Goal: Task Accomplishment & Management: Manage account settings

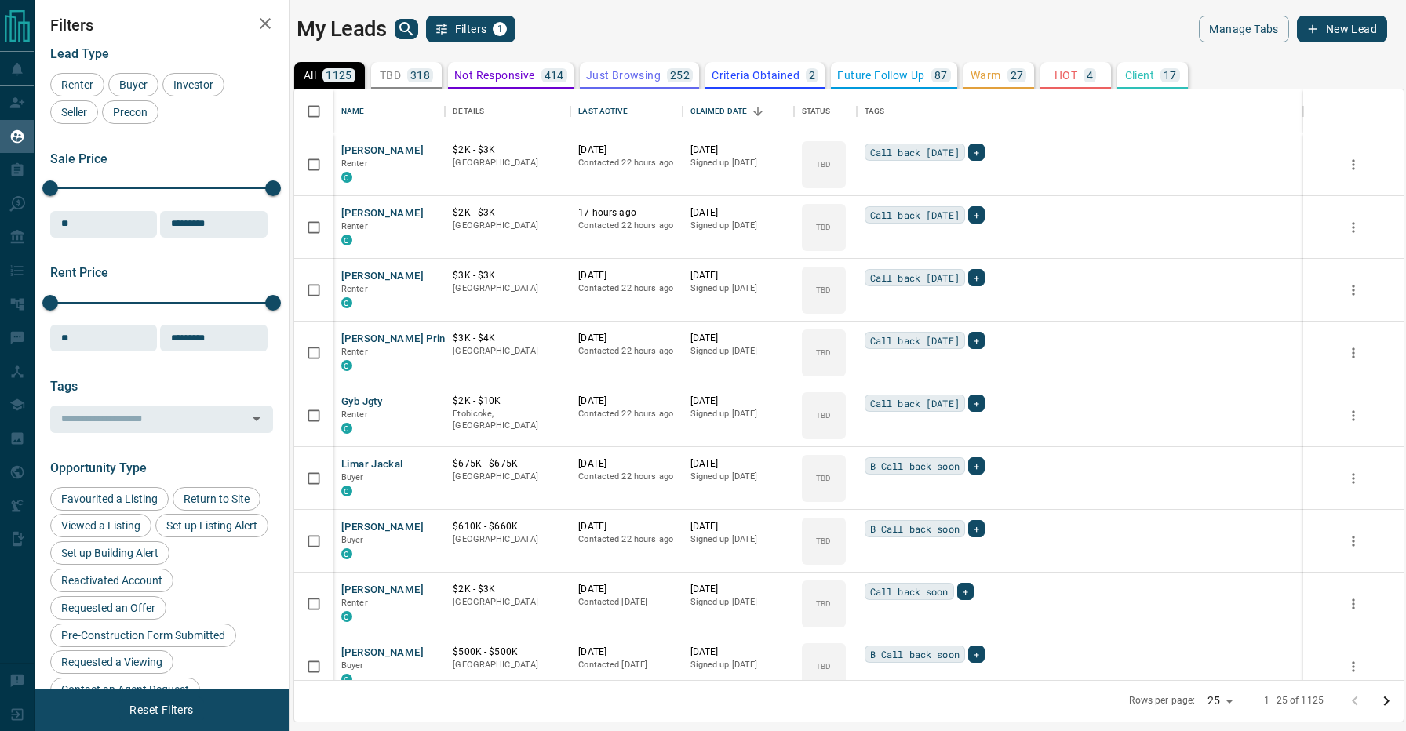
scroll to position [591, 1109]
click at [584, 110] on div "Last Active" at bounding box center [602, 111] width 49 height 44
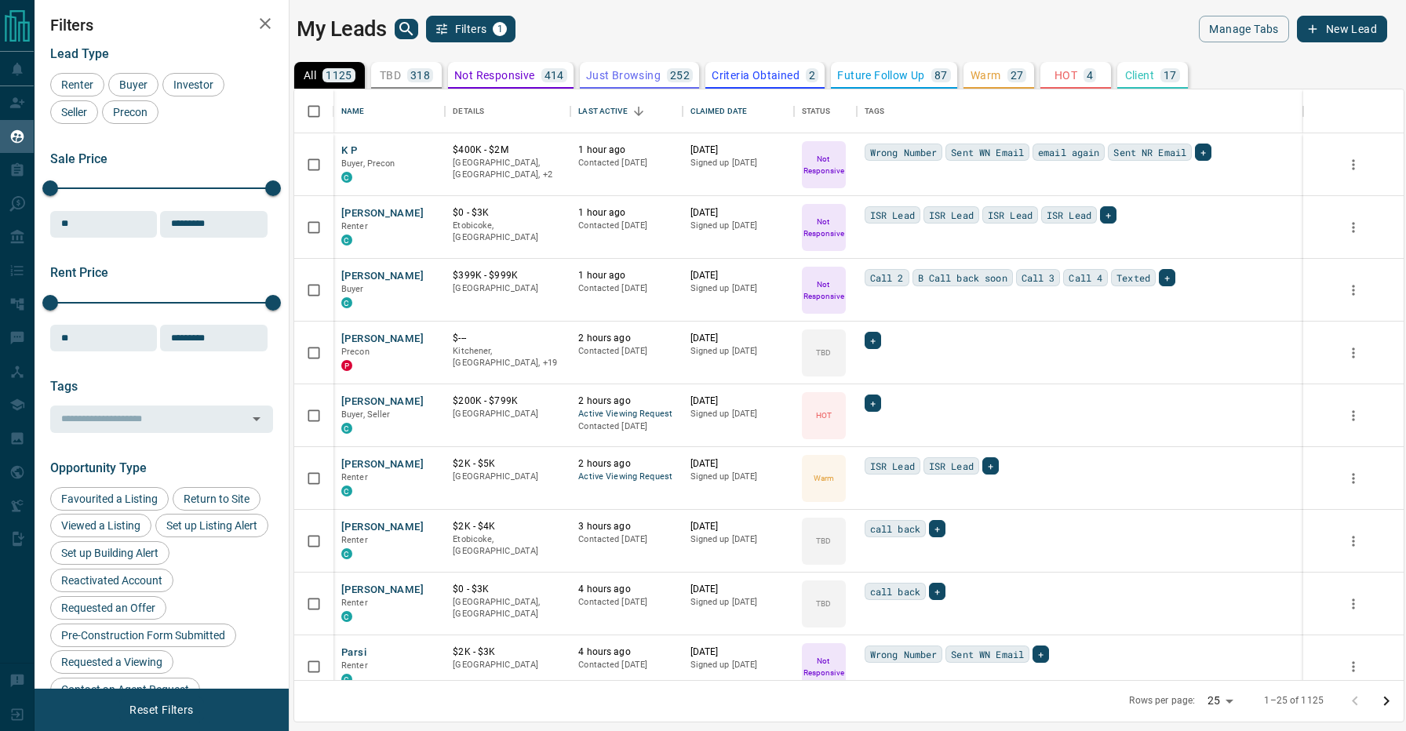
click at [624, 39] on div "My Leads Filters 1" at bounding box center [569, 29] width 545 height 27
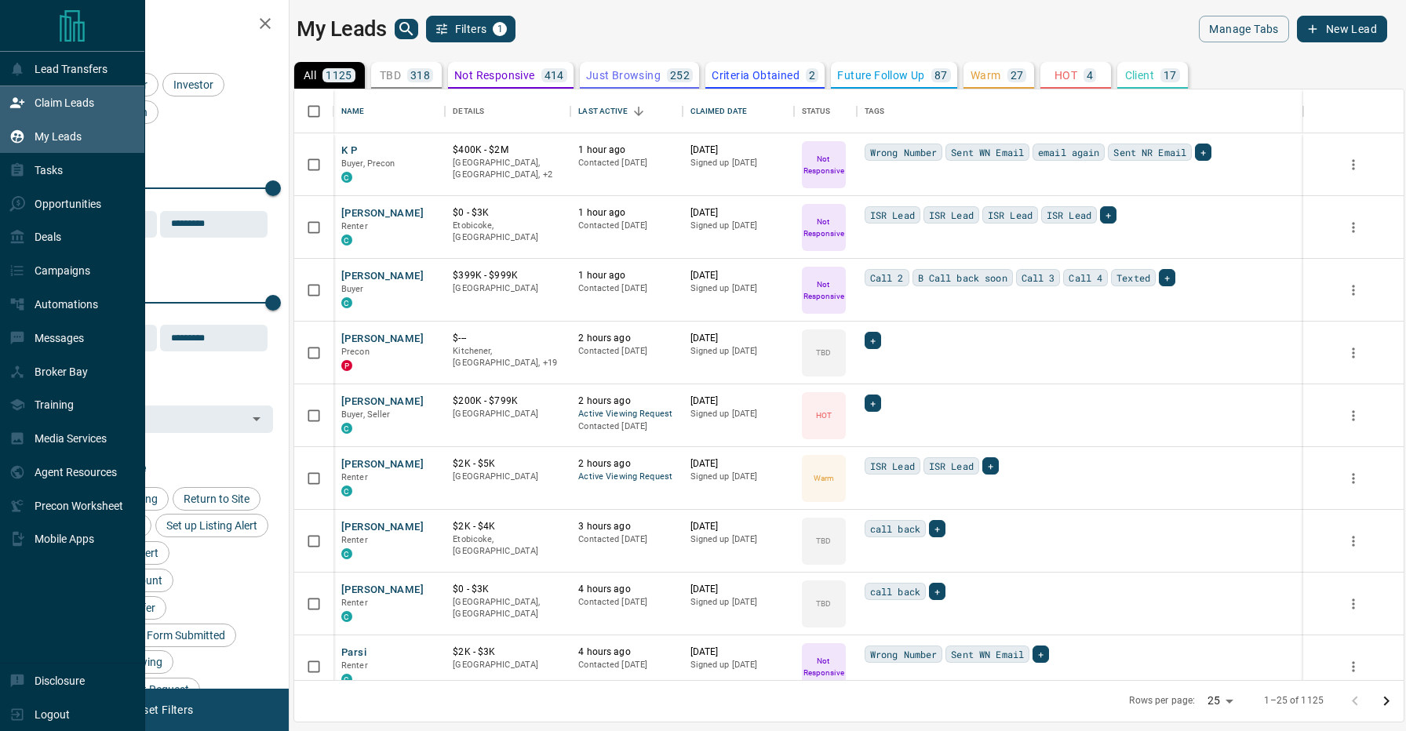
click at [20, 103] on icon at bounding box center [17, 103] width 14 height 10
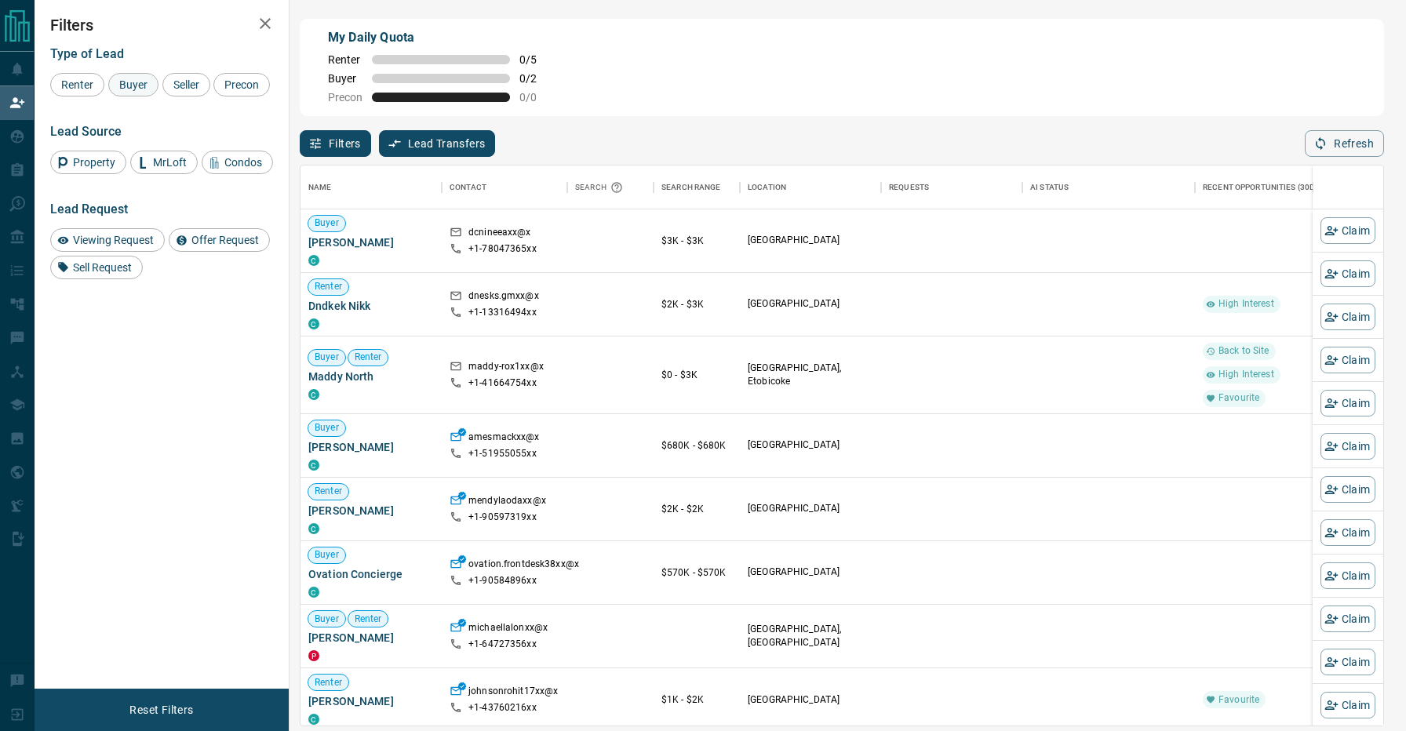
scroll to position [559, 1083]
click at [144, 88] on span "Buyer" at bounding box center [133, 84] width 39 height 13
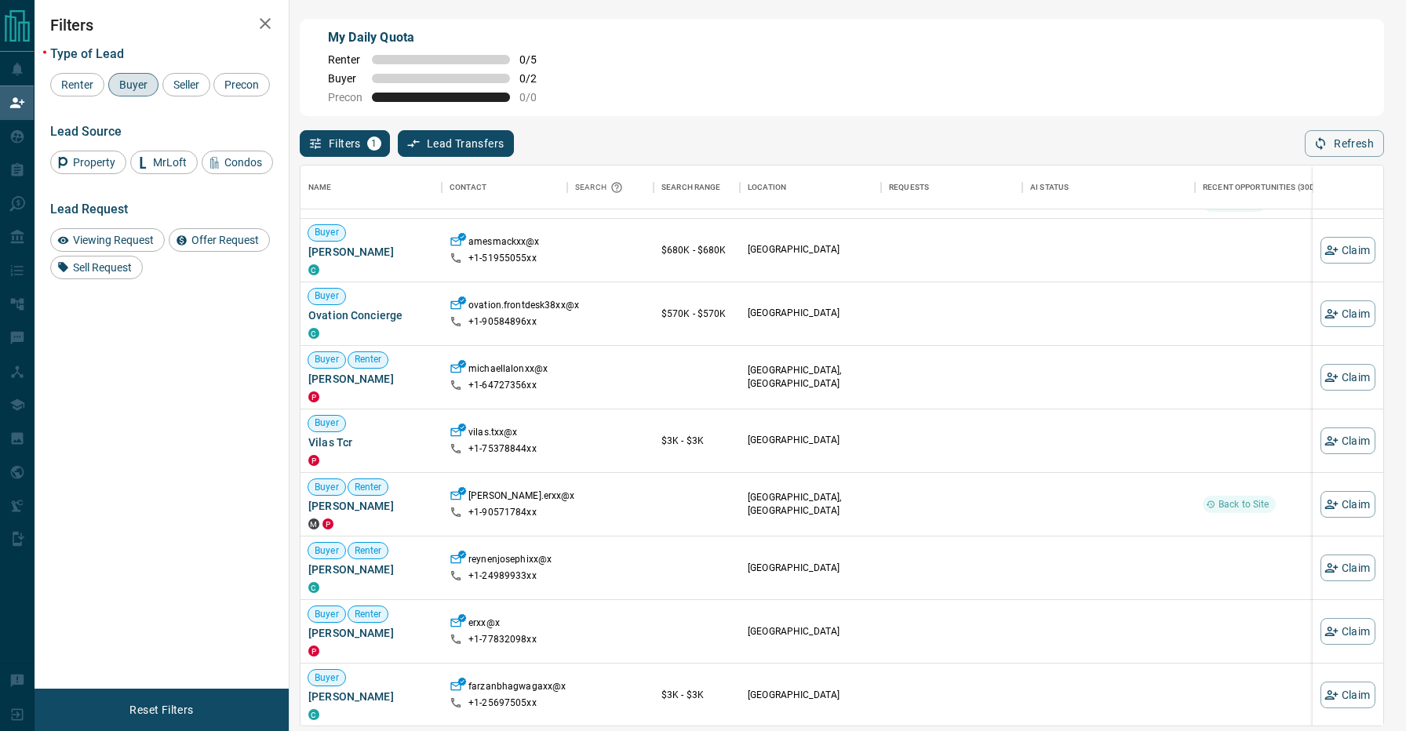
scroll to position [134, 0]
click at [1334, 242] on icon "button" at bounding box center [1331, 248] width 14 height 14
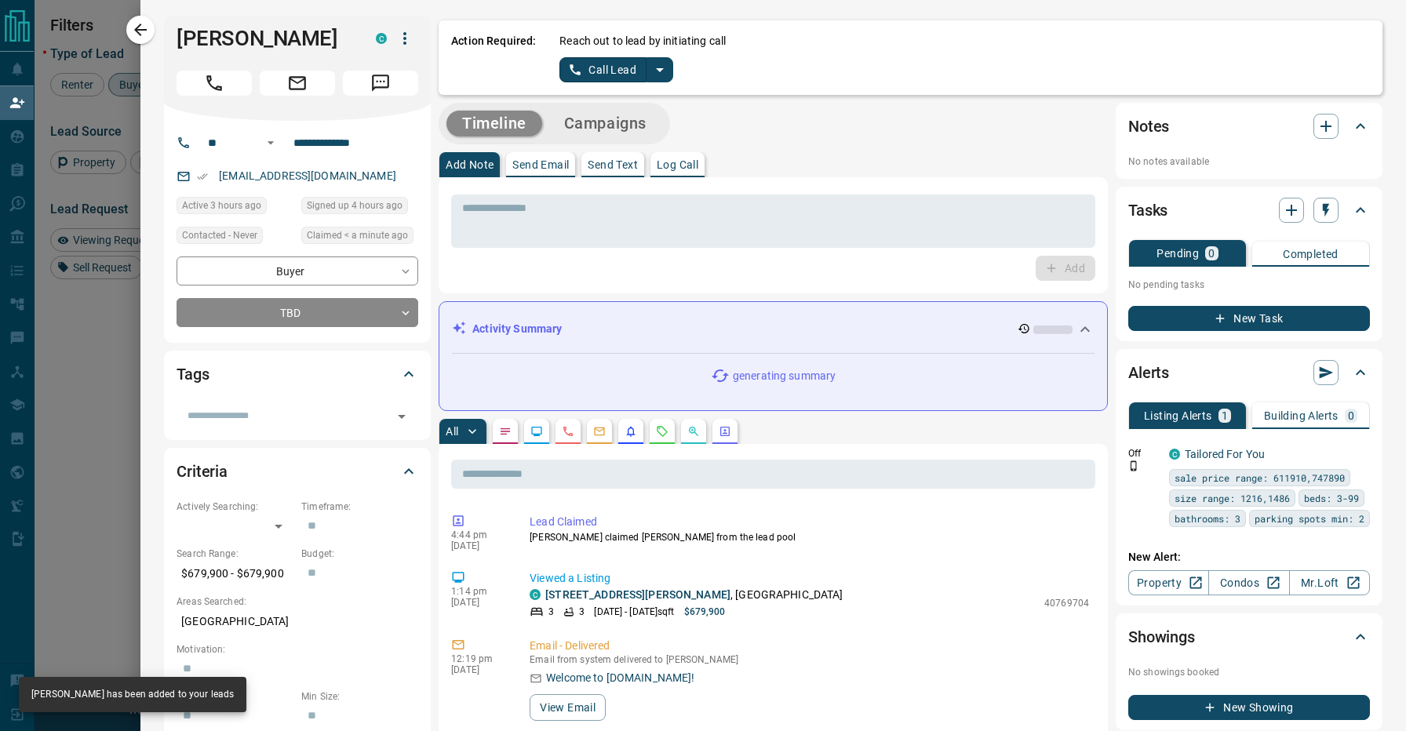
click at [659, 66] on icon "split button" at bounding box center [659, 69] width 19 height 19
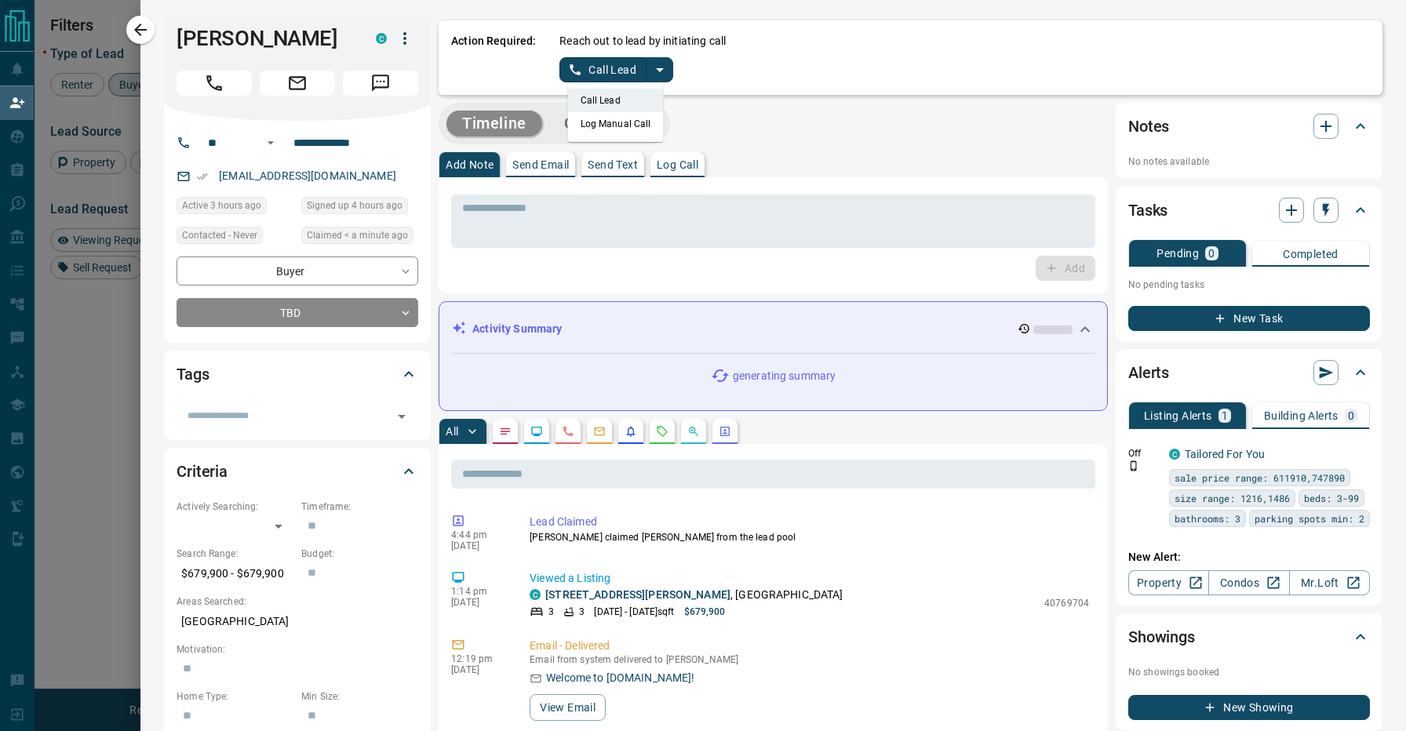
click at [623, 118] on li "Log Manual Call" at bounding box center [616, 124] width 96 height 24
click at [616, 71] on button "Log Manual Call" at bounding box center [611, 69] width 104 height 25
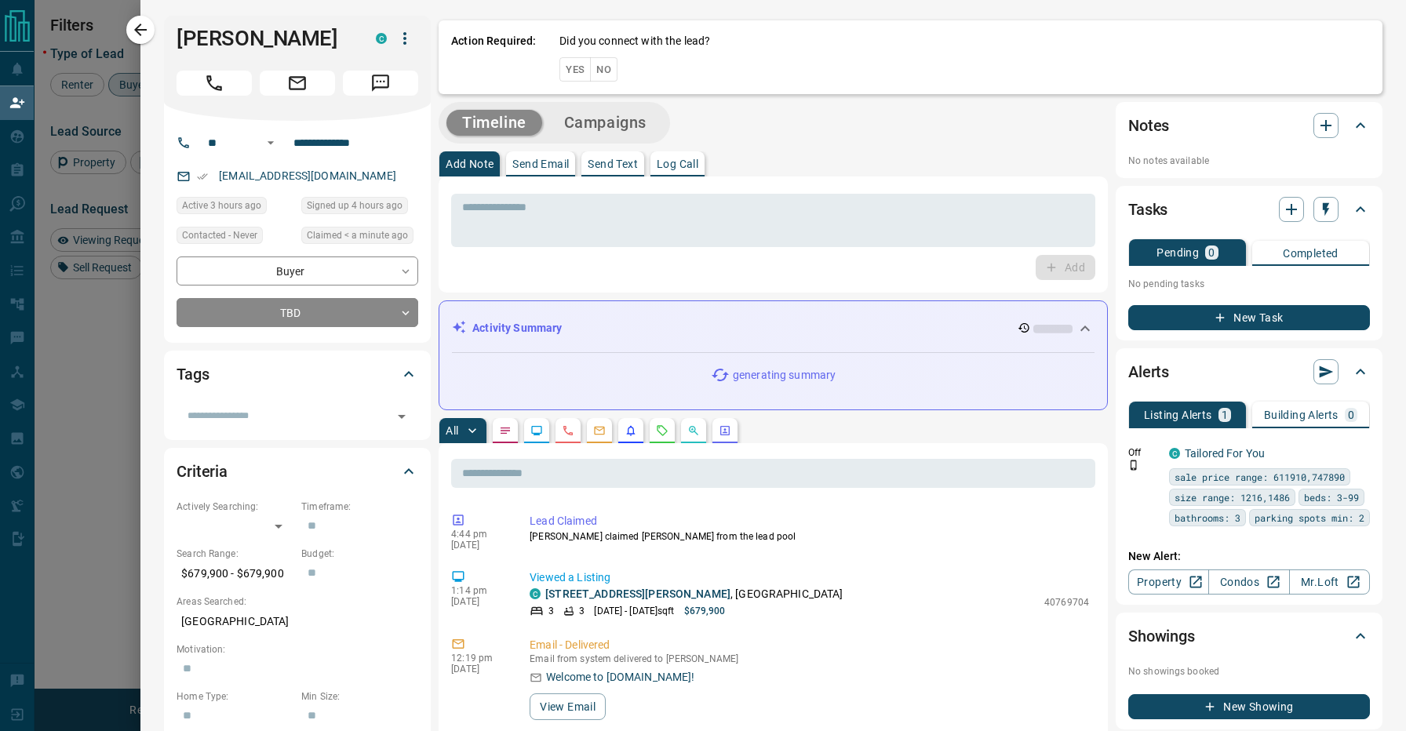
click at [605, 66] on button "No" at bounding box center [603, 69] width 27 height 24
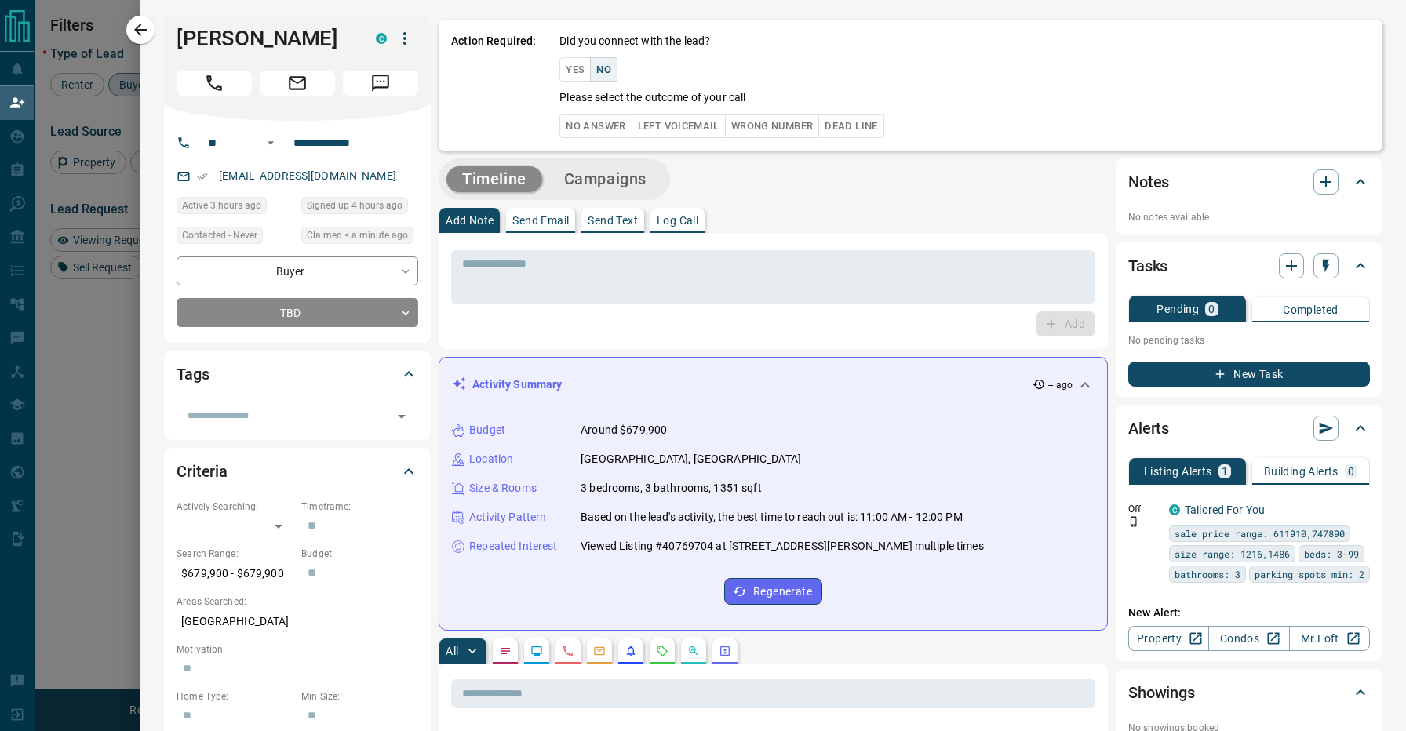
click at [595, 124] on button "No Answer" at bounding box center [595, 126] width 72 height 24
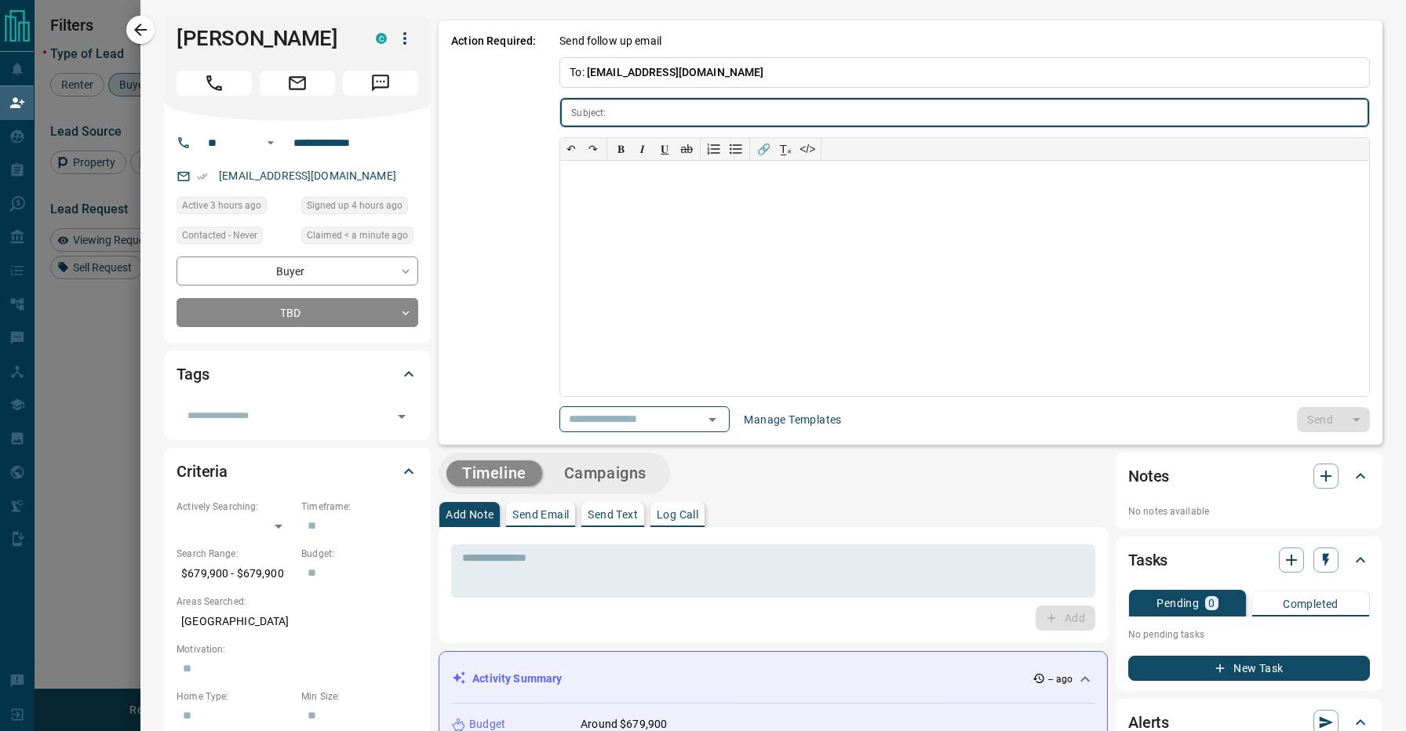
type input "**********"
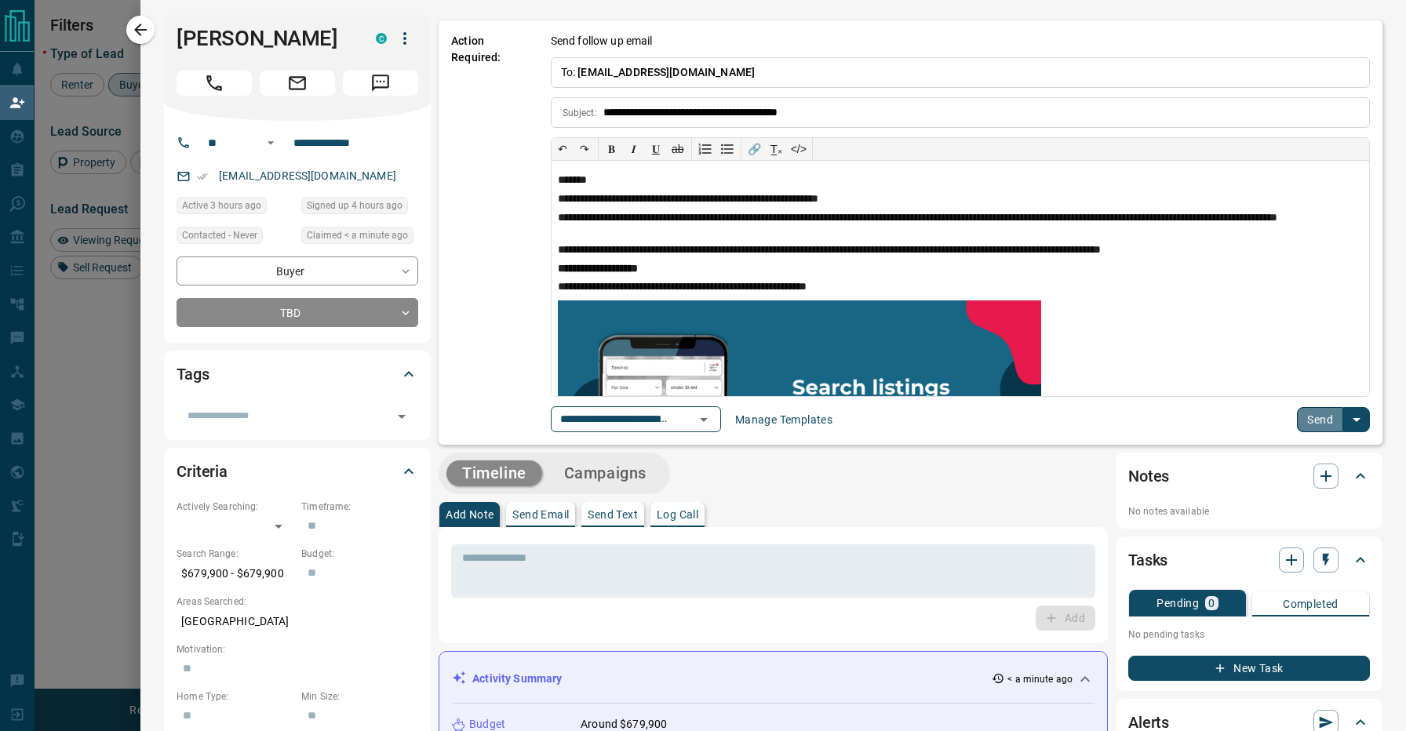
click at [1312, 420] on button "Send" at bounding box center [1320, 419] width 46 height 25
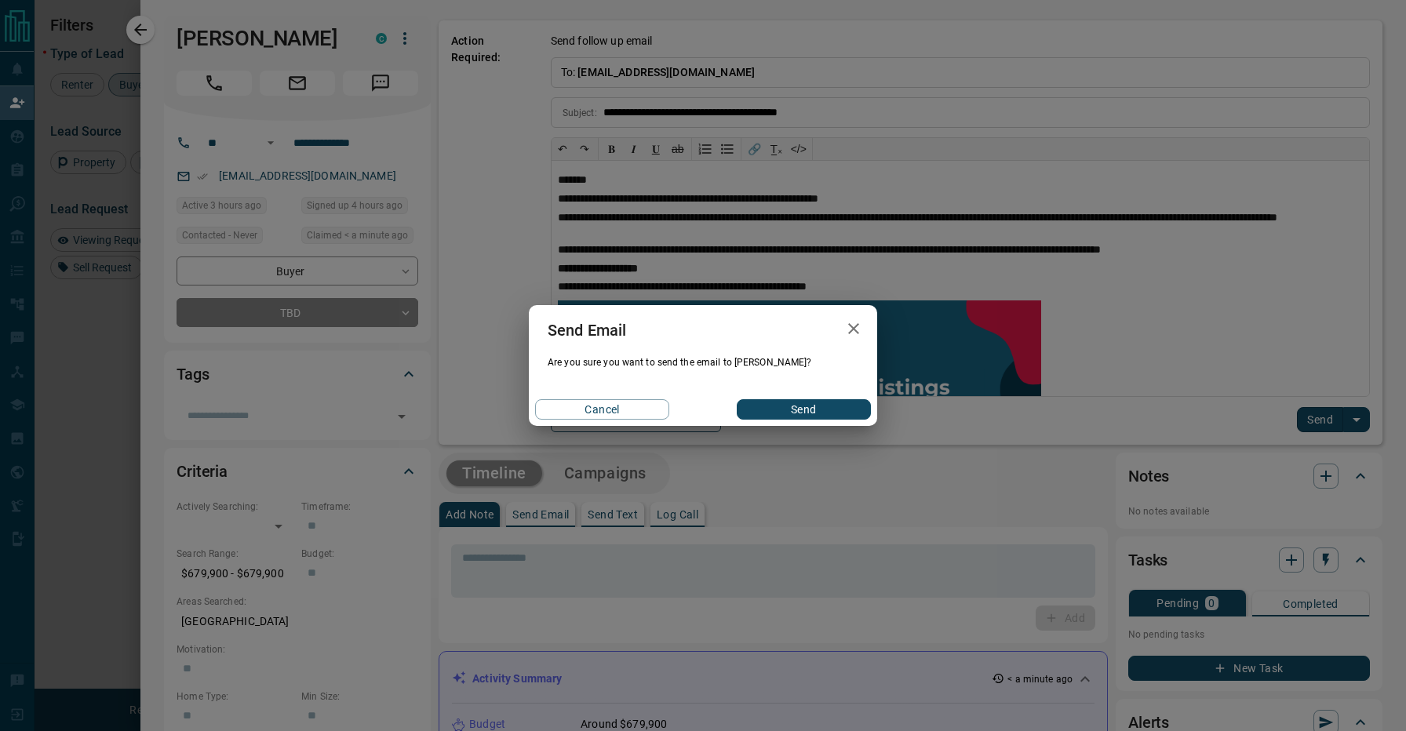
click at [829, 410] on button "Send" at bounding box center [804, 409] width 134 height 20
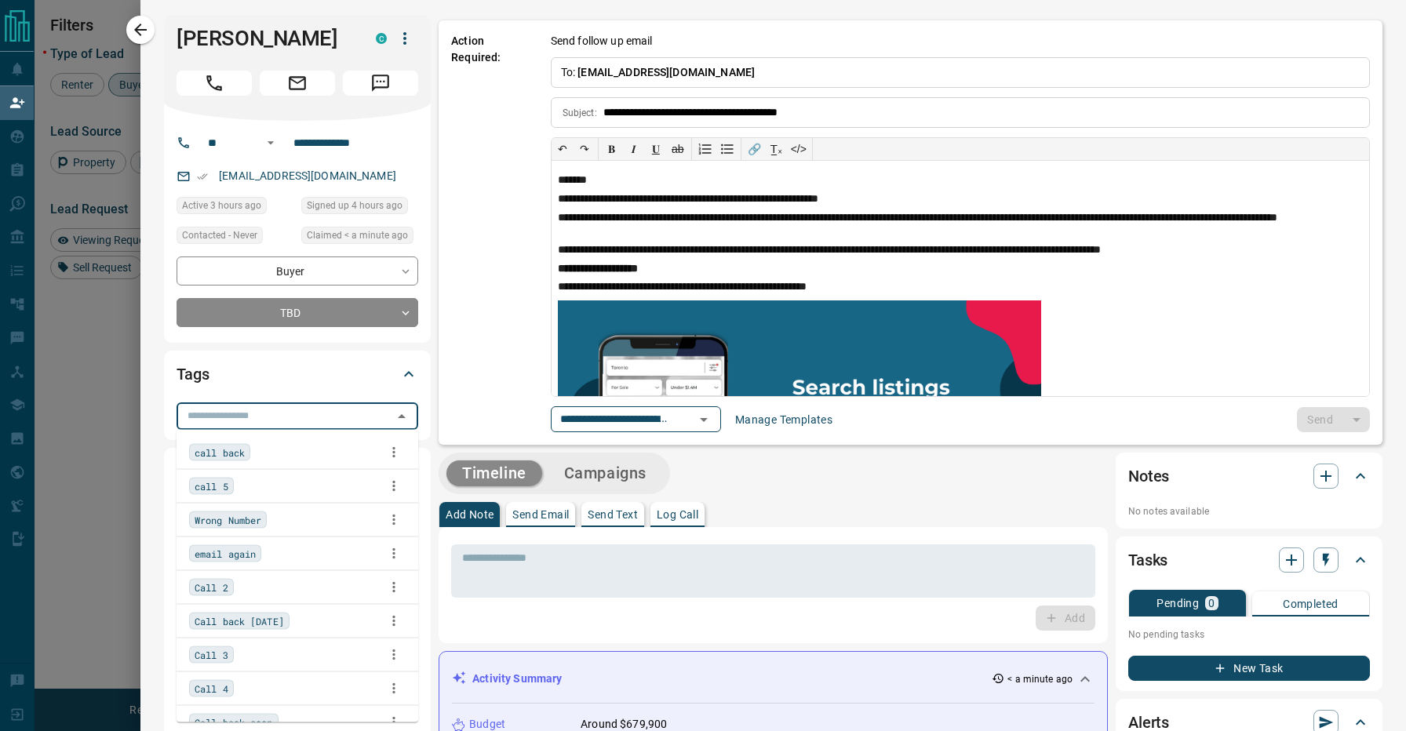
click at [340, 417] on input "text" at bounding box center [284, 415] width 206 height 17
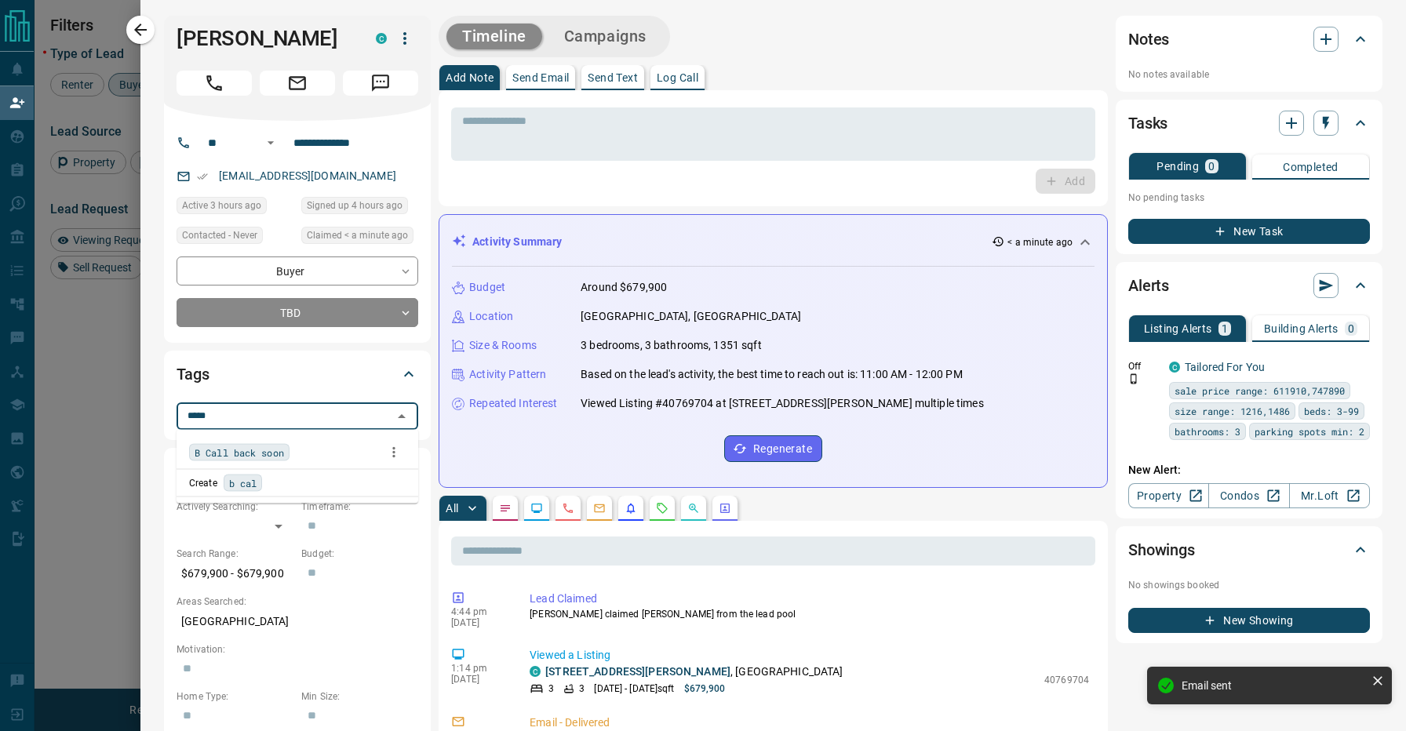
type input "******"
click at [333, 451] on div "B Call back soon" at bounding box center [297, 453] width 217 height 24
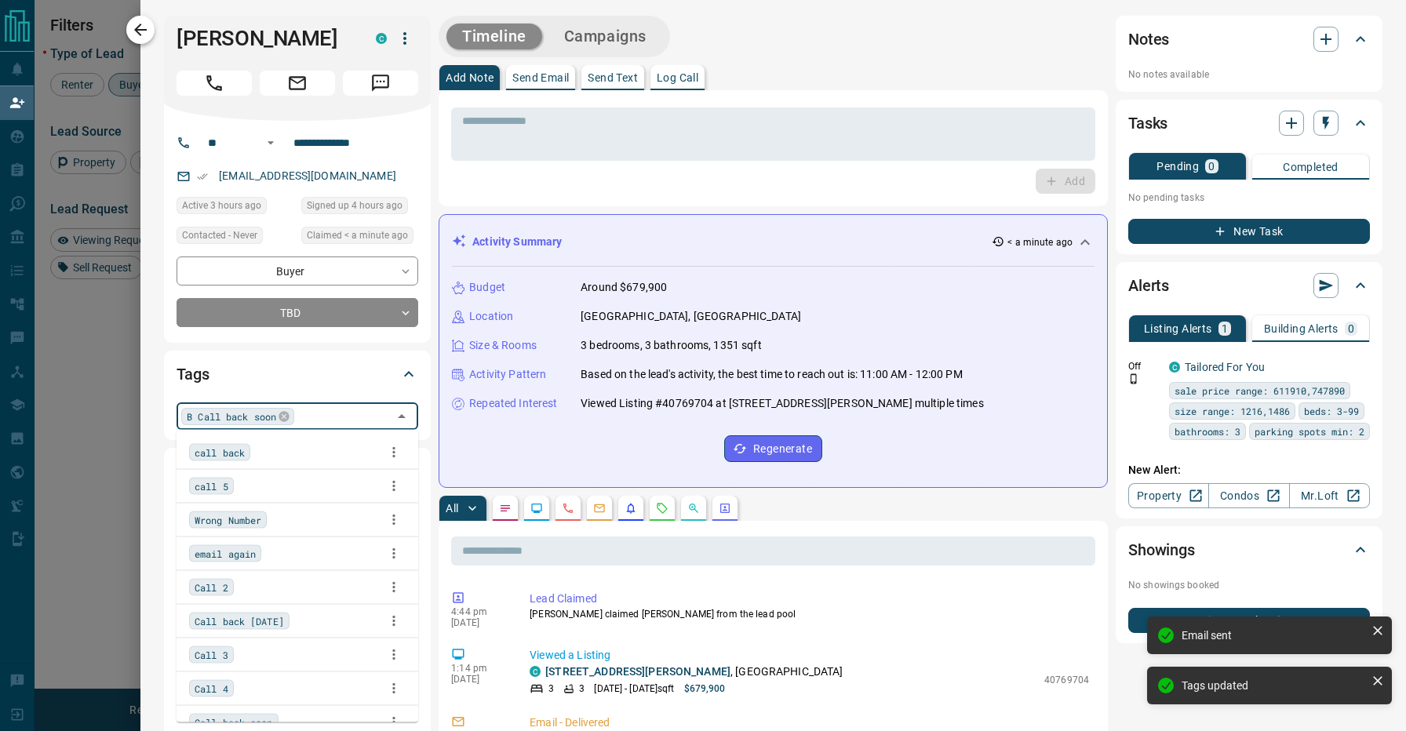
click at [144, 35] on icon "button" at bounding box center [140, 29] width 19 height 19
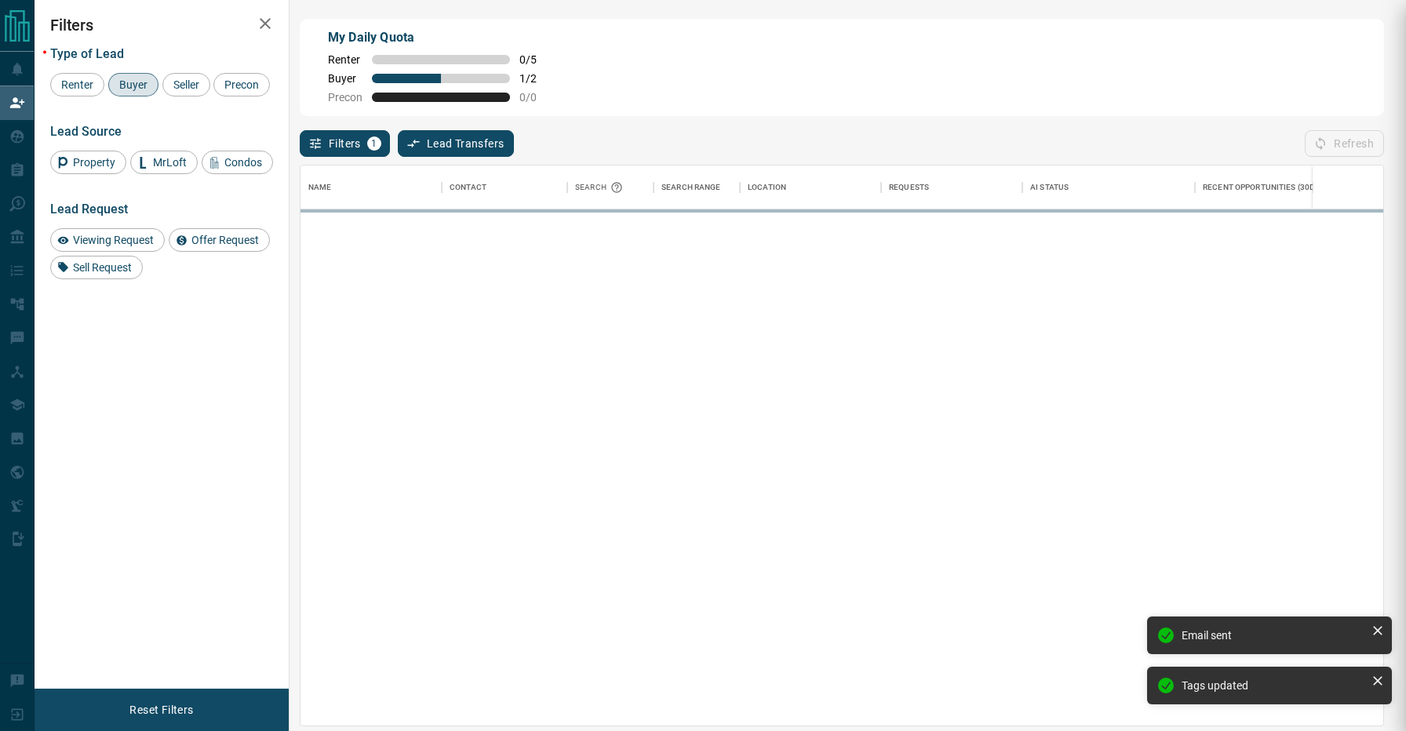
scroll to position [1, 1]
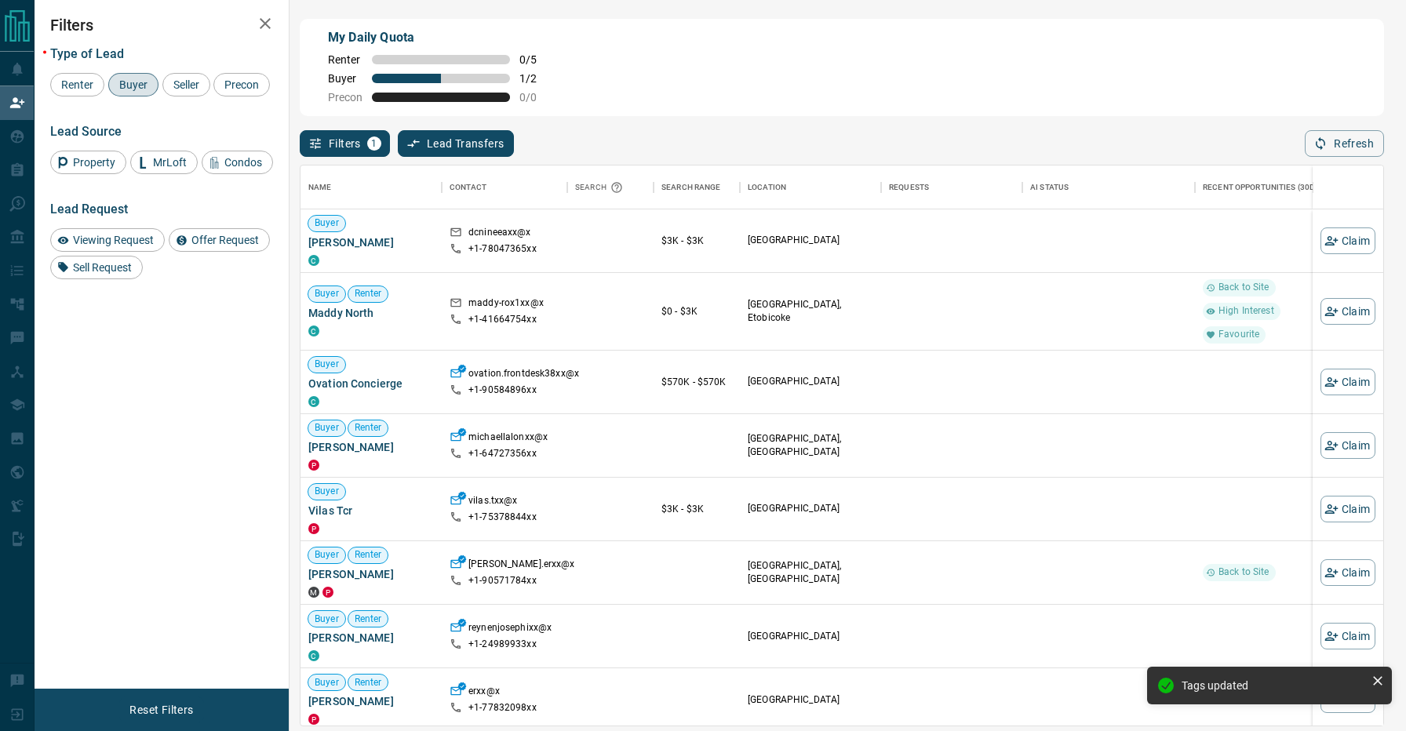
click at [713, 125] on div "Filters 1 Lead Transfers 0 Refresh" at bounding box center [842, 136] width 1084 height 41
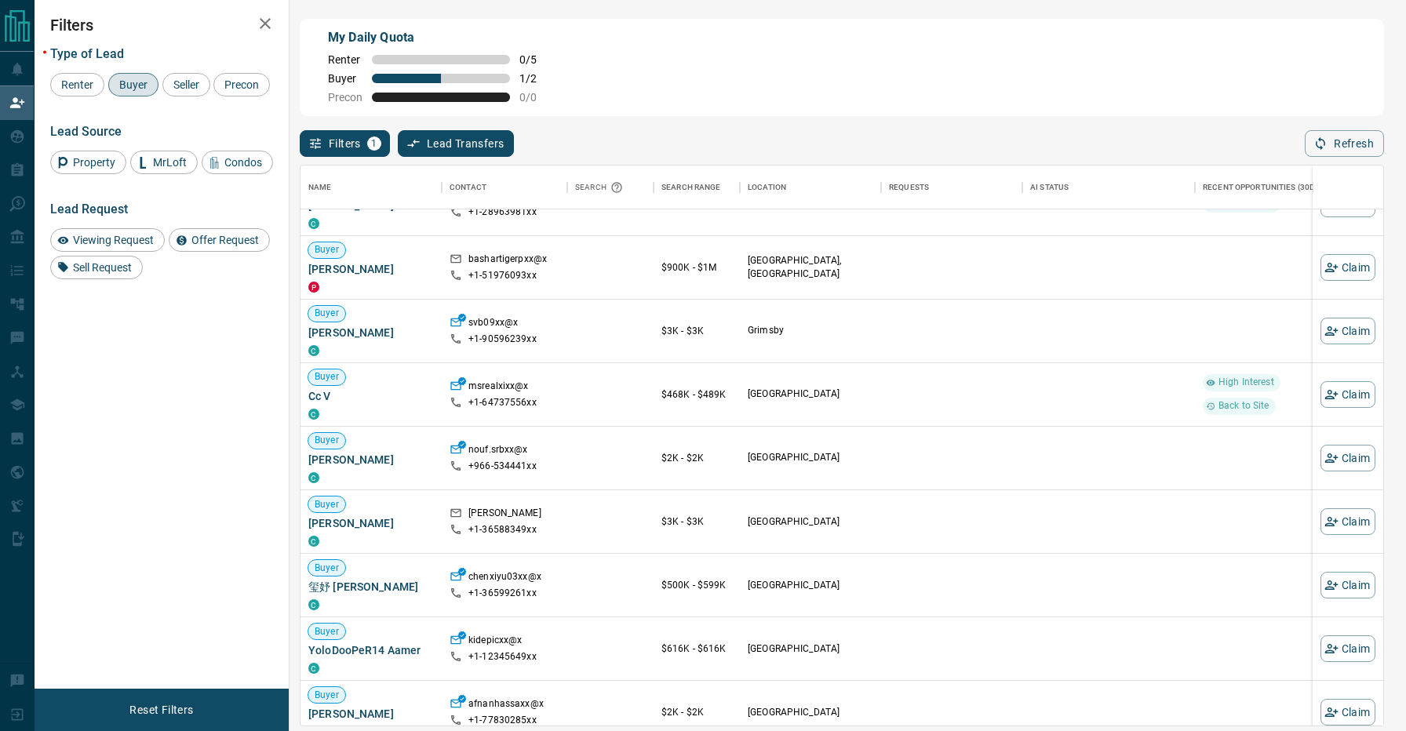
scroll to position [2800, 0]
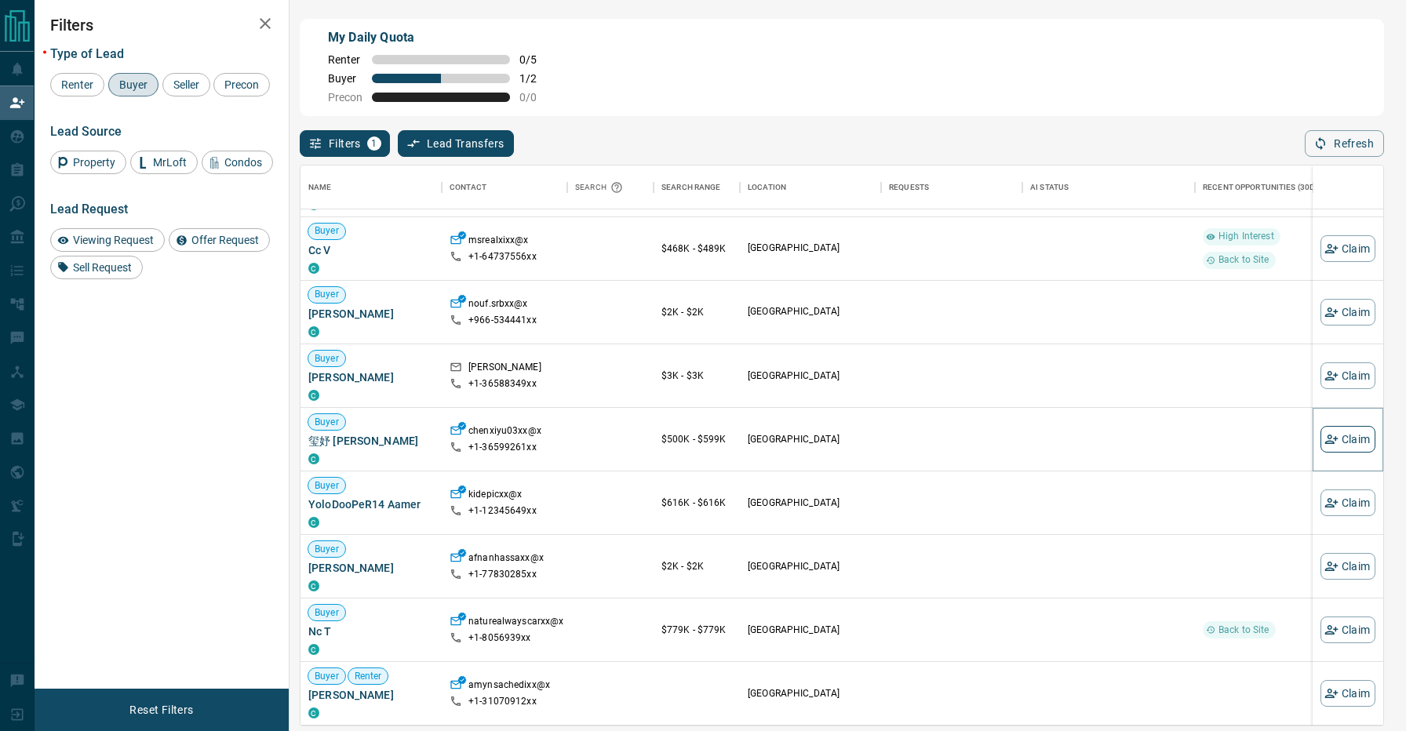
click at [1356, 441] on button "Claim" at bounding box center [1347, 439] width 55 height 27
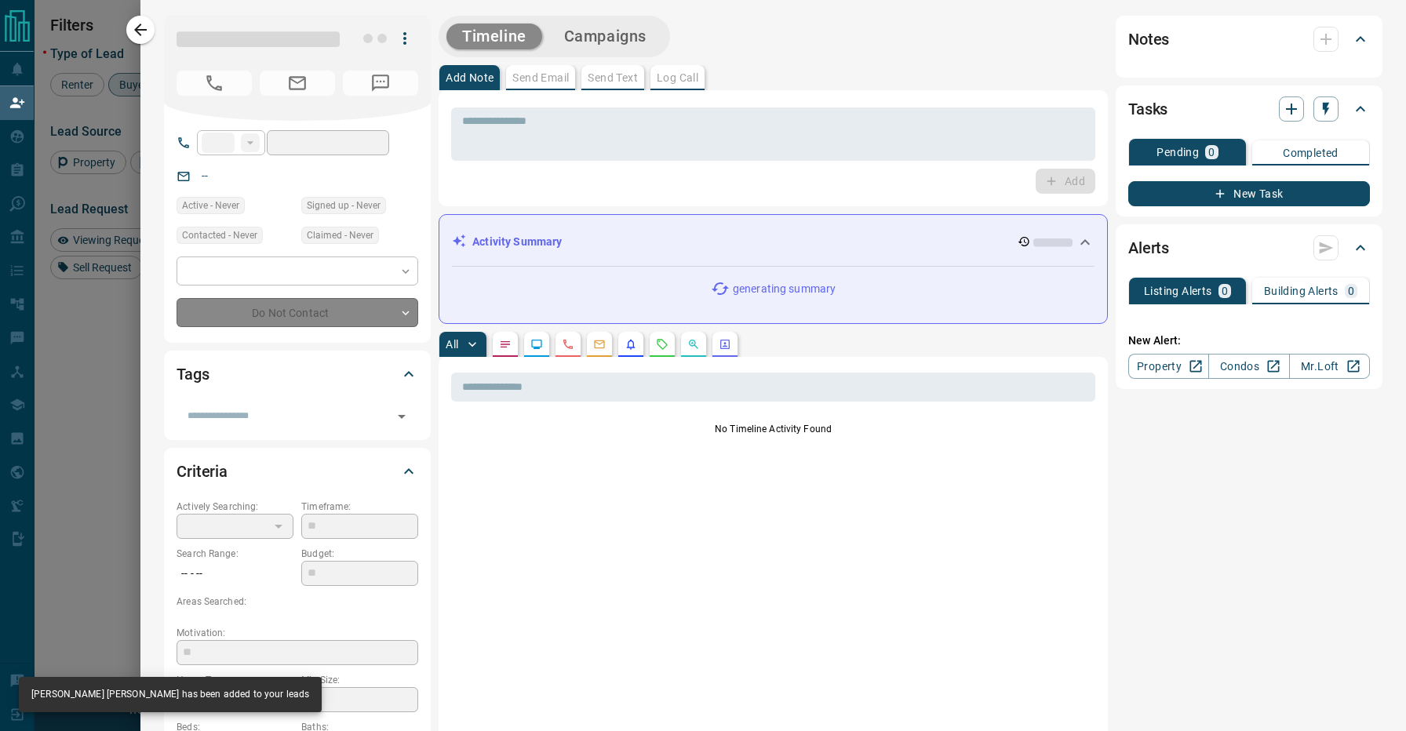
type input "**"
type input "**********"
type input "**"
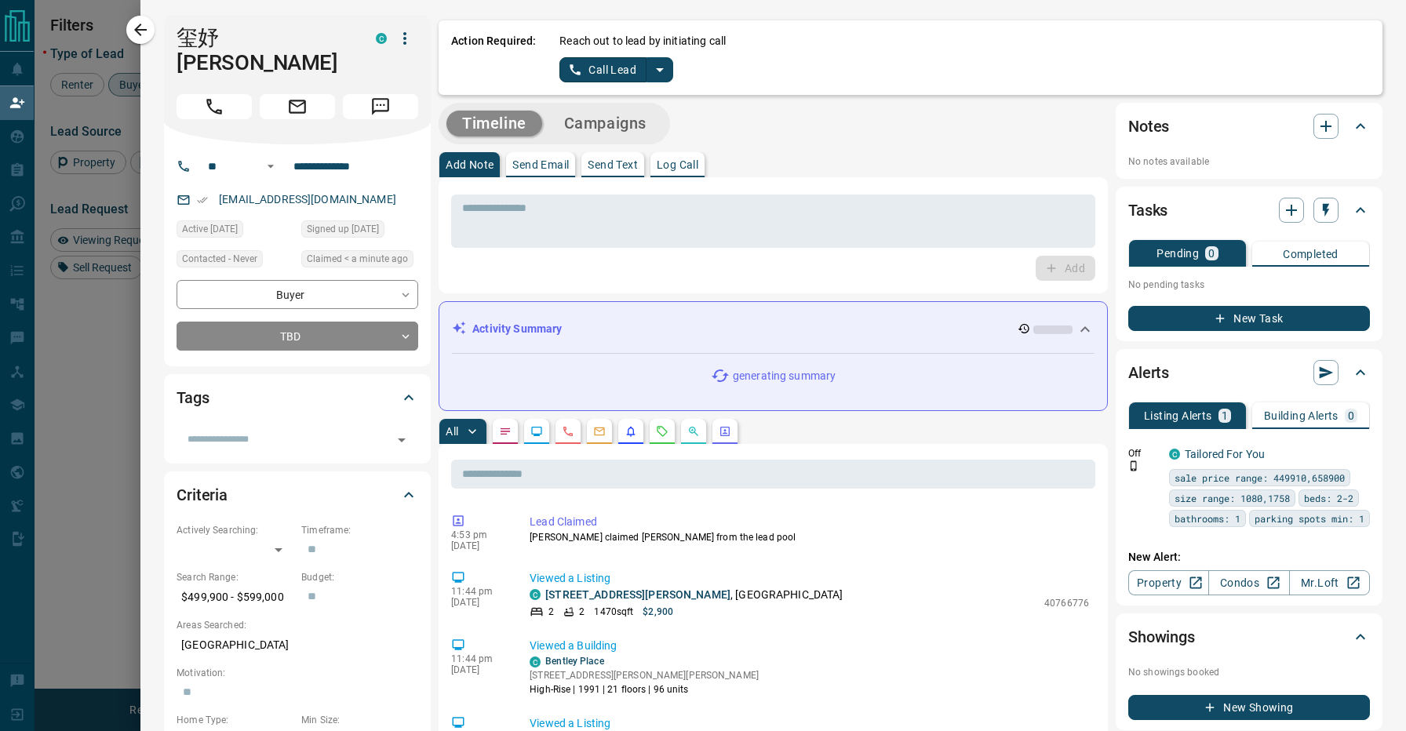
click at [659, 66] on icon "split button" at bounding box center [659, 69] width 19 height 19
click at [632, 124] on li "Log Manual Call" at bounding box center [616, 124] width 96 height 24
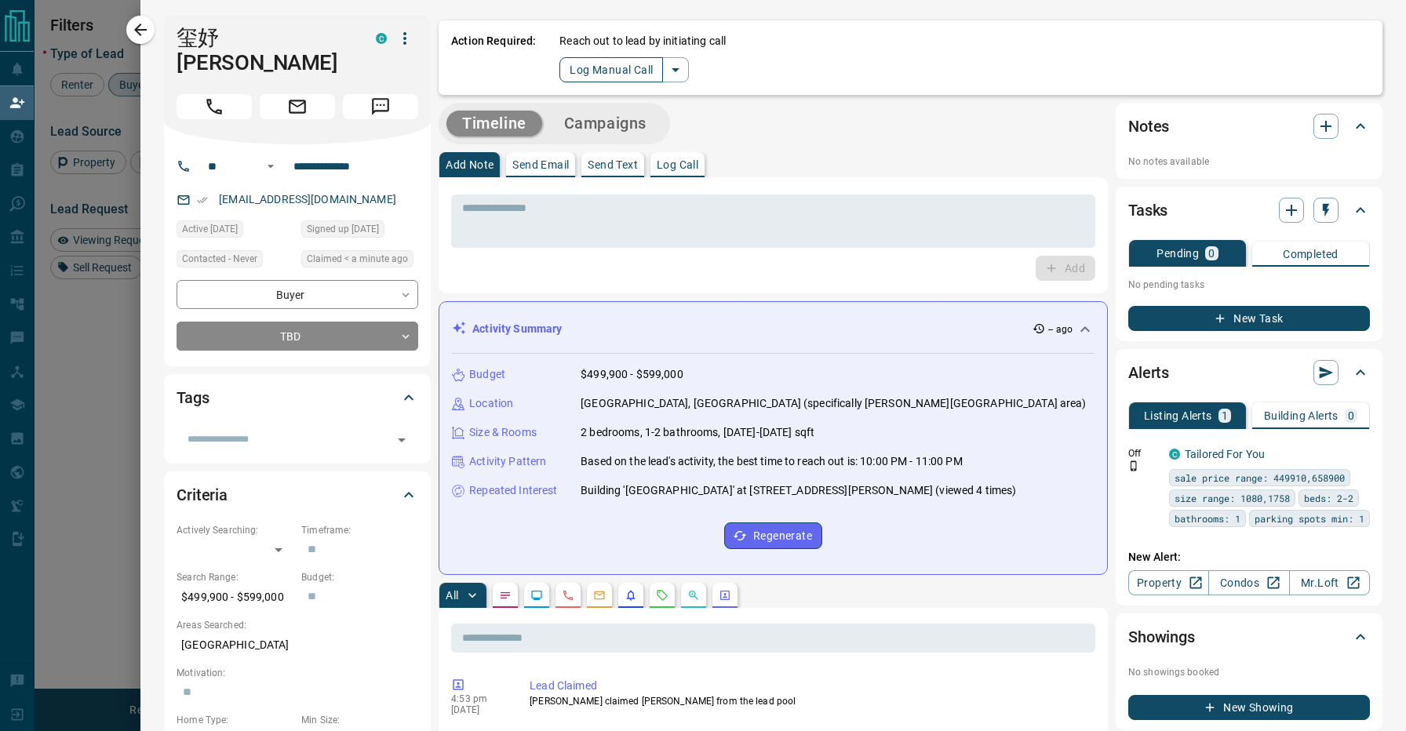
click at [604, 60] on button "Log Manual Call" at bounding box center [611, 69] width 104 height 25
click at [603, 67] on button "No" at bounding box center [603, 69] width 27 height 24
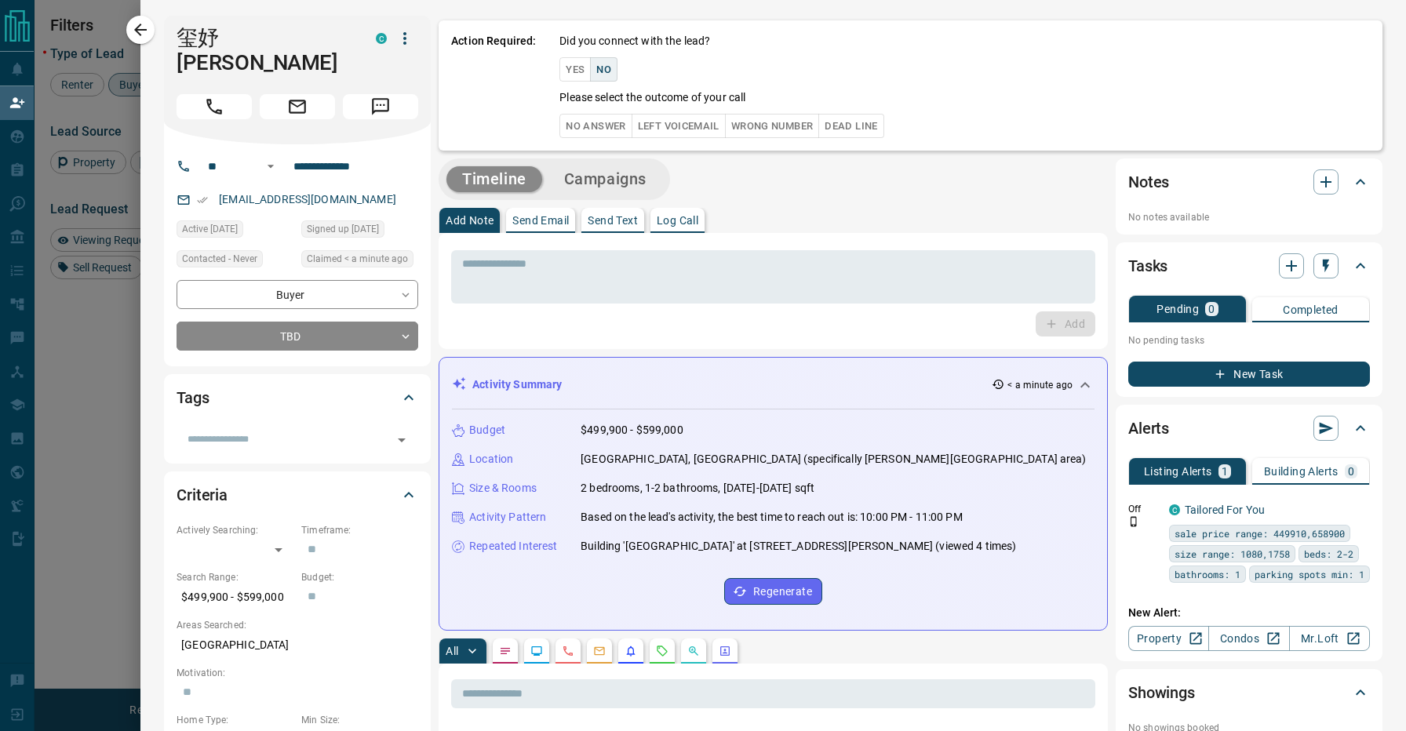
click at [610, 126] on button "No Answer" at bounding box center [595, 126] width 72 height 24
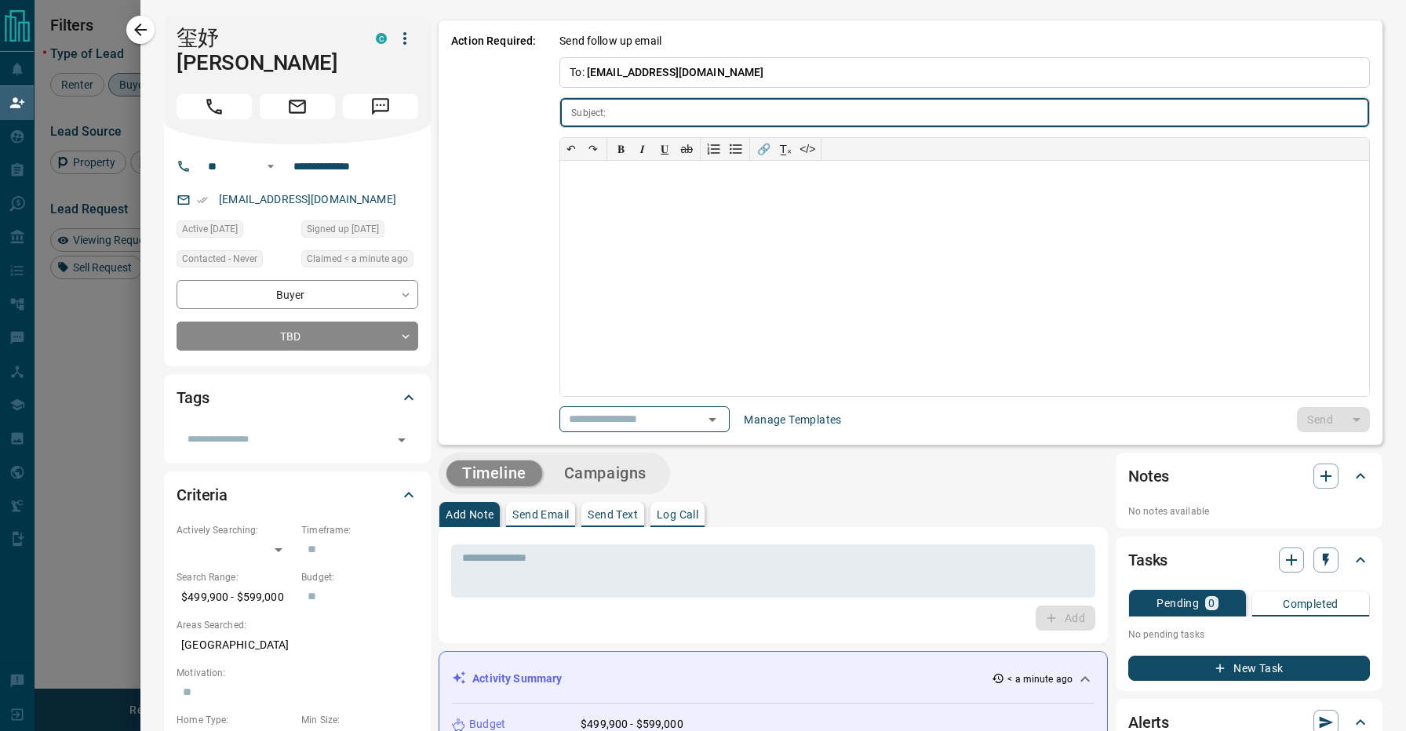
type input "**********"
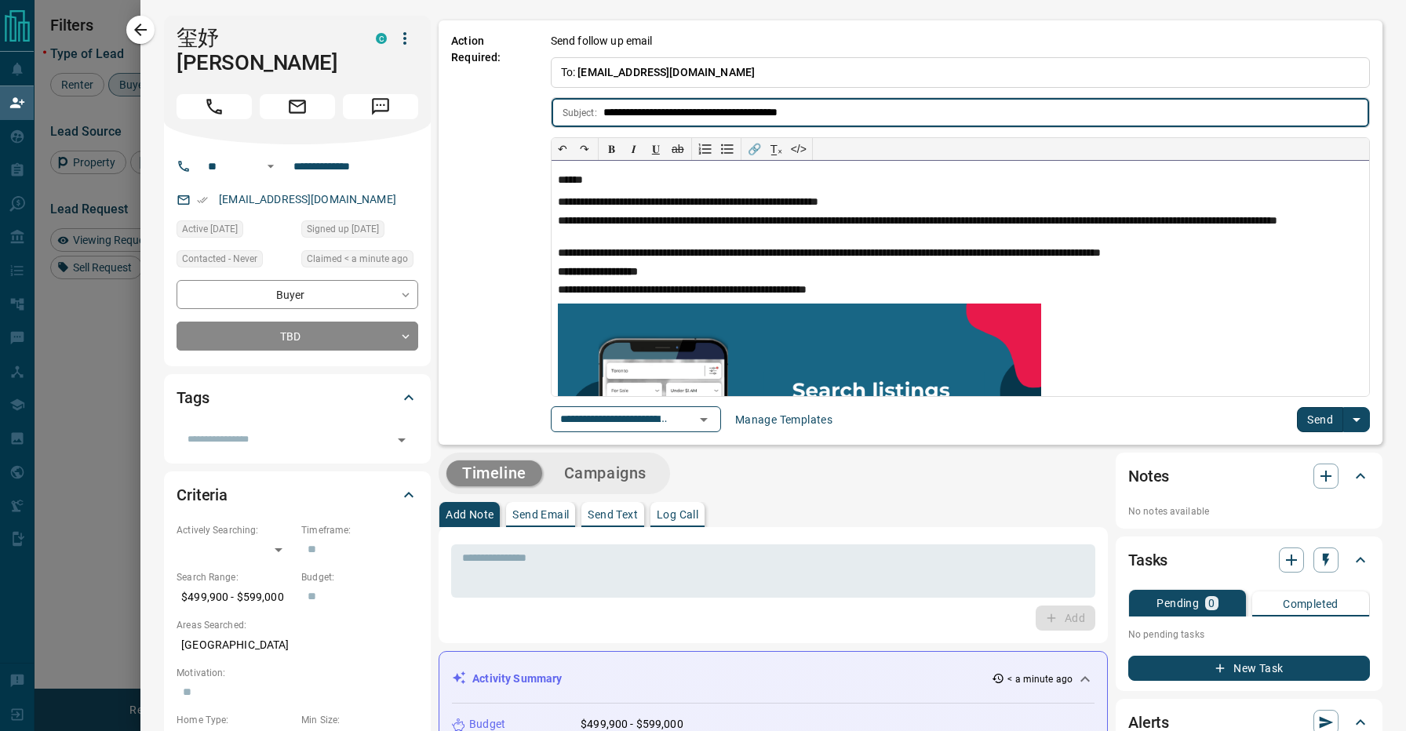
click at [1323, 397] on div "**********" at bounding box center [960, 267] width 819 height 260
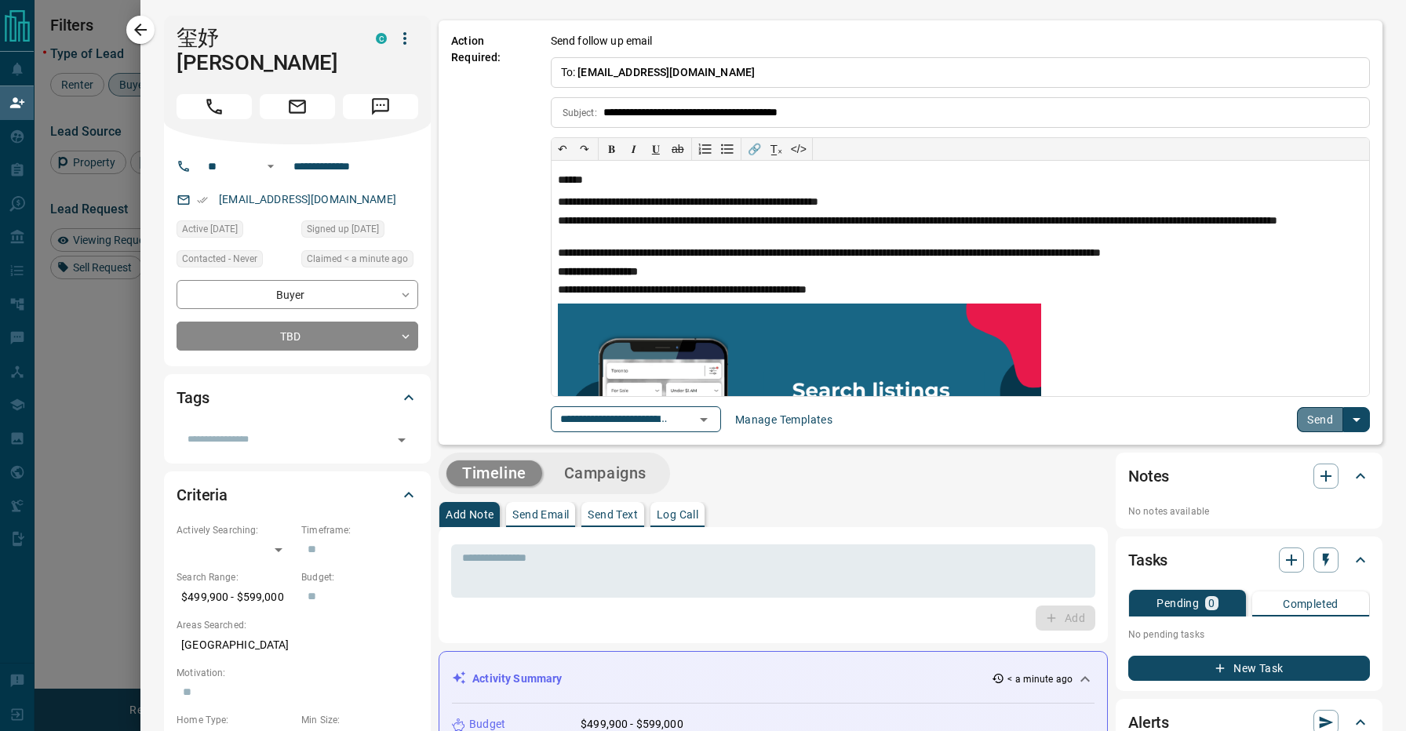
click at [1323, 411] on button "Send" at bounding box center [1320, 419] width 46 height 25
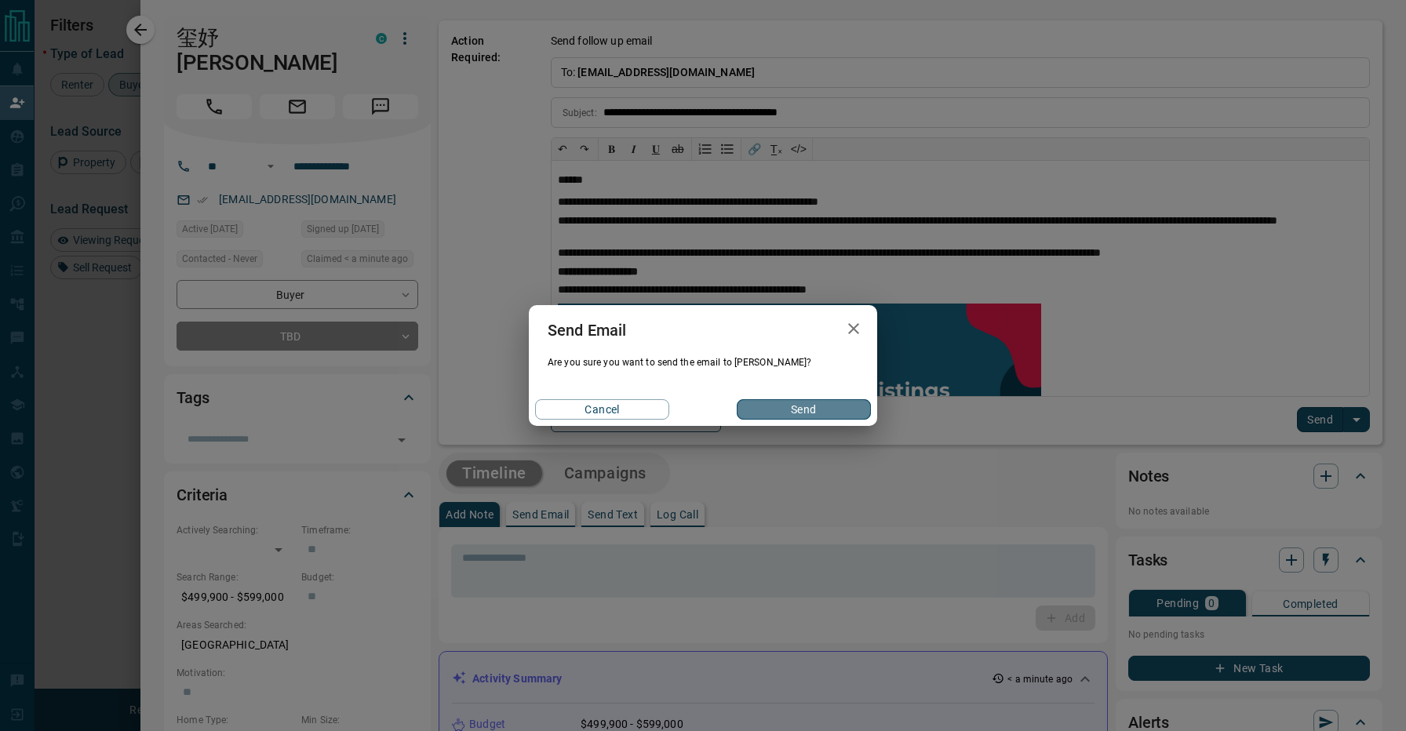
click at [839, 411] on button "Send" at bounding box center [804, 409] width 134 height 20
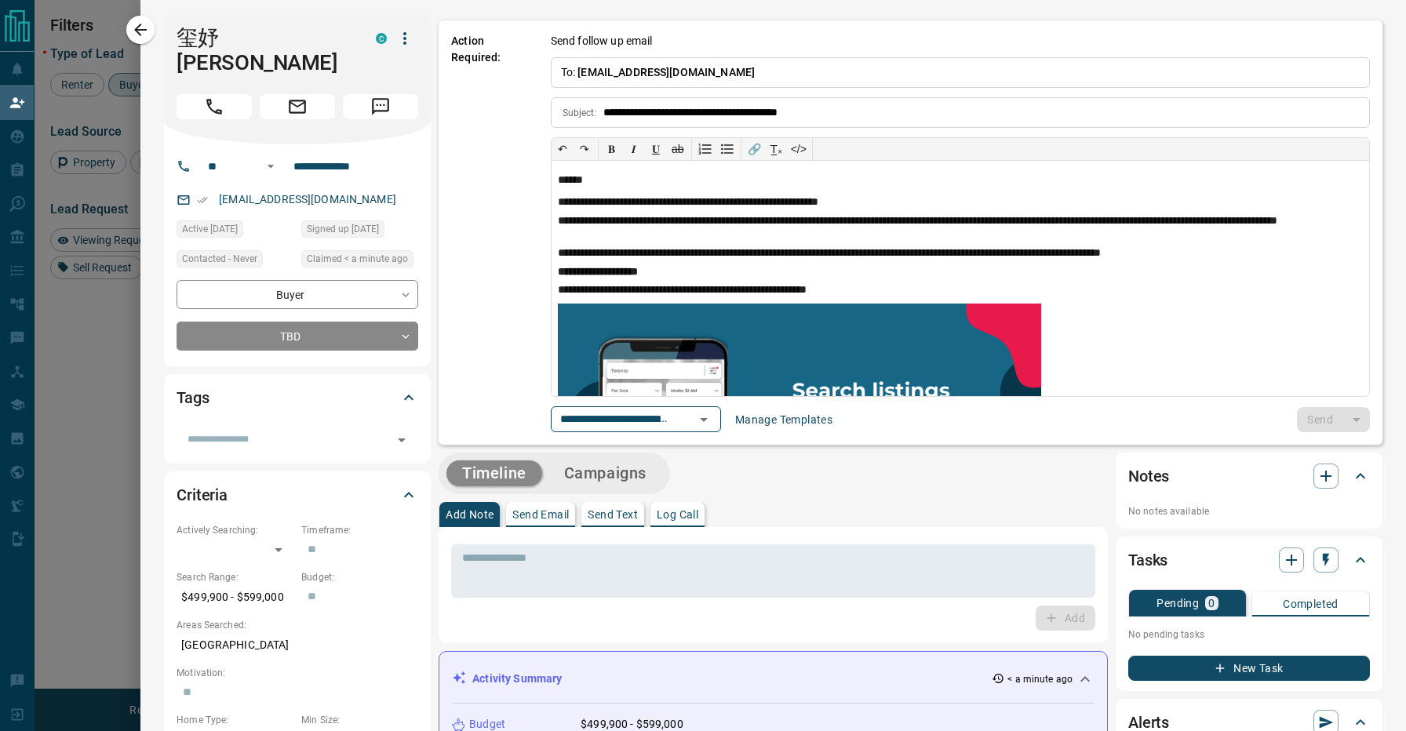
click at [284, 417] on div "​" at bounding box center [298, 435] width 242 height 36
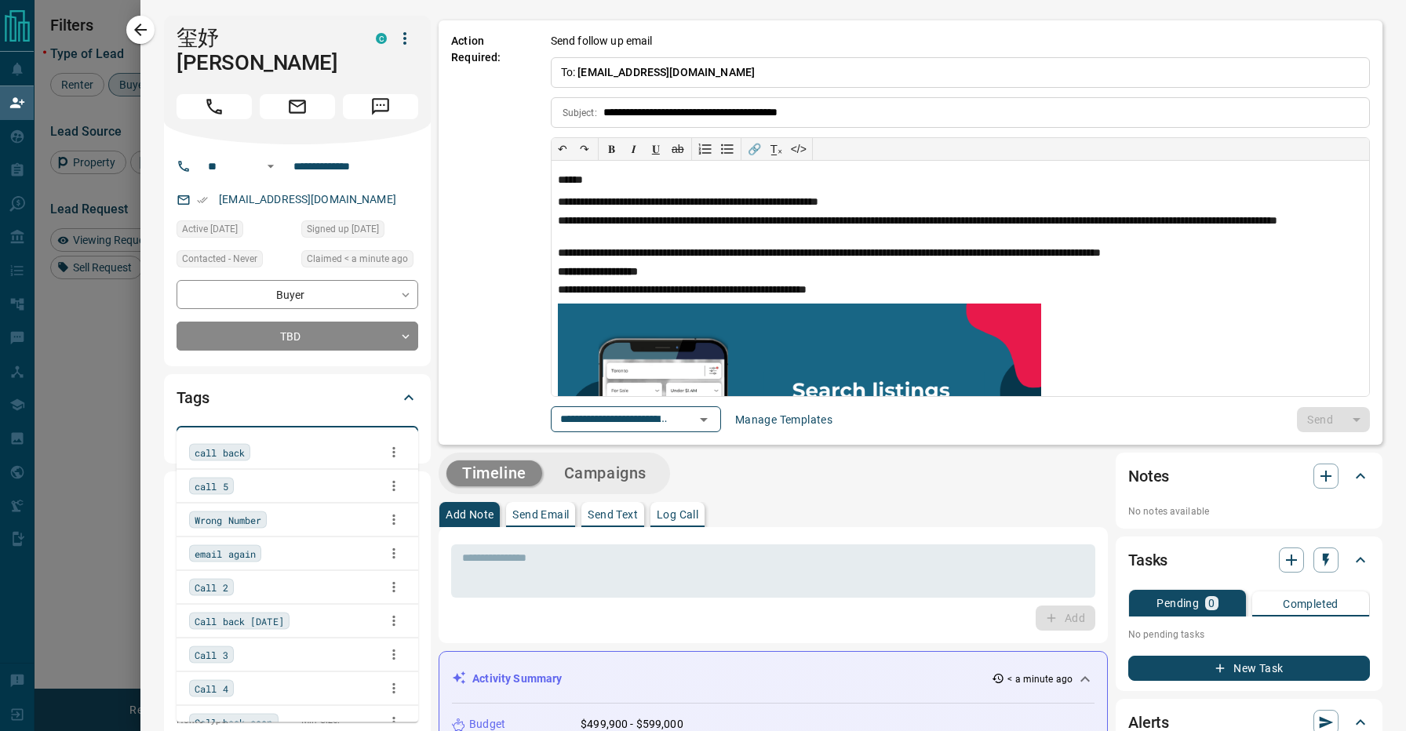
click at [293, 431] on input "text" at bounding box center [284, 439] width 206 height 17
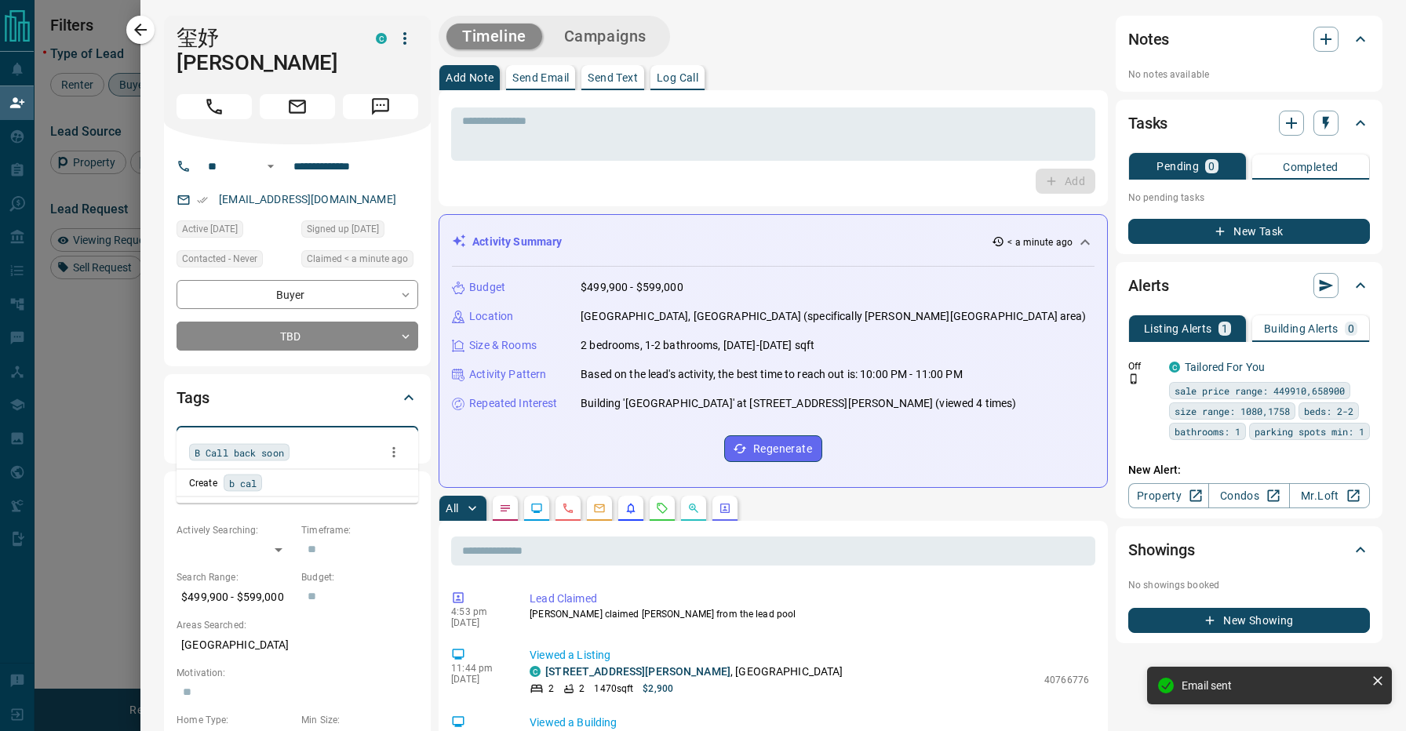
type input "******"
click at [265, 460] on div "B Call back soon" at bounding box center [239, 452] width 100 height 17
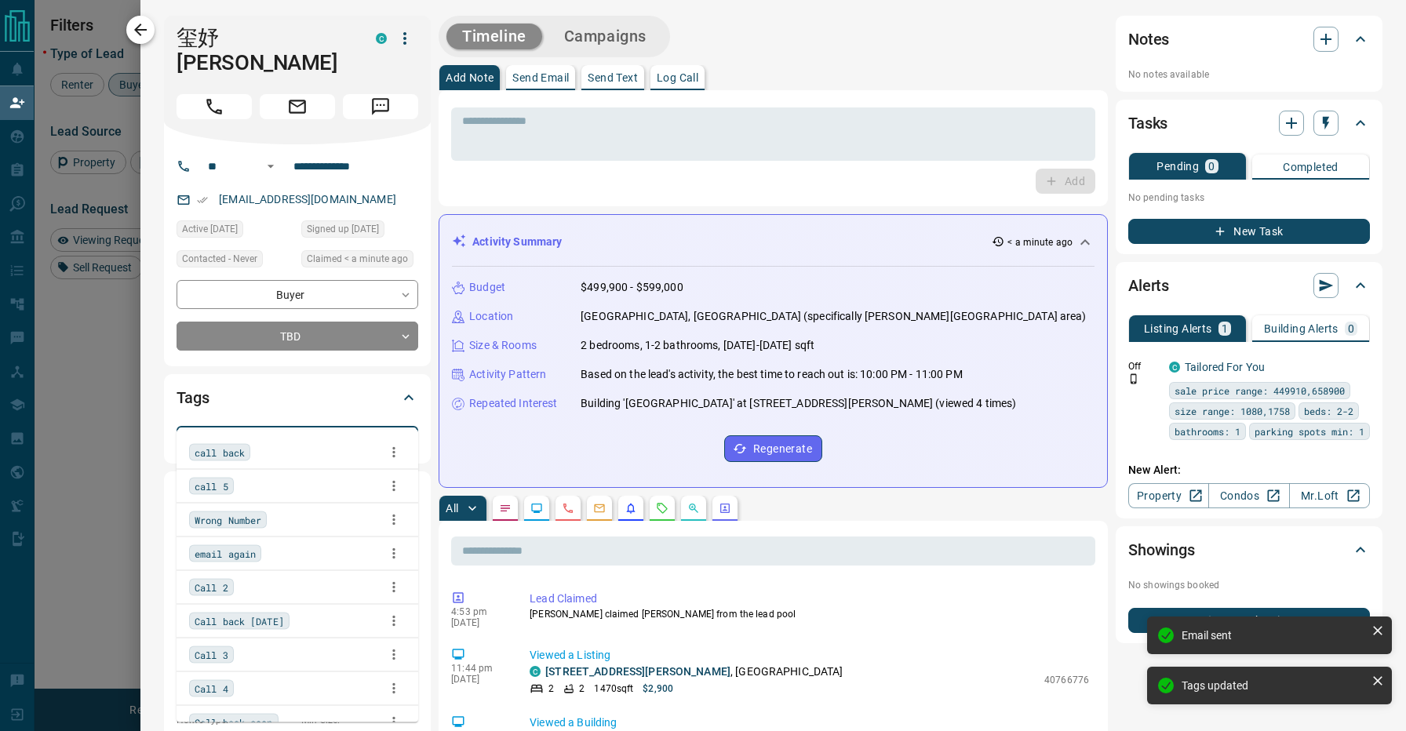
click at [139, 24] on icon "button" at bounding box center [140, 29] width 19 height 19
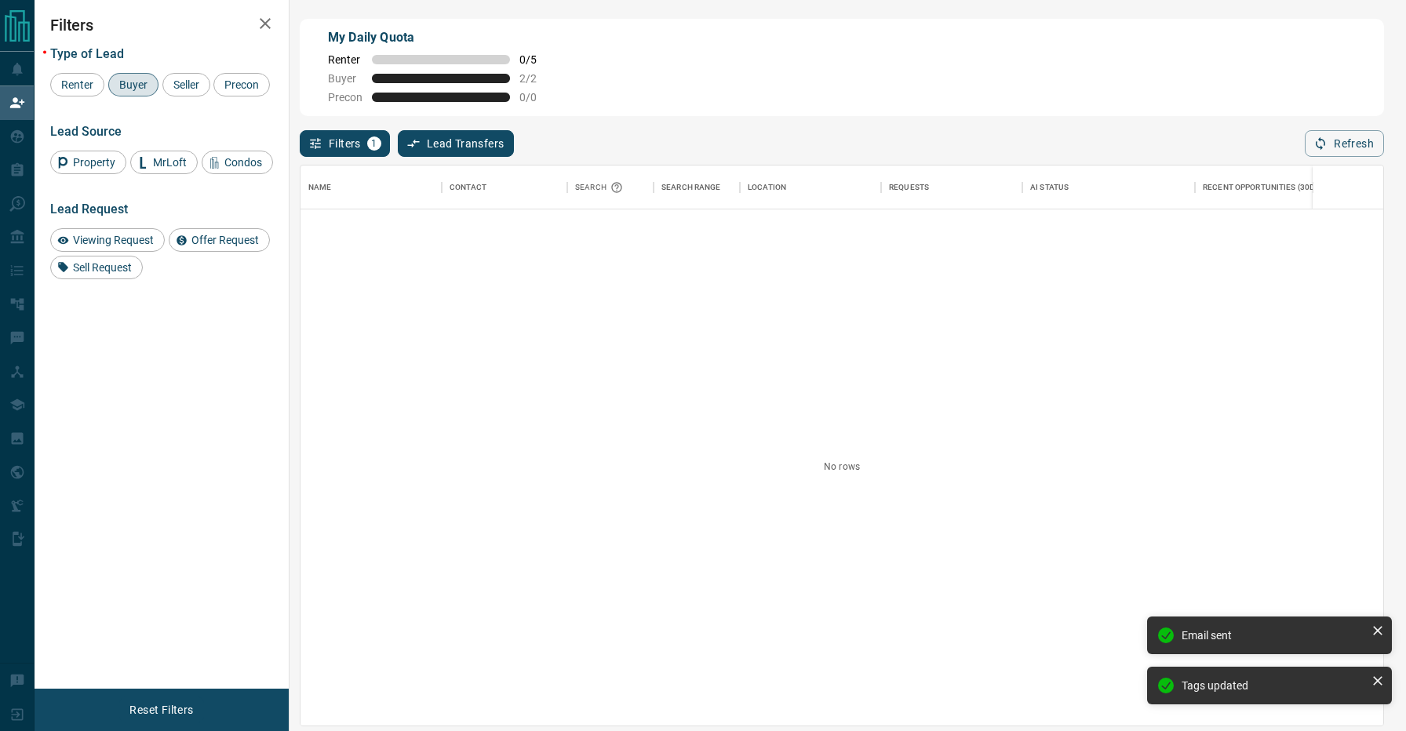
scroll to position [559, 1083]
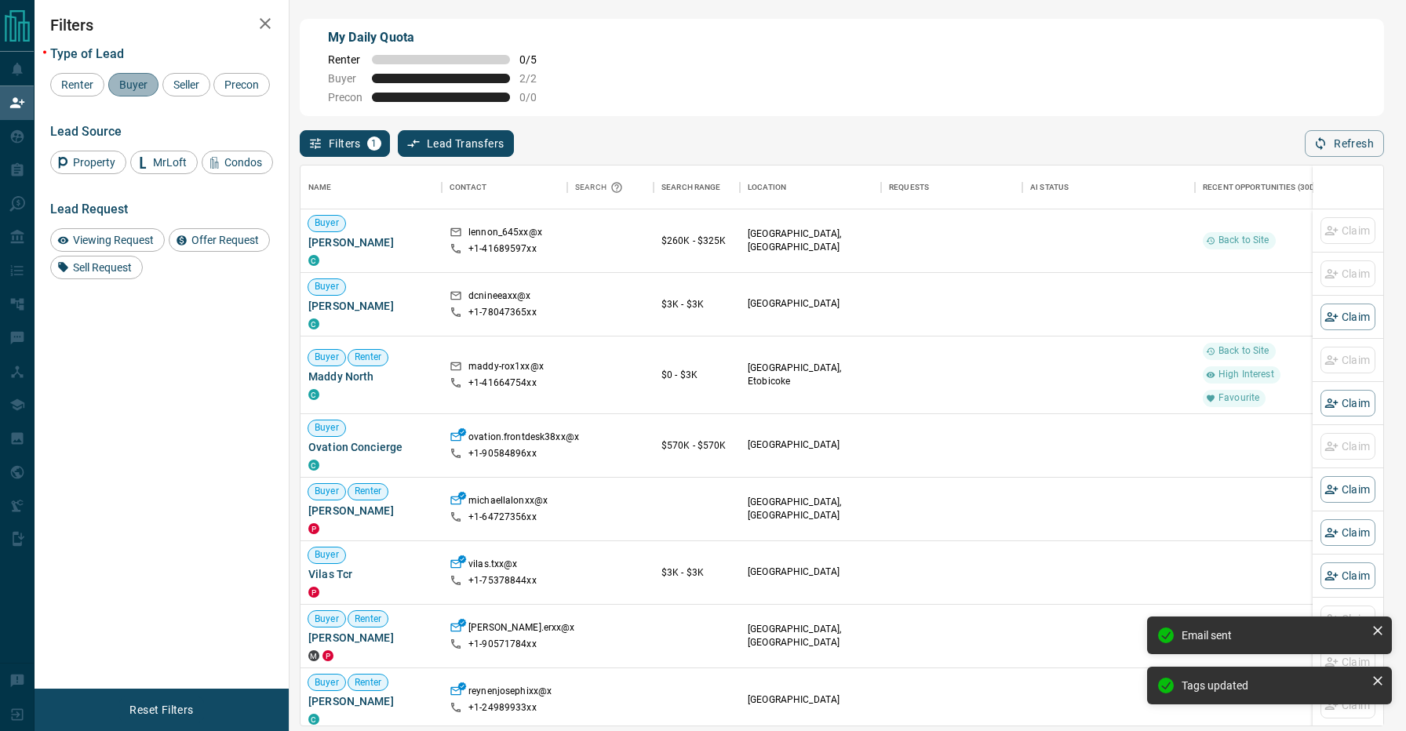
click at [130, 82] on span "Buyer" at bounding box center [133, 84] width 39 height 13
click at [97, 86] on span "Renter" at bounding box center [77, 84] width 43 height 13
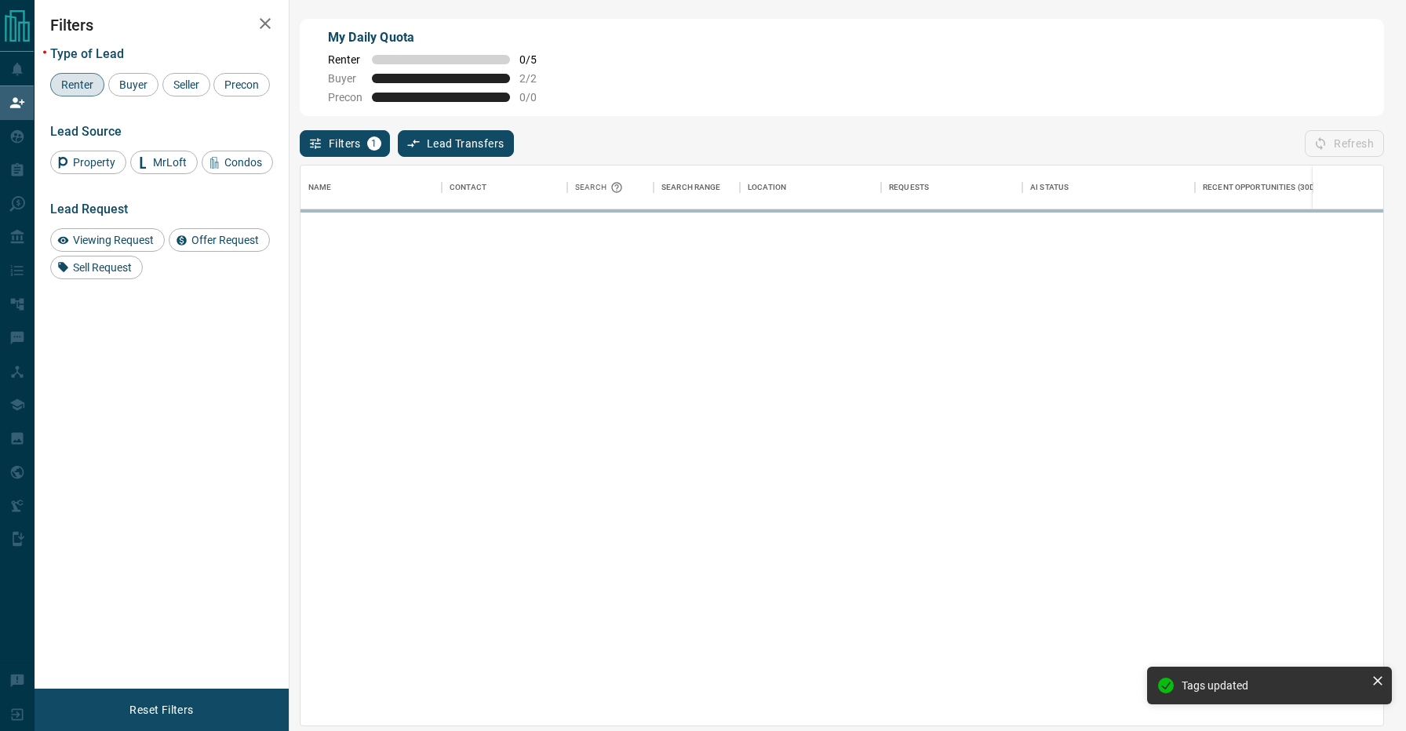
click at [752, 125] on div "Filters 1 Lead Transfers 0 Refresh" at bounding box center [842, 136] width 1084 height 41
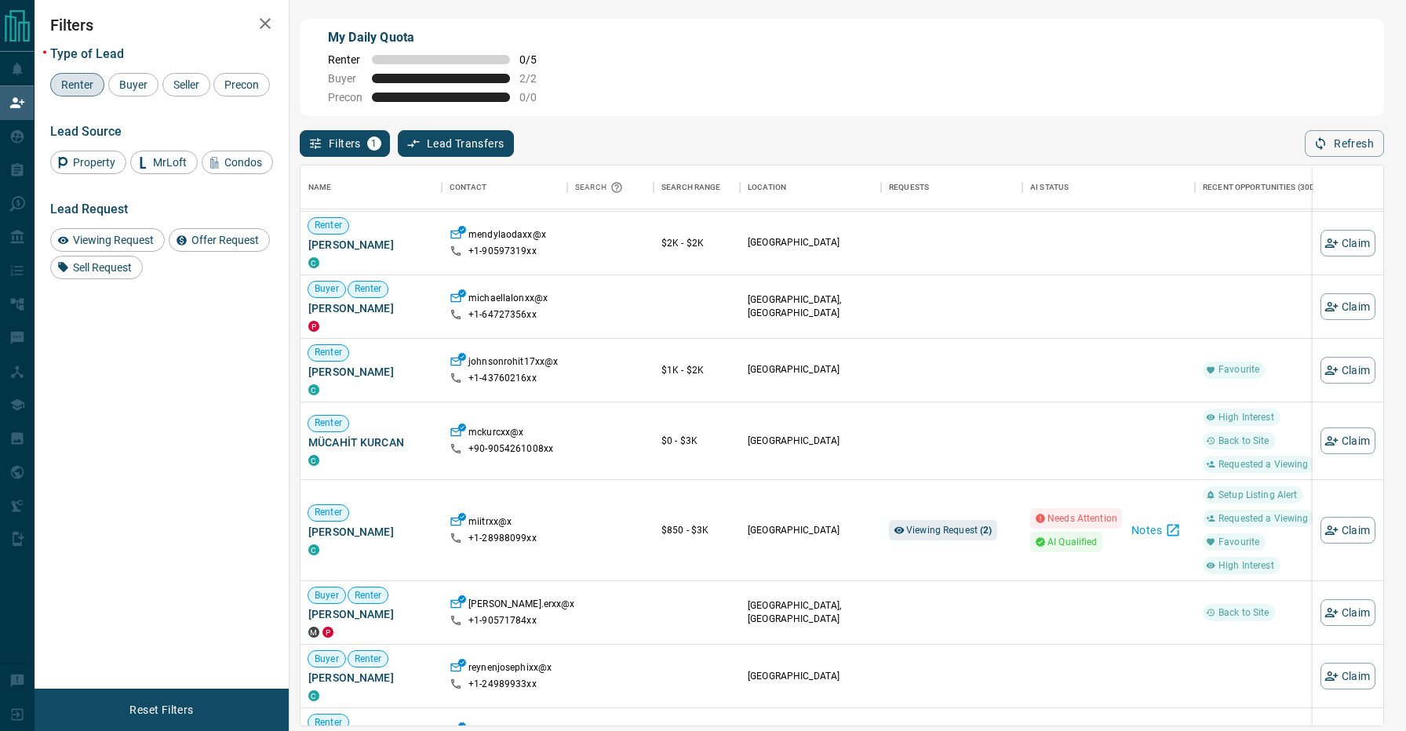
scroll to position [204, 0]
click at [944, 529] on span "Viewing Request ( 2 )" at bounding box center [949, 528] width 86 height 11
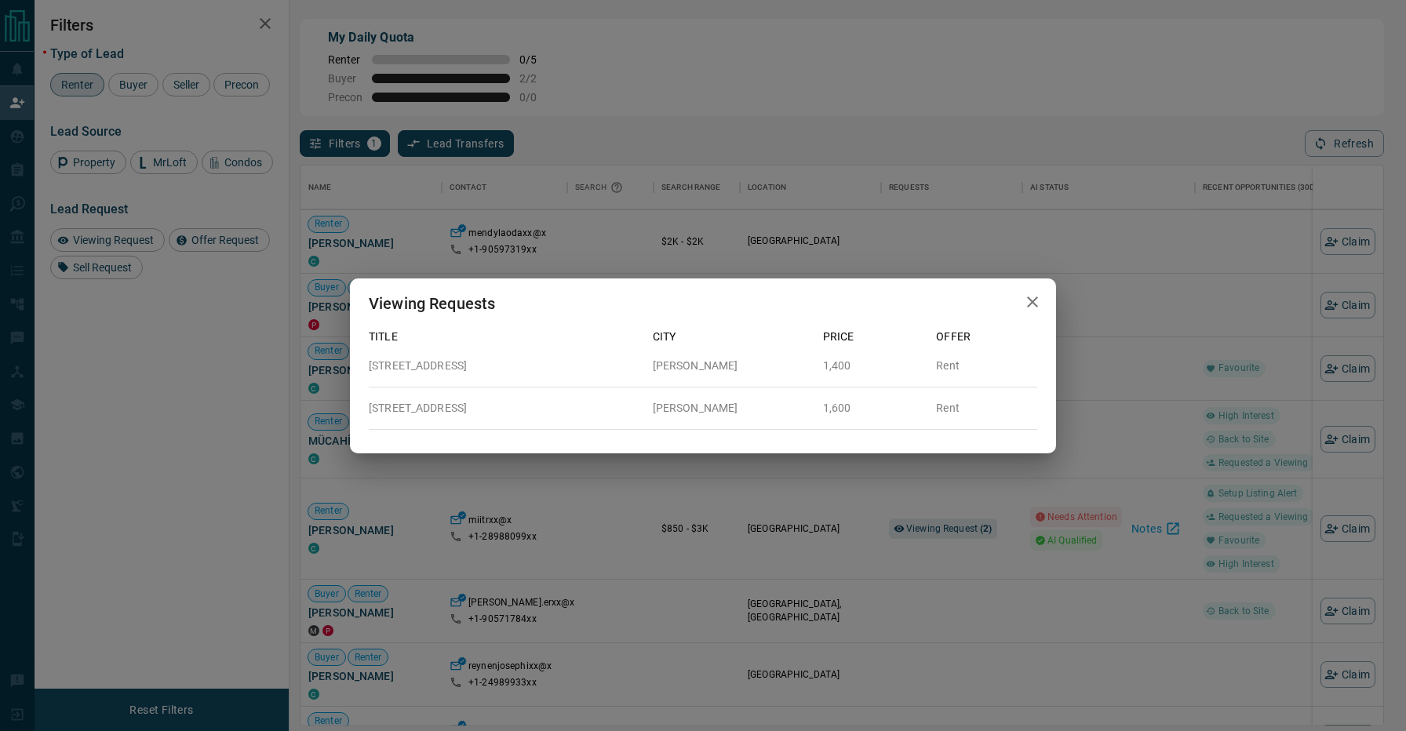
click at [847, 526] on div "Viewing Requests Title City Price Offer 725B - [STREET_ADDRESS][GEOGRAPHIC_DATA…" at bounding box center [703, 365] width 1406 height 731
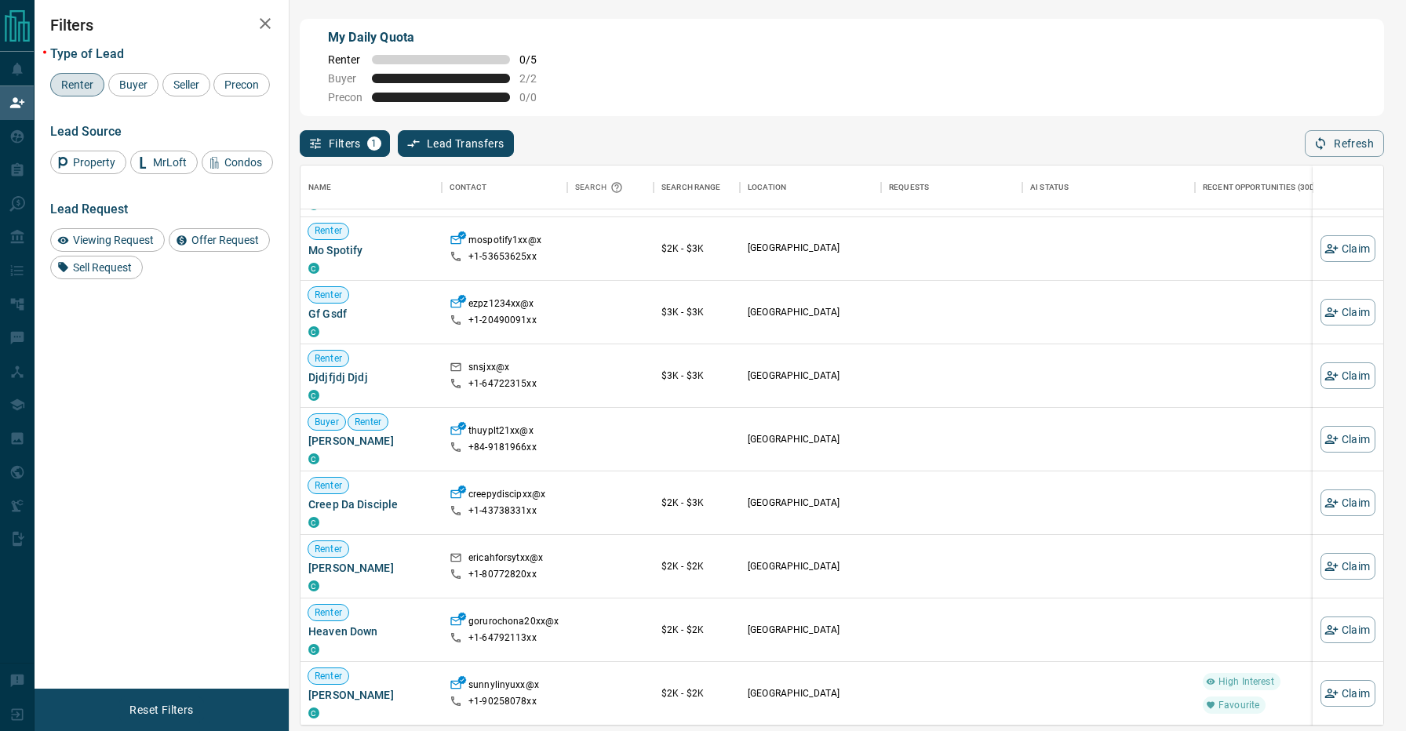
scroll to position [2604, 0]
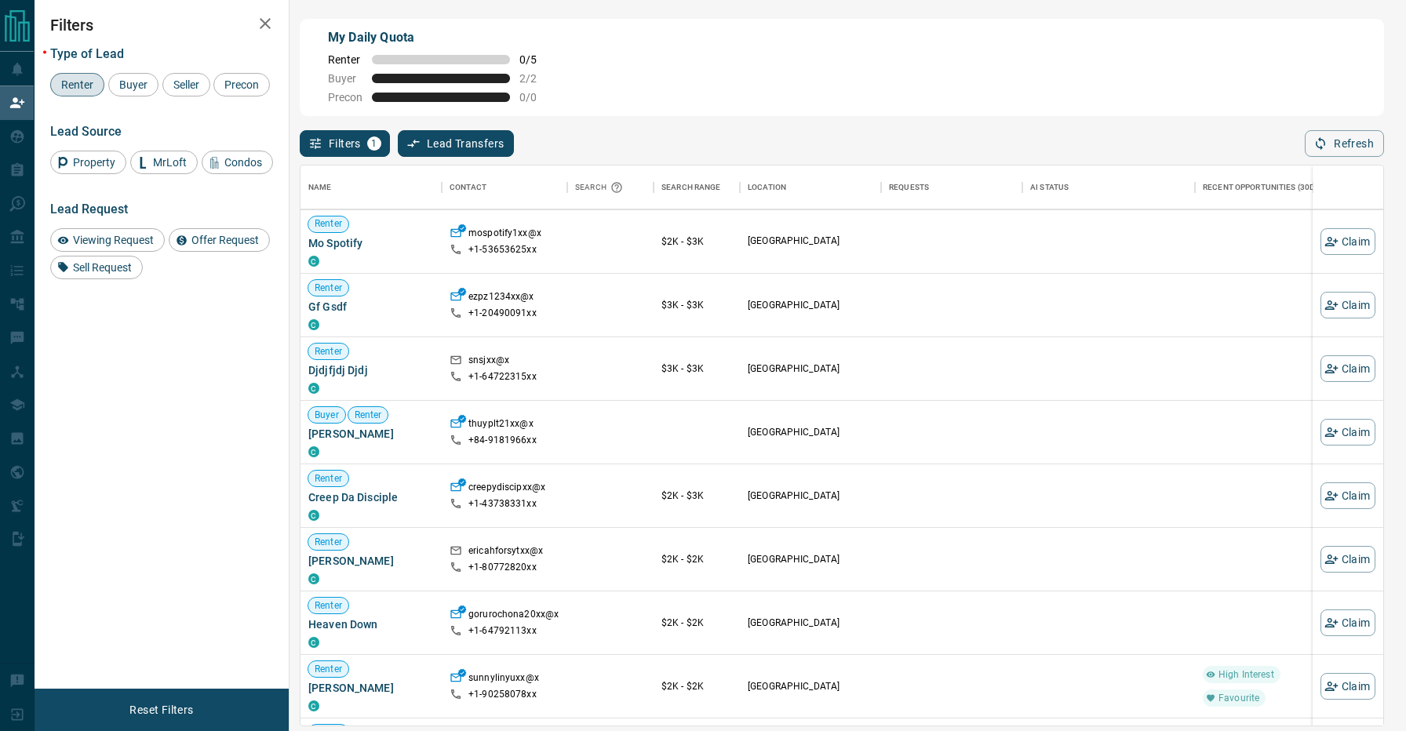
click at [650, 129] on div "Filters 1 Lead Transfers 0 Refresh" at bounding box center [842, 136] width 1084 height 41
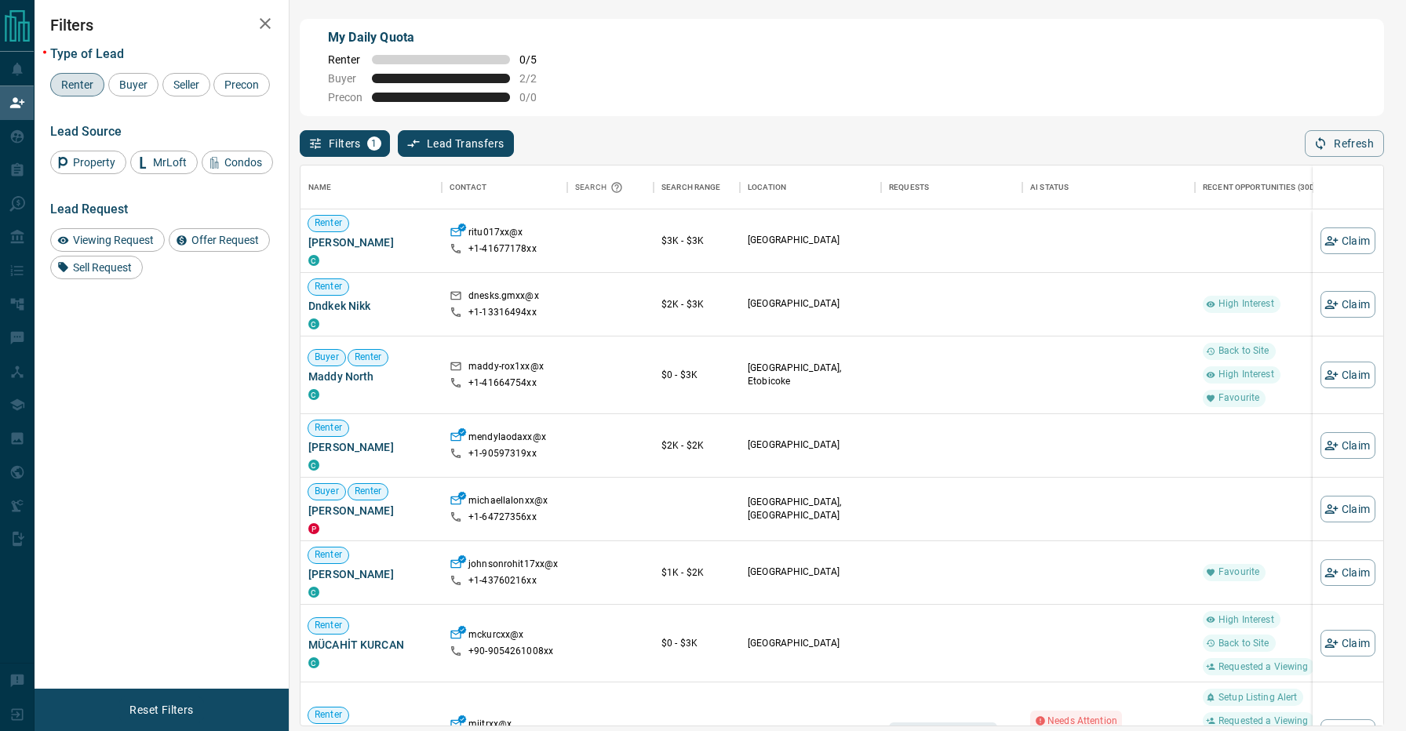
scroll to position [0, 0]
click at [1359, 511] on button "Claim" at bounding box center [1347, 509] width 55 height 27
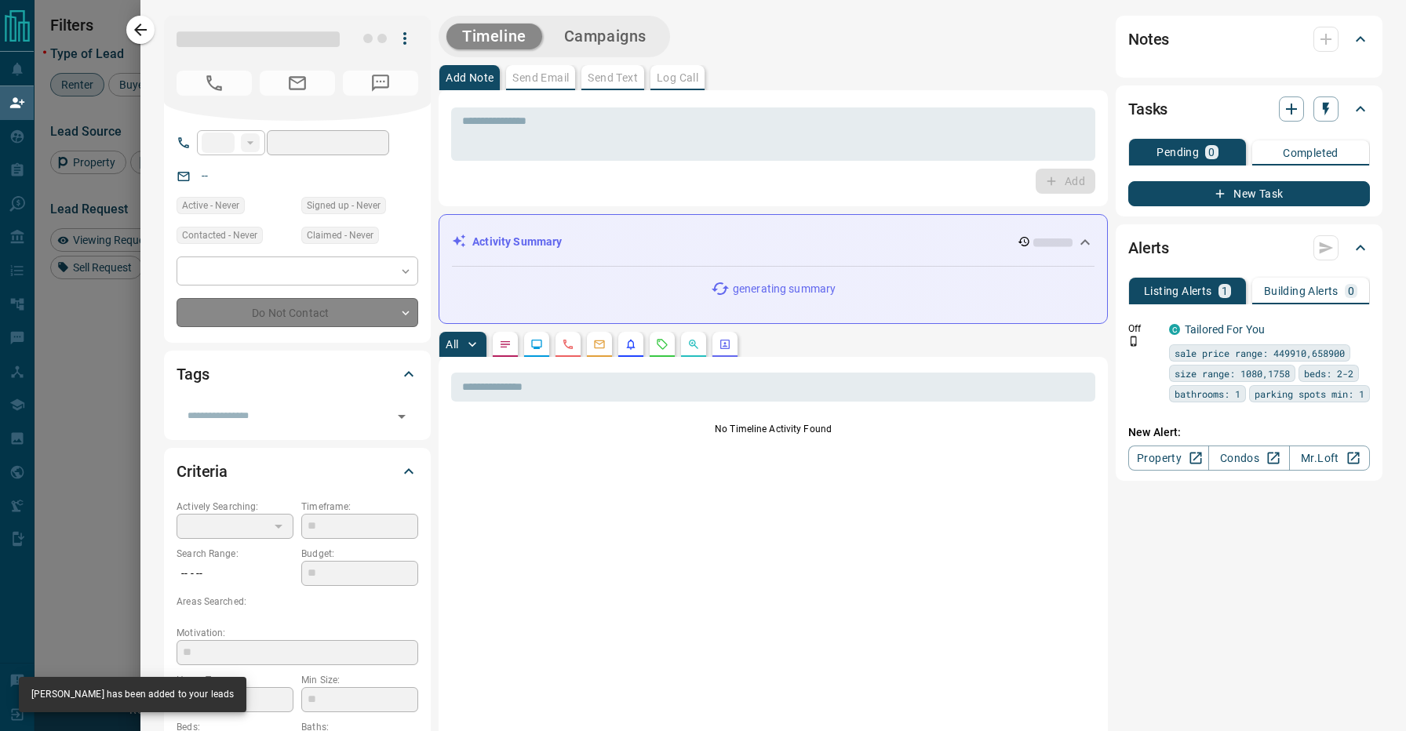
type input "**"
type input "**********"
type input "**"
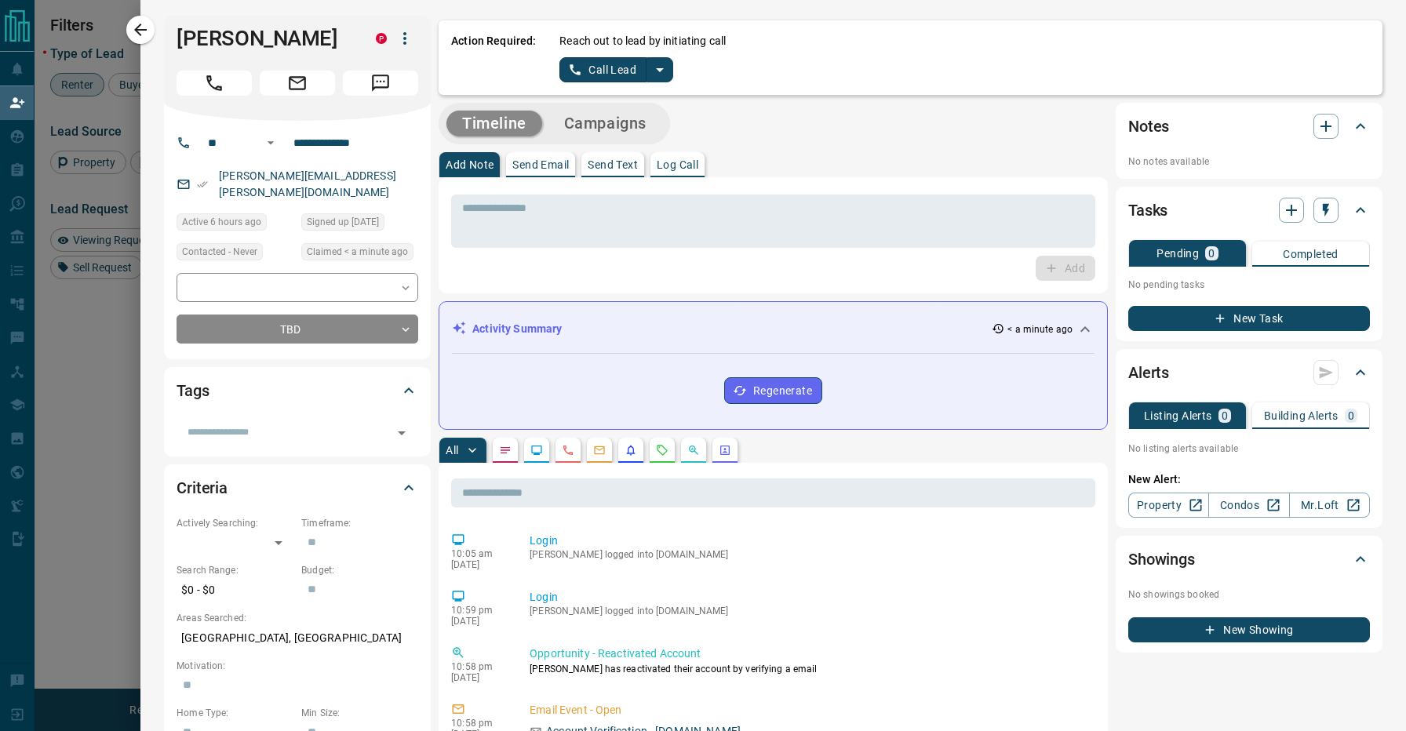
click at [661, 64] on icon "split button" at bounding box center [659, 69] width 19 height 19
click at [635, 124] on li "Log Manual Call" at bounding box center [616, 124] width 96 height 24
click at [602, 66] on button "Log Manual Call" at bounding box center [611, 69] width 104 height 25
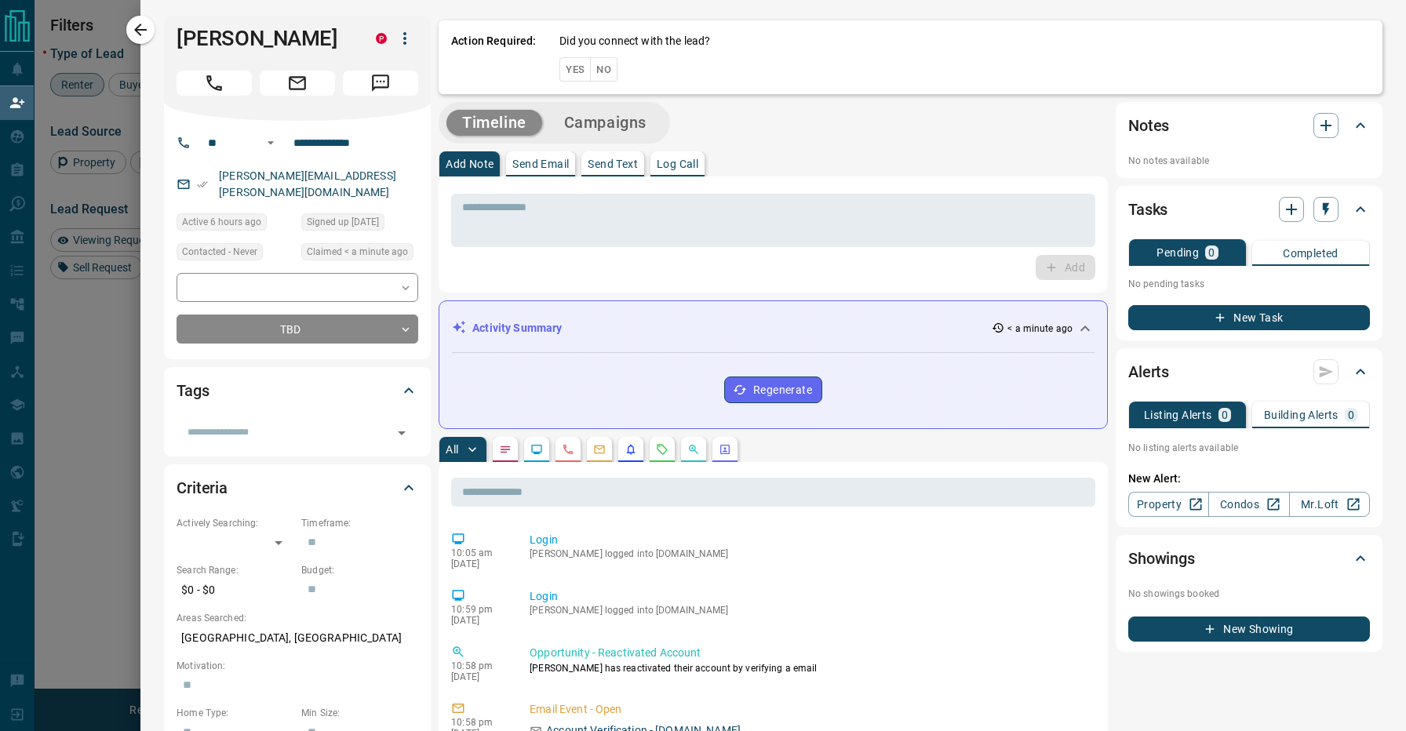
click at [602, 67] on button "No" at bounding box center [603, 69] width 27 height 24
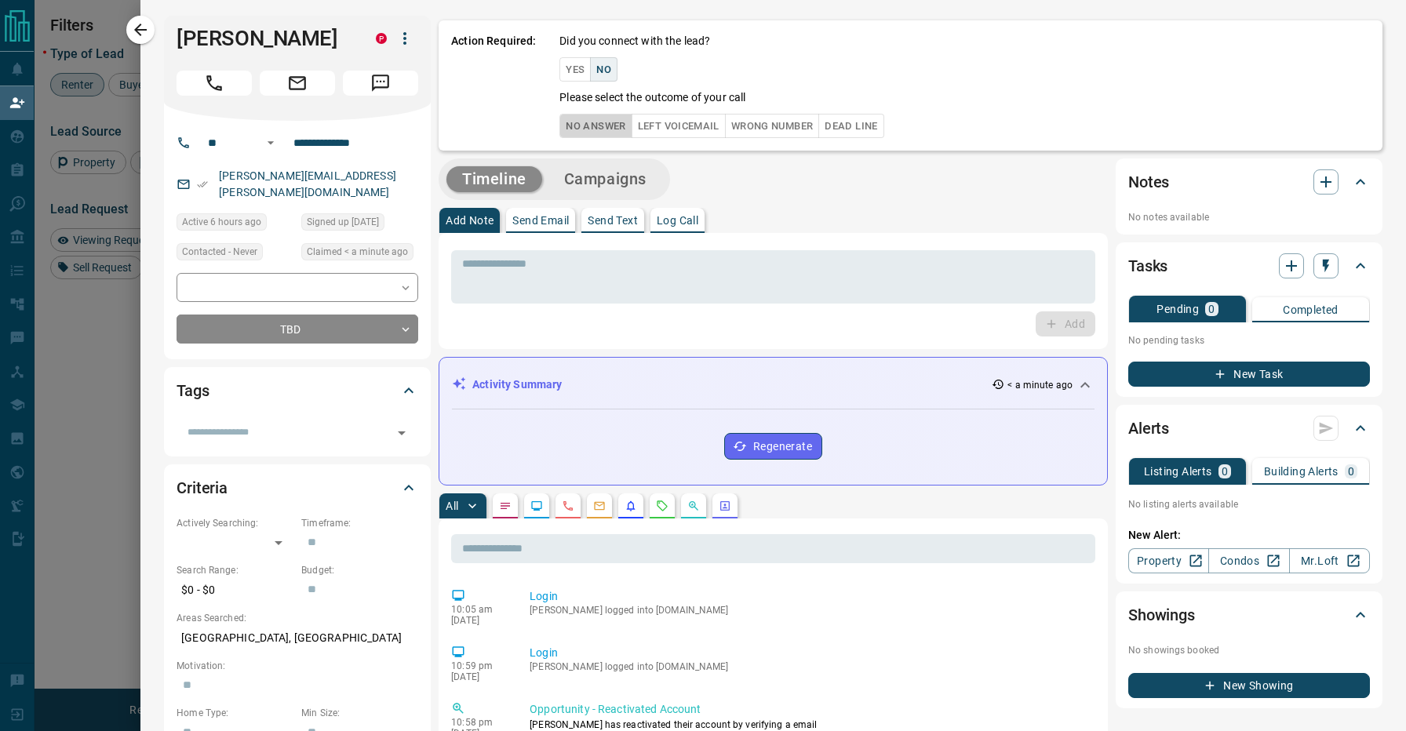
click at [599, 131] on button "No Answer" at bounding box center [595, 126] width 72 height 24
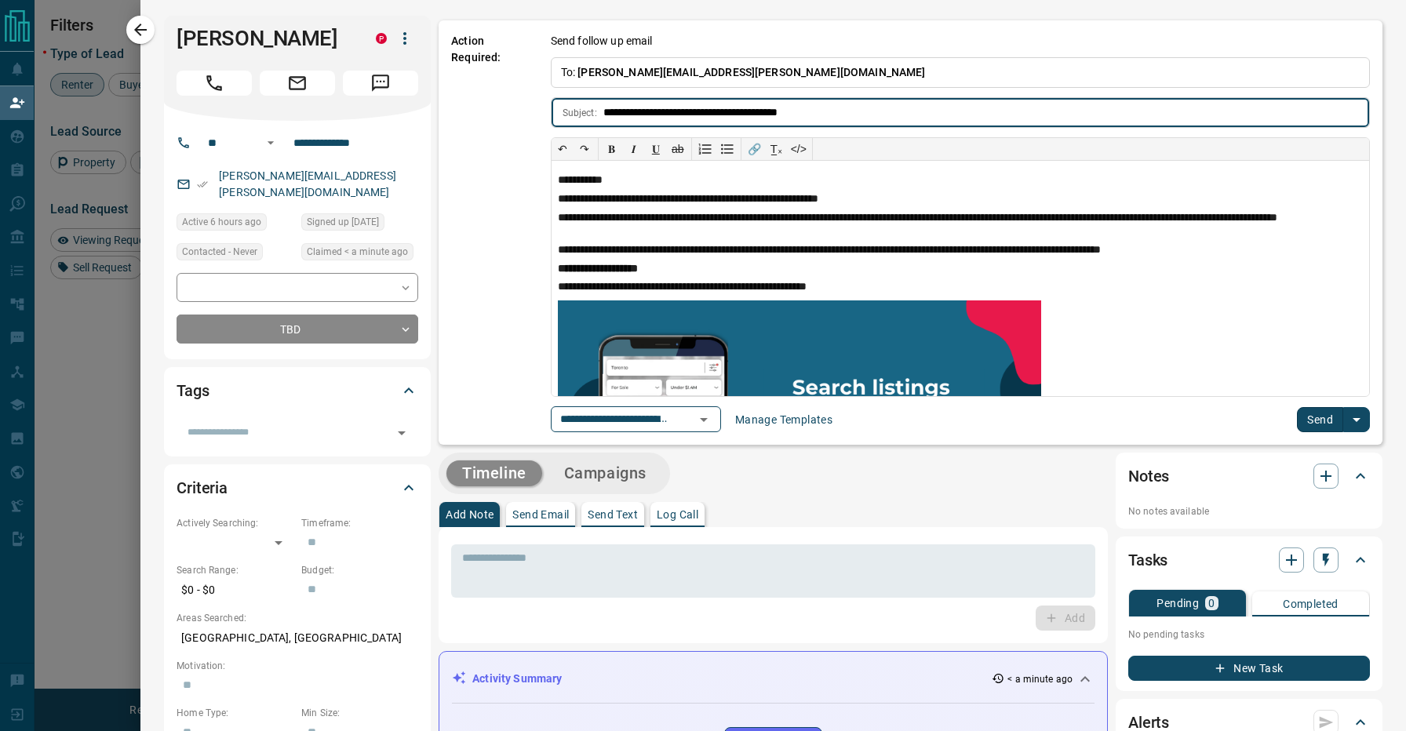
click at [1308, 412] on button "Send" at bounding box center [1320, 419] width 46 height 25
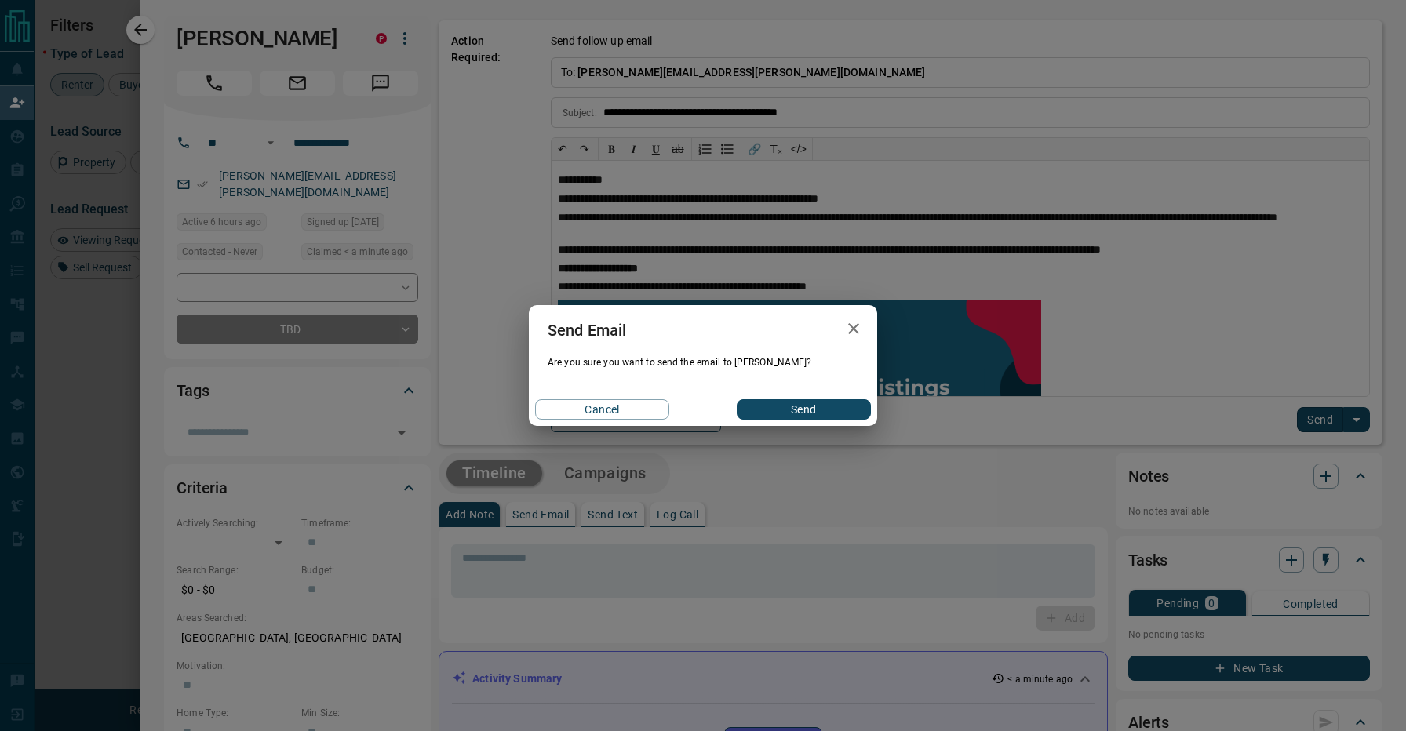
click at [767, 403] on button "Send" at bounding box center [804, 409] width 134 height 20
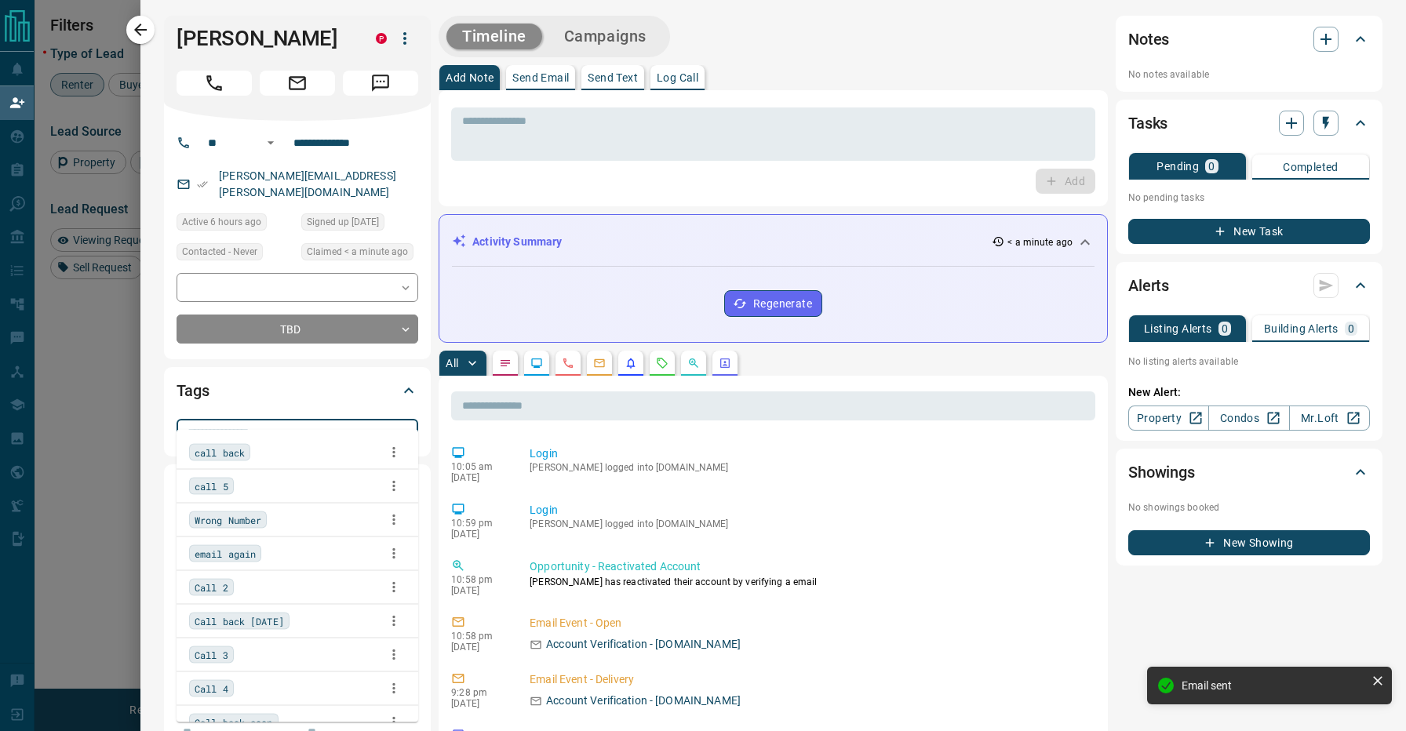
click at [300, 424] on input "text" at bounding box center [284, 432] width 206 height 17
type input "******"
click at [290, 477] on div "Call back [DATE]" at bounding box center [297, 487] width 217 height 24
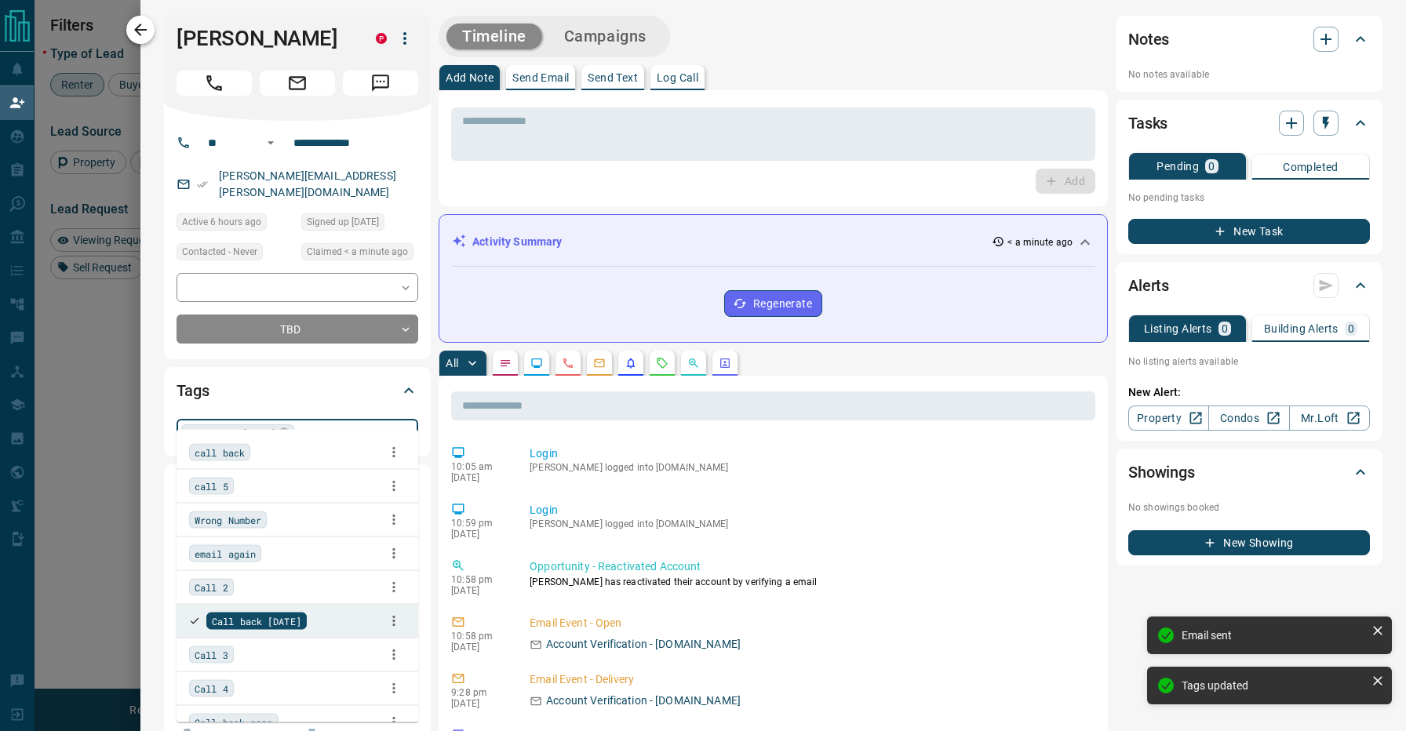
click at [142, 34] on icon "button" at bounding box center [140, 29] width 19 height 19
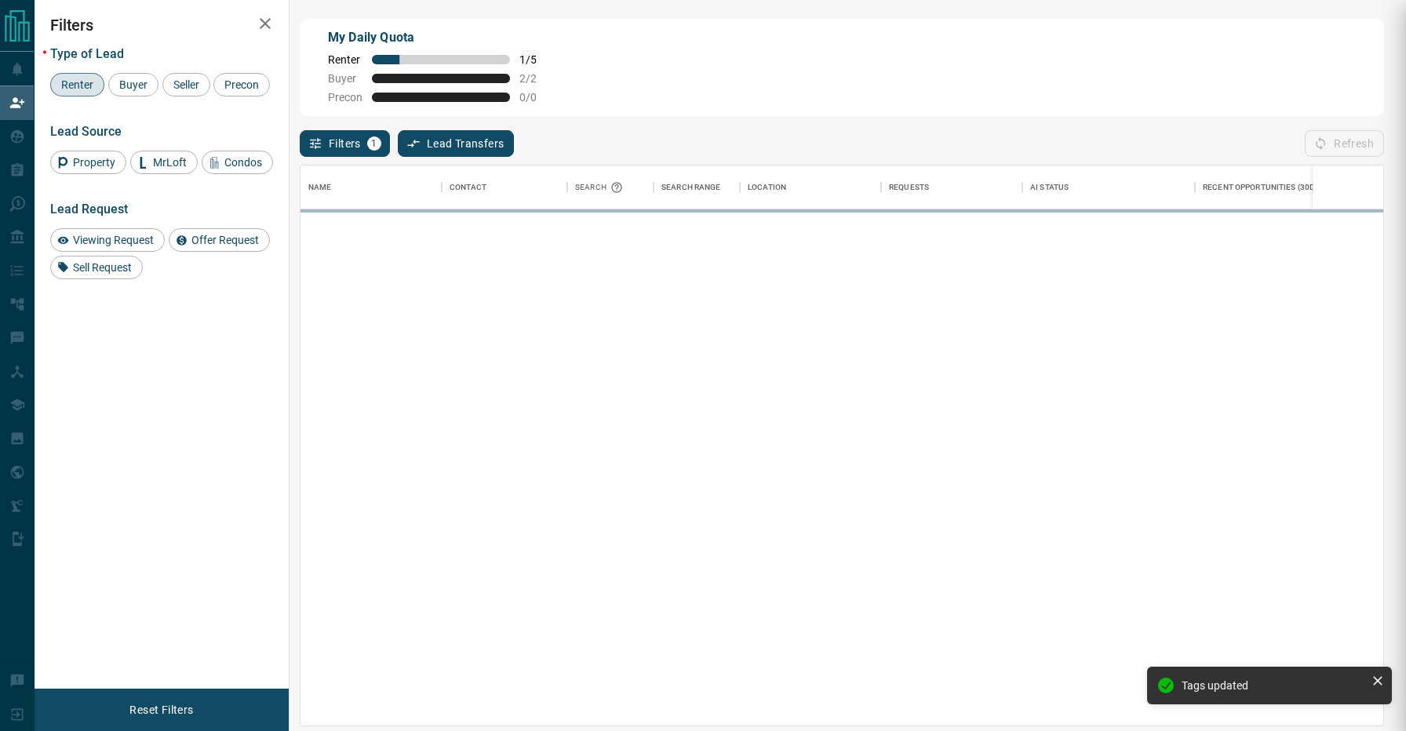
scroll to position [1, 1]
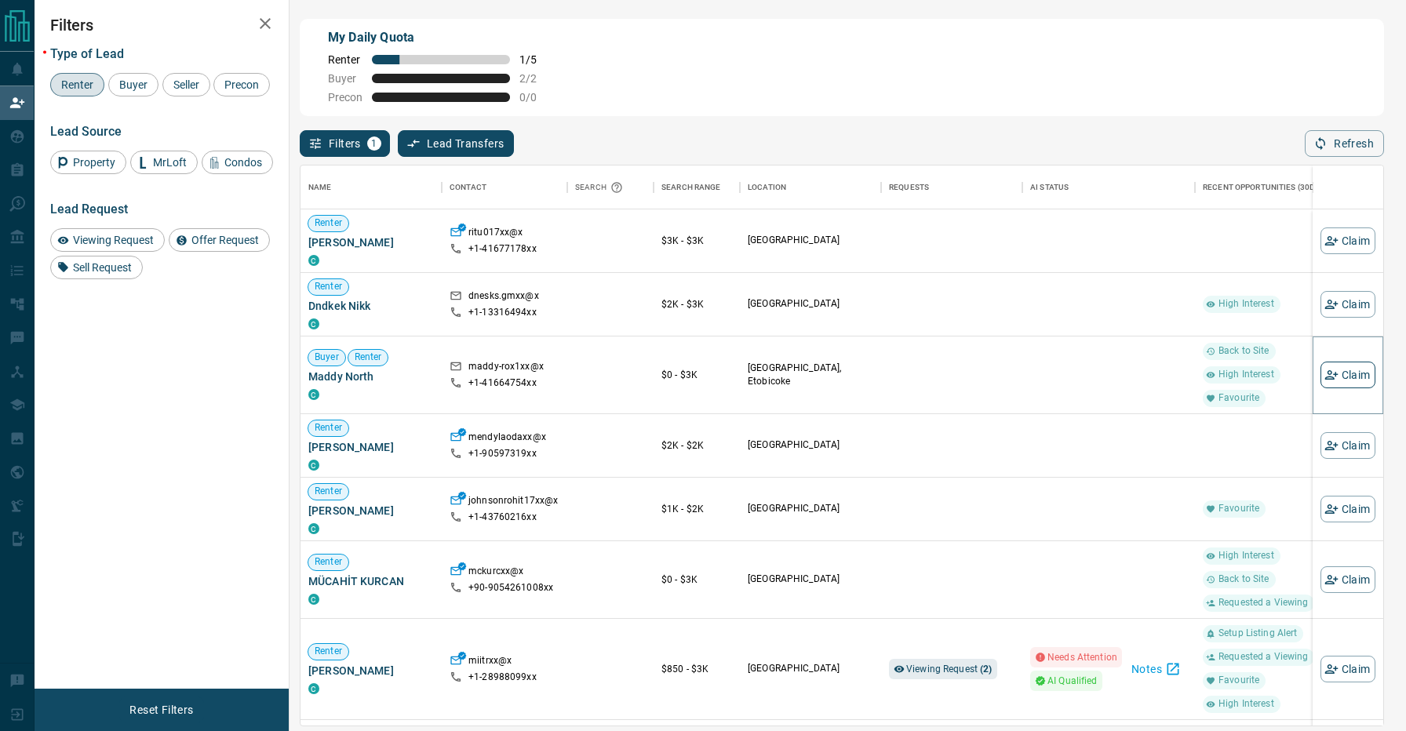
click at [1349, 369] on button "Claim" at bounding box center [1347, 375] width 55 height 27
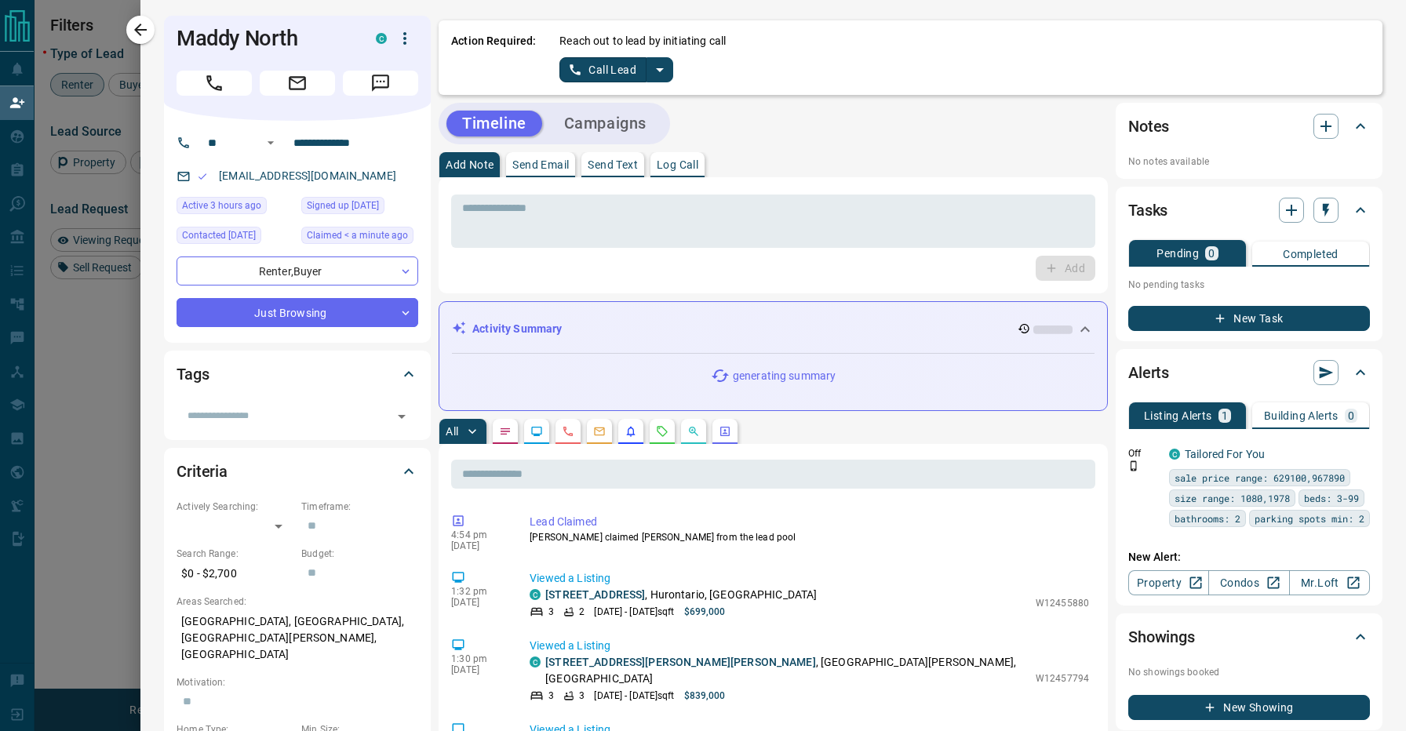
click at [654, 66] on icon "split button" at bounding box center [659, 69] width 19 height 19
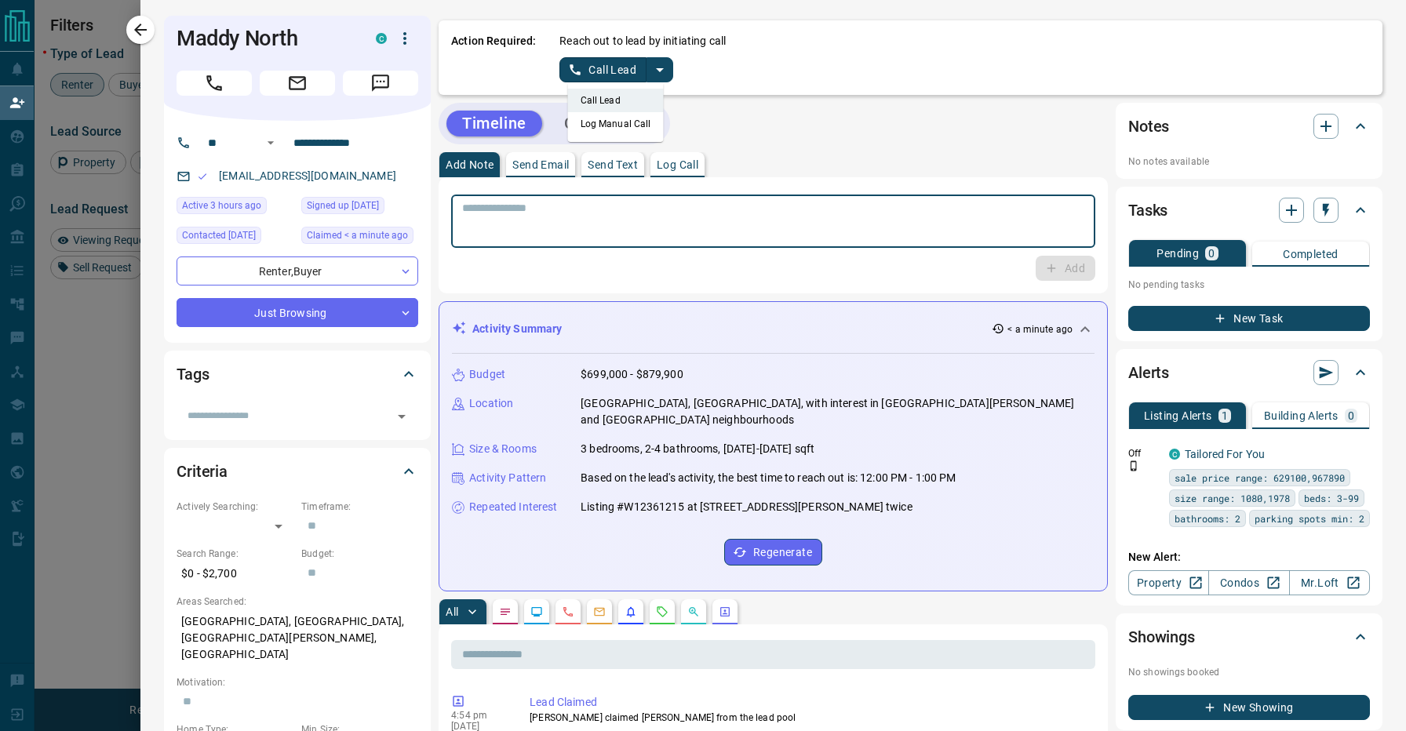
click at [824, 203] on textarea at bounding box center [773, 222] width 622 height 40
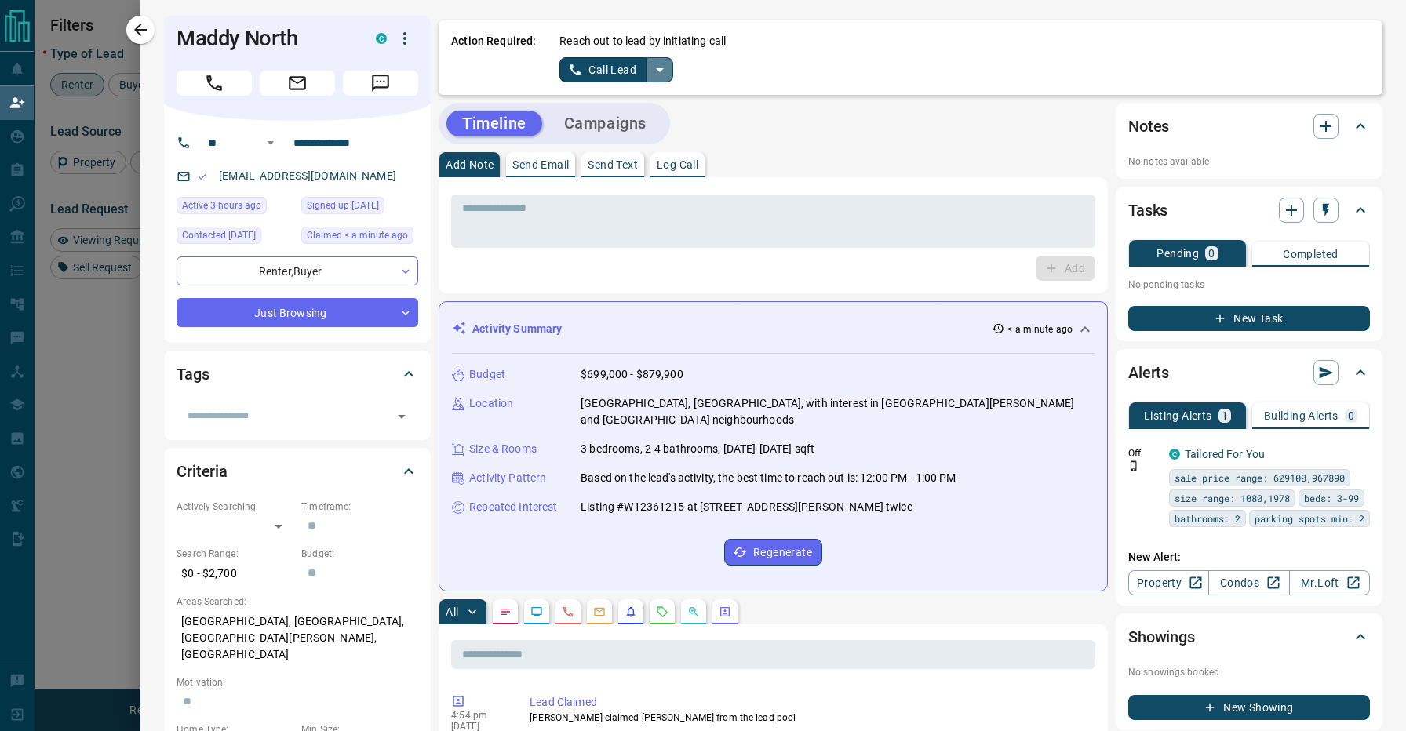
click at [662, 75] on icon "split button" at bounding box center [659, 69] width 19 height 19
click at [631, 122] on li "Log Manual Call" at bounding box center [616, 124] width 96 height 24
click at [609, 65] on button "Log Manual Call" at bounding box center [611, 69] width 104 height 25
click at [609, 65] on button "No" at bounding box center [603, 69] width 27 height 24
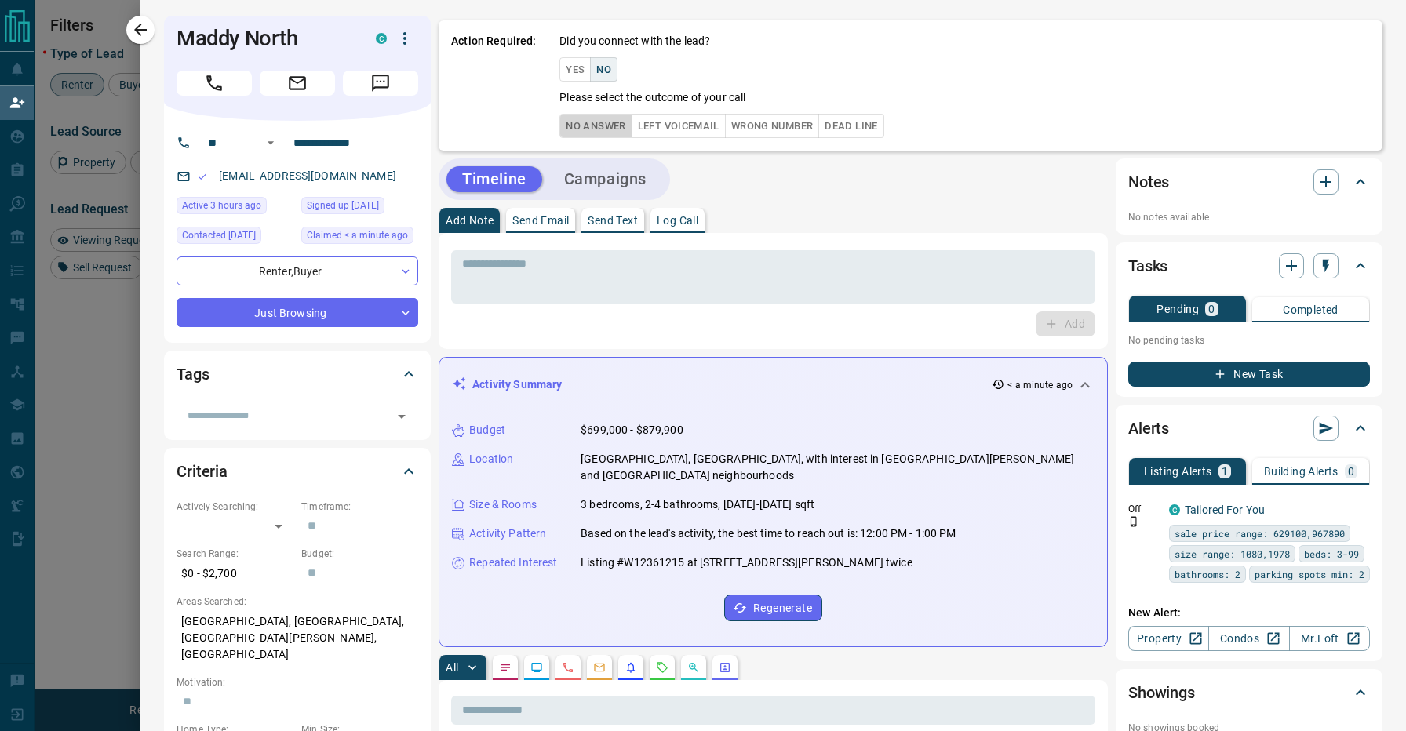
click at [606, 121] on button "No Answer" at bounding box center [595, 126] width 72 height 24
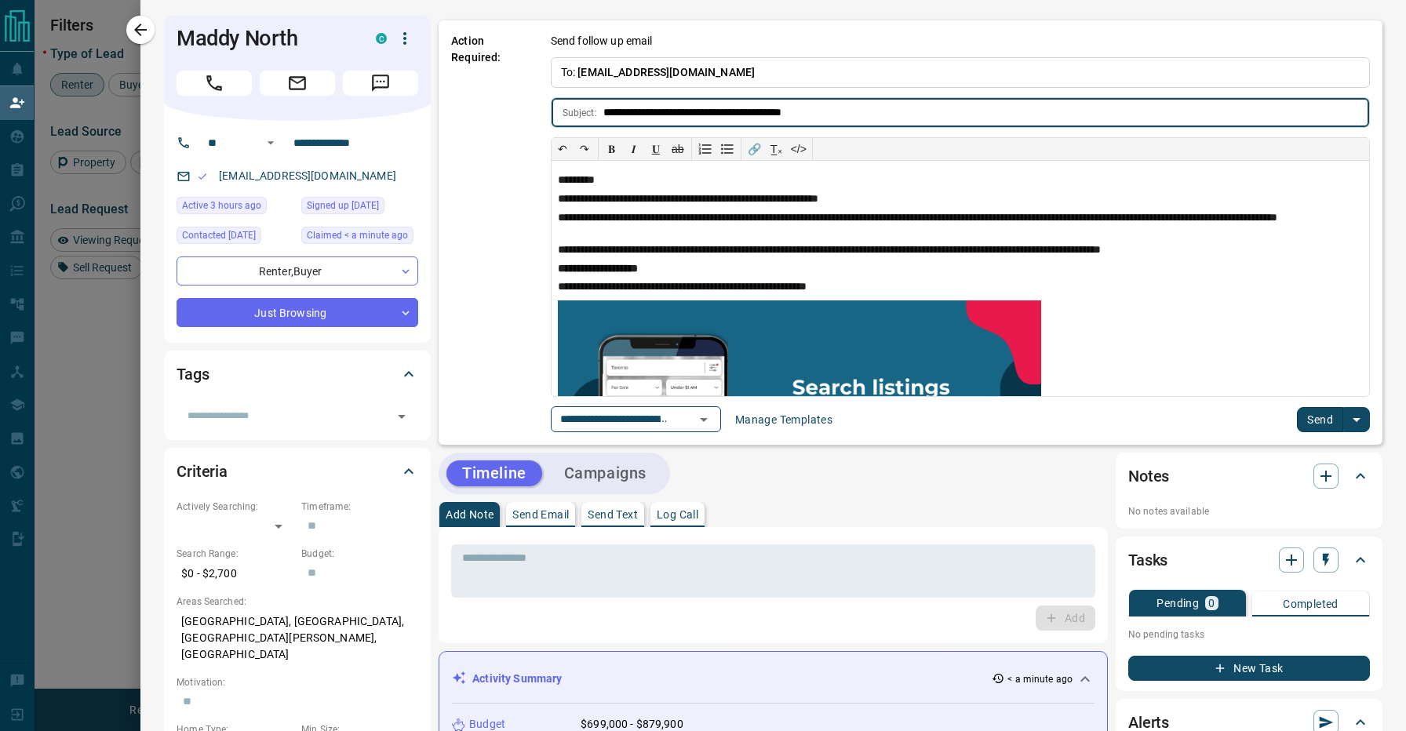
type input "**********"
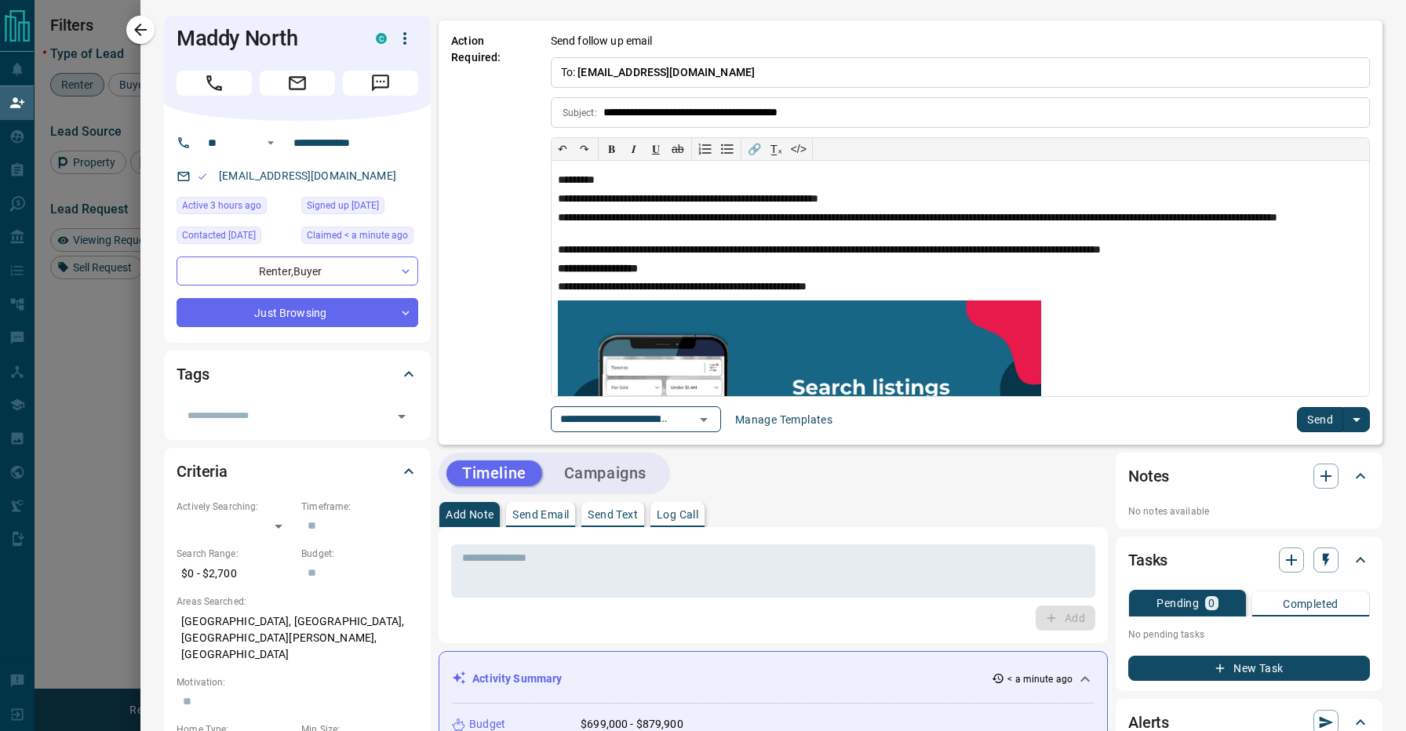
click at [1319, 435] on div "**********" at bounding box center [911, 232] width 944 height 424
click at [1311, 413] on button "Send" at bounding box center [1320, 419] width 46 height 25
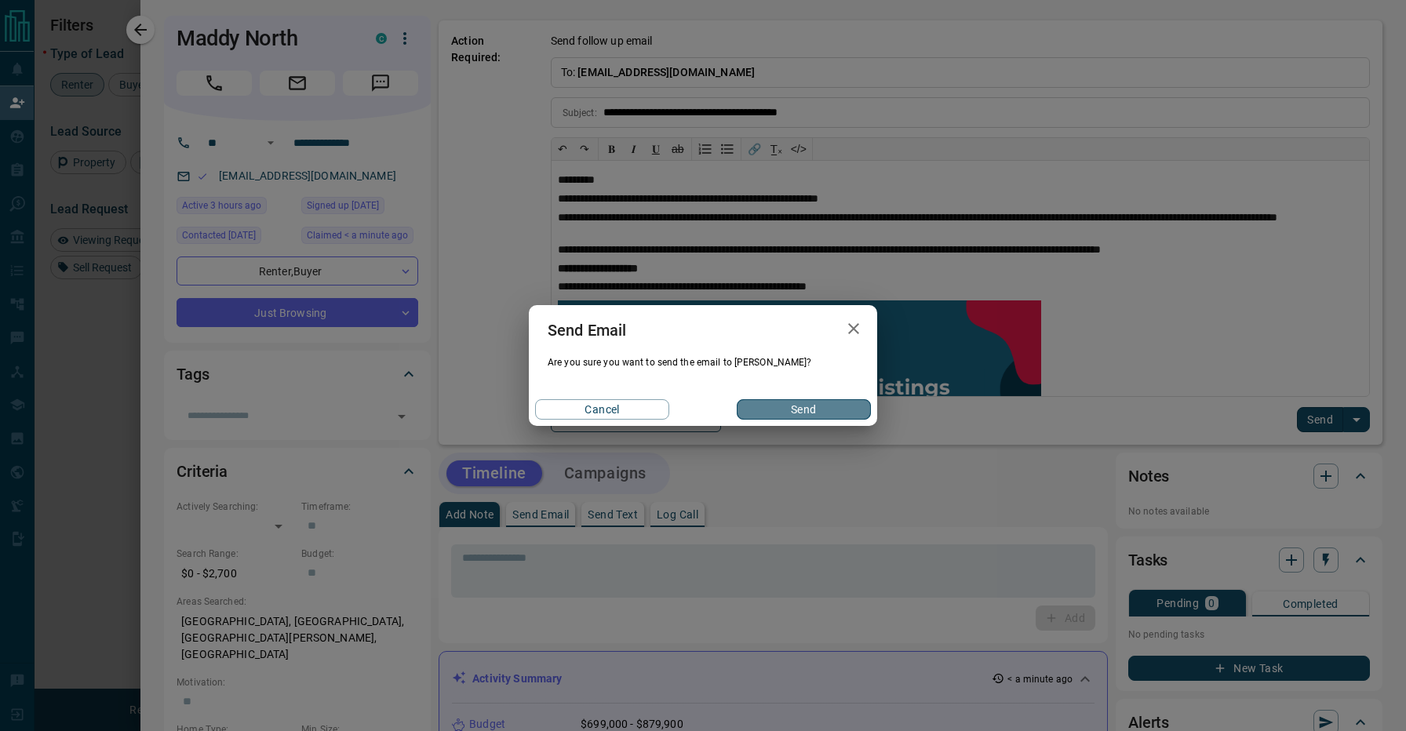
click at [794, 405] on button "Send" at bounding box center [804, 409] width 134 height 20
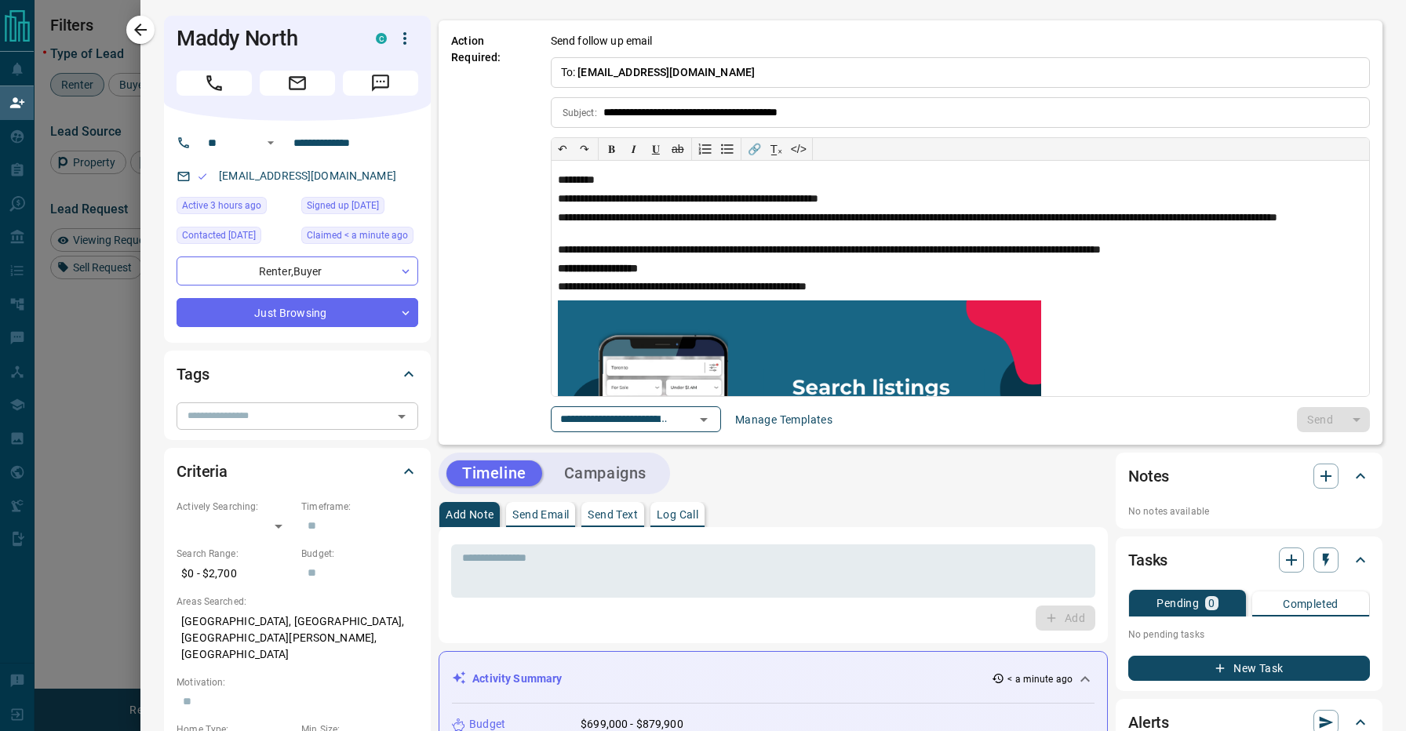
click at [266, 419] on input "text" at bounding box center [284, 415] width 206 height 17
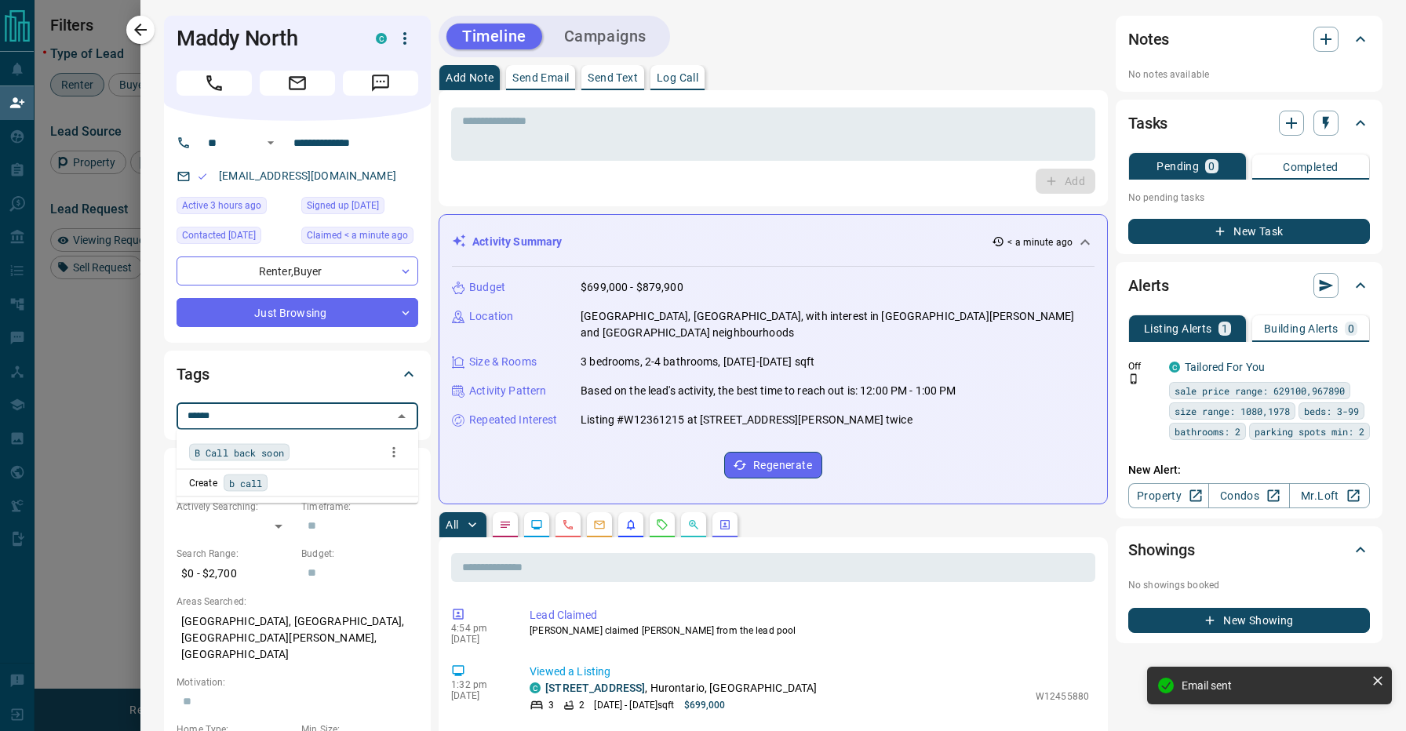
type input "******"
click at [269, 453] on span "B Call back soon" at bounding box center [239, 453] width 89 height 16
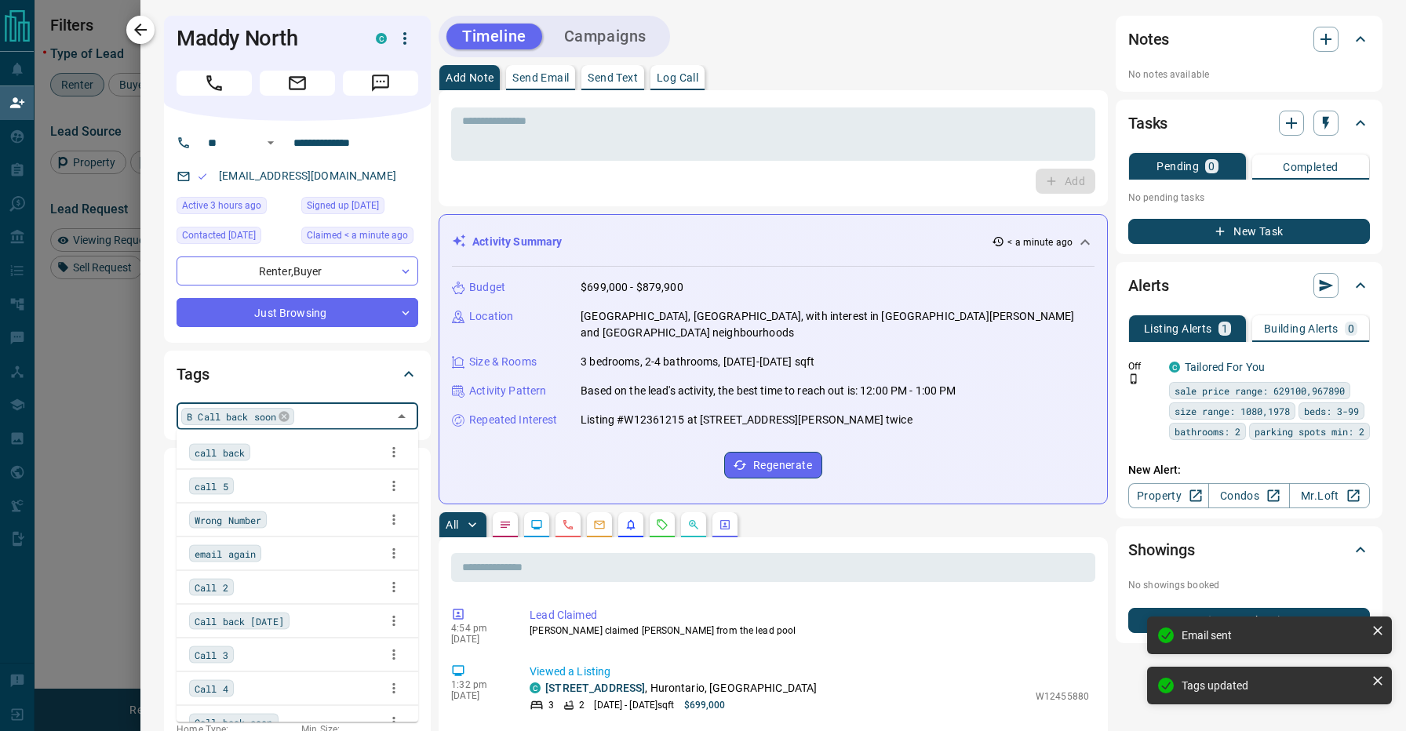
click at [147, 24] on icon "button" at bounding box center [140, 29] width 19 height 19
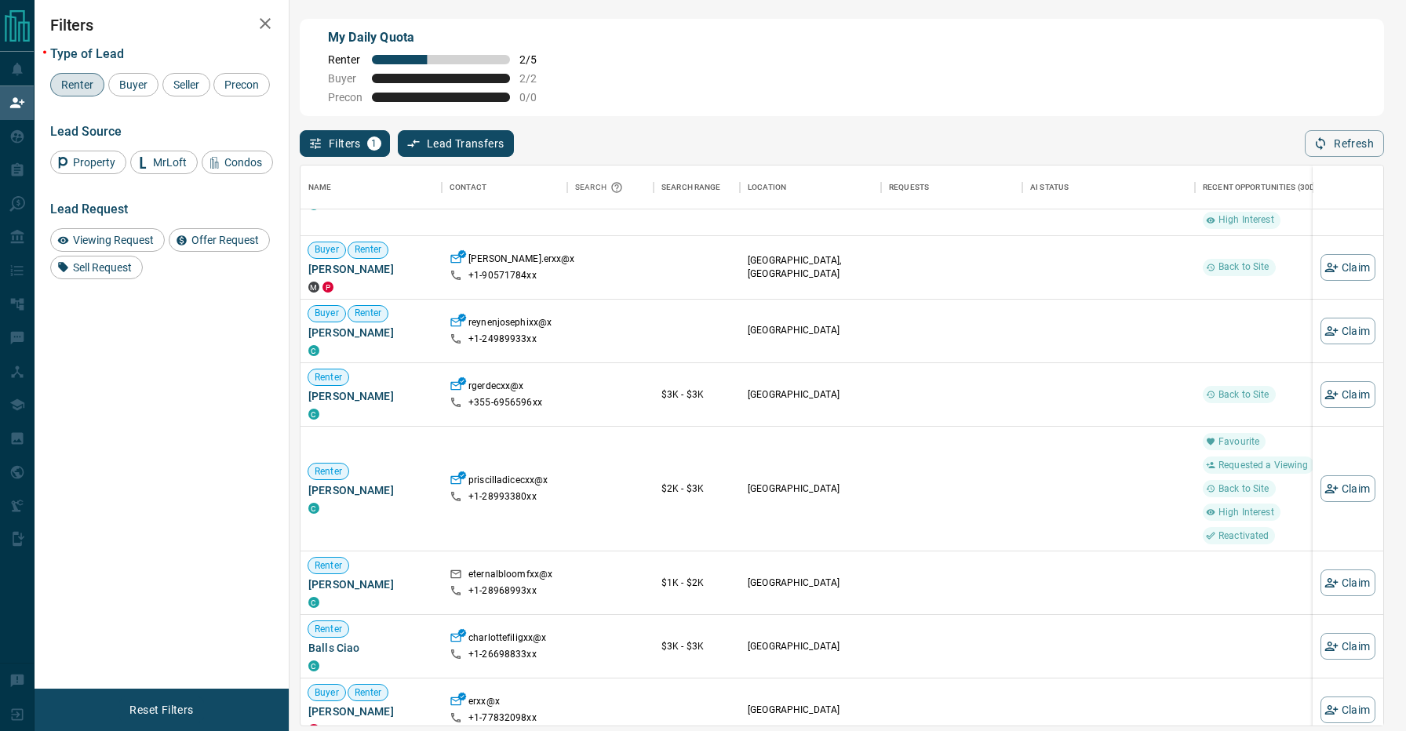
scroll to position [409, 0]
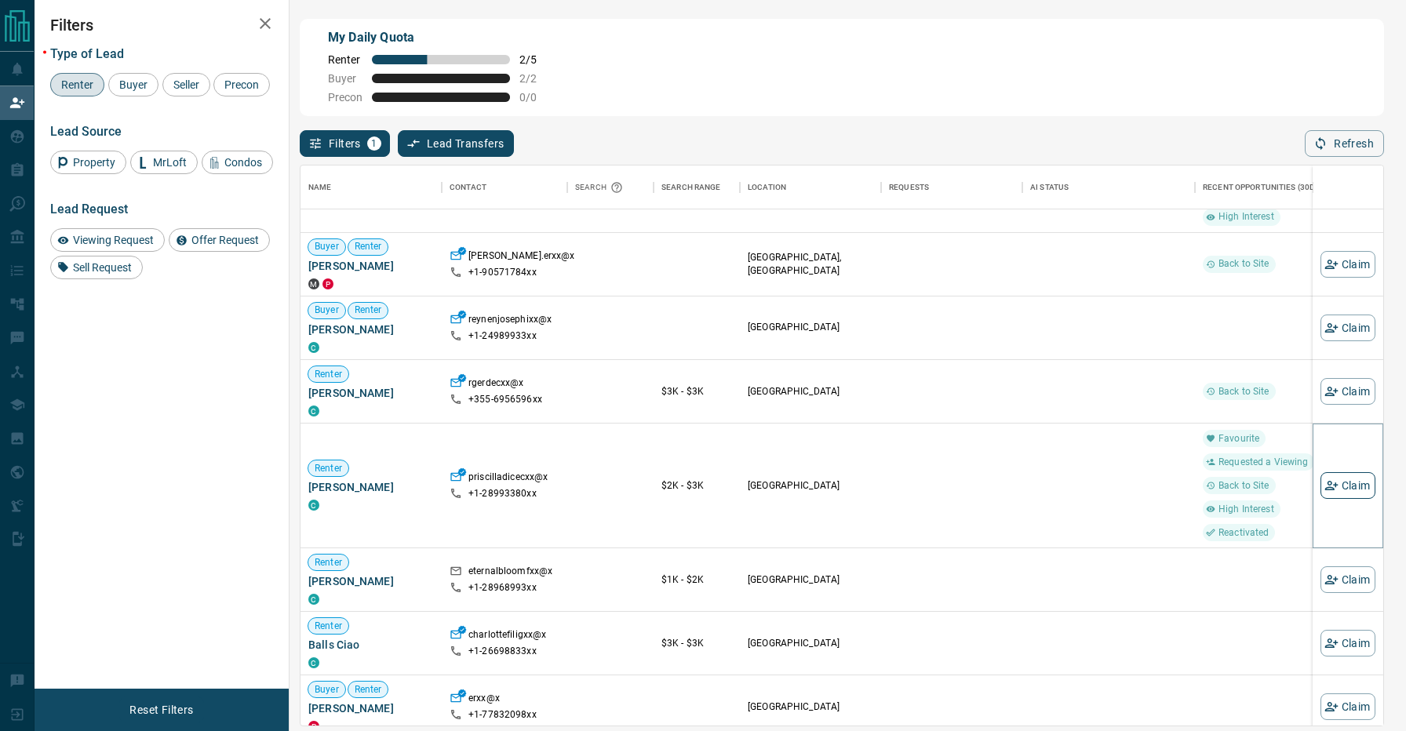
click at [1352, 475] on button "Claim" at bounding box center [1347, 485] width 55 height 27
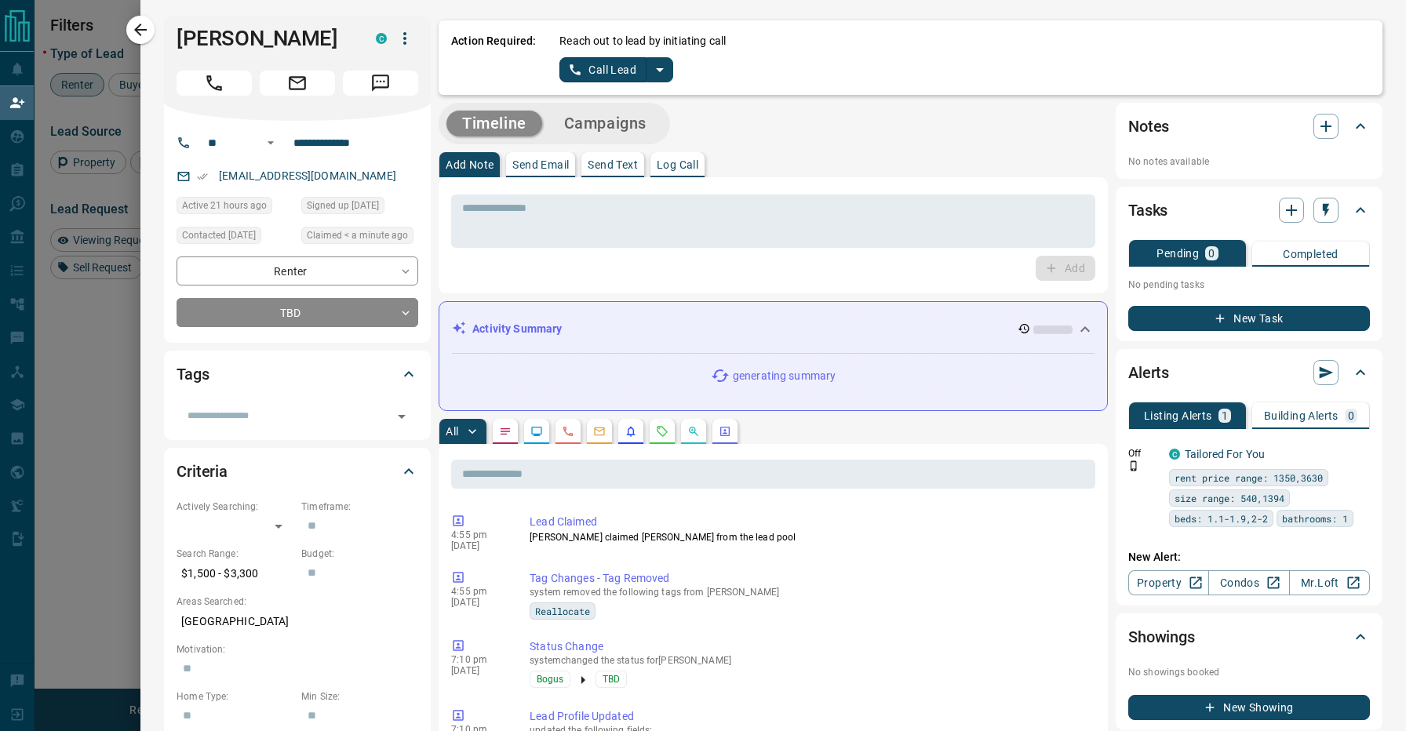
click at [650, 62] on icon "split button" at bounding box center [659, 69] width 19 height 19
click at [633, 124] on li "Log Manual Call" at bounding box center [616, 124] width 96 height 24
click at [581, 64] on button "Log Manual Call" at bounding box center [611, 69] width 104 height 25
click at [597, 72] on button "No" at bounding box center [603, 69] width 27 height 24
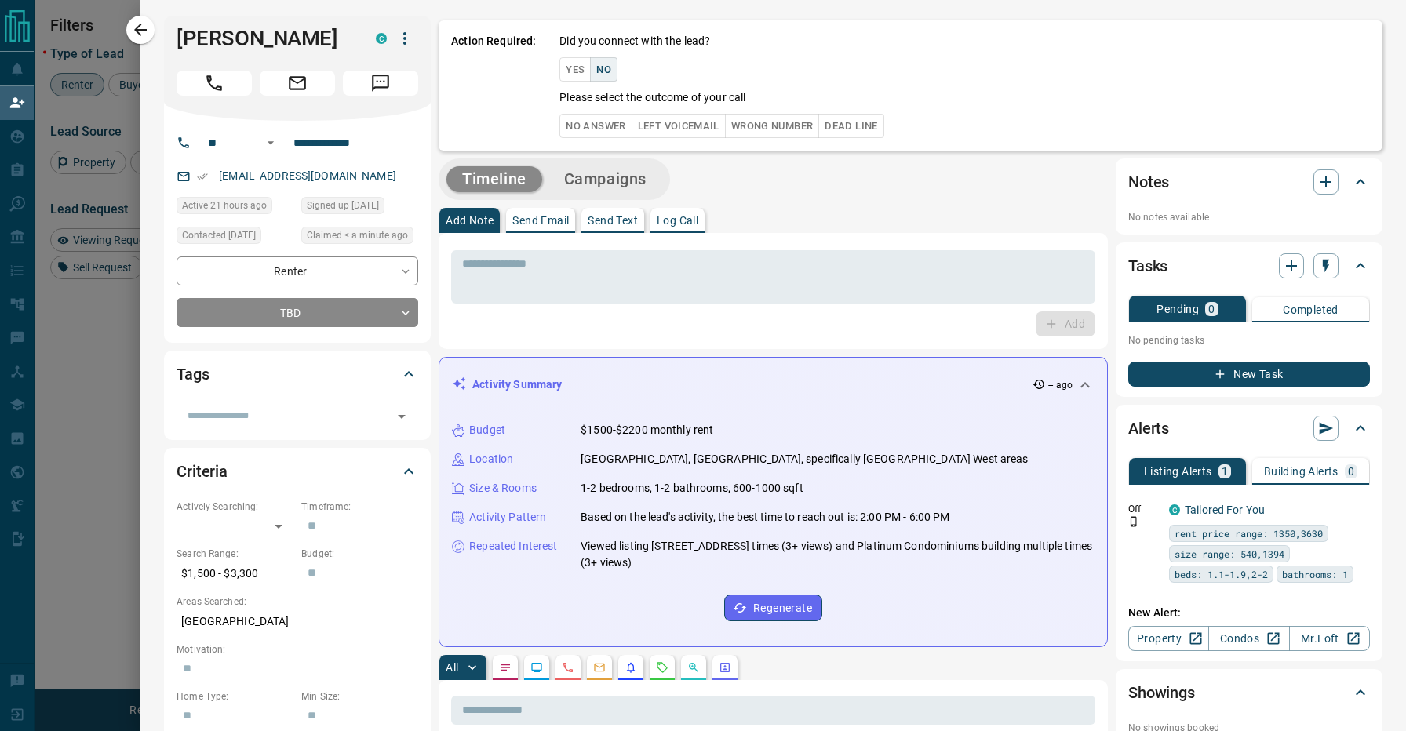
click at [588, 133] on button "No Answer" at bounding box center [595, 126] width 72 height 24
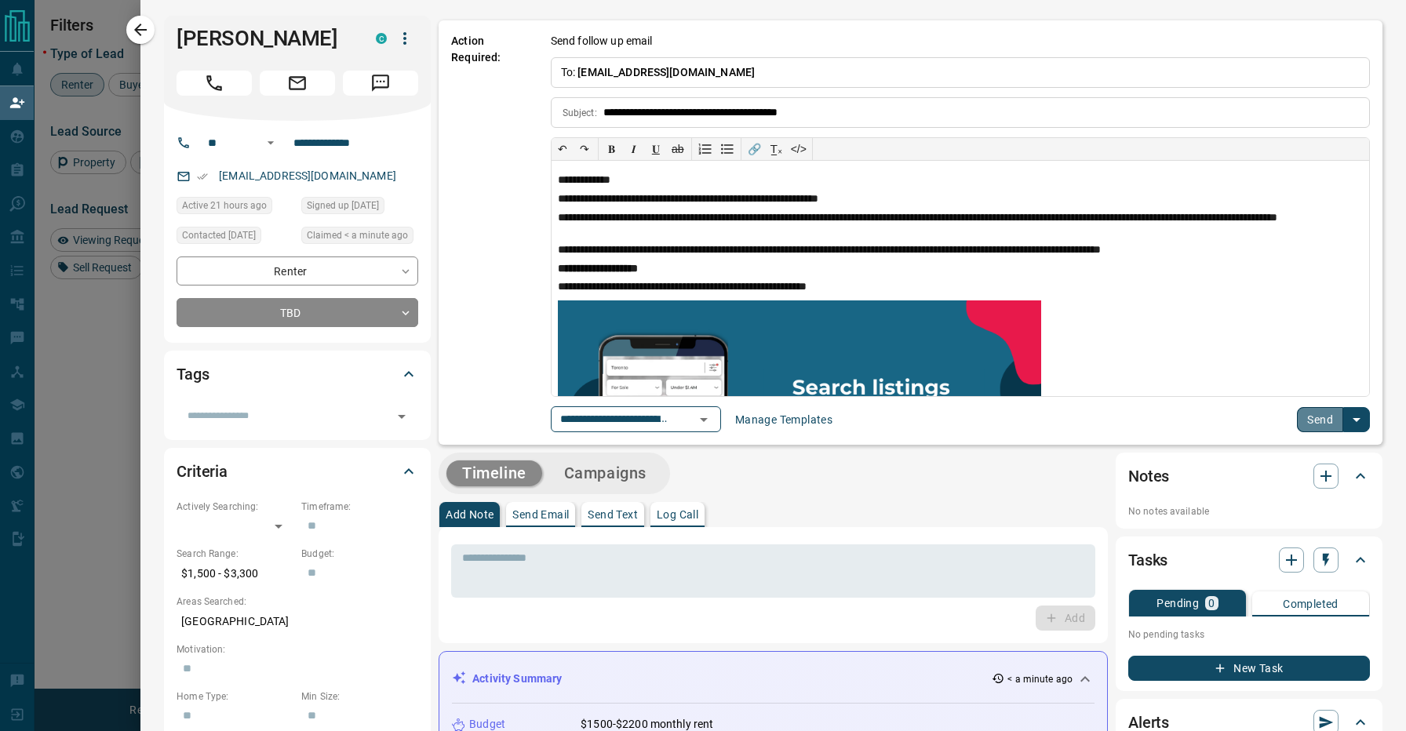
click at [1319, 424] on button "Send" at bounding box center [1320, 419] width 46 height 25
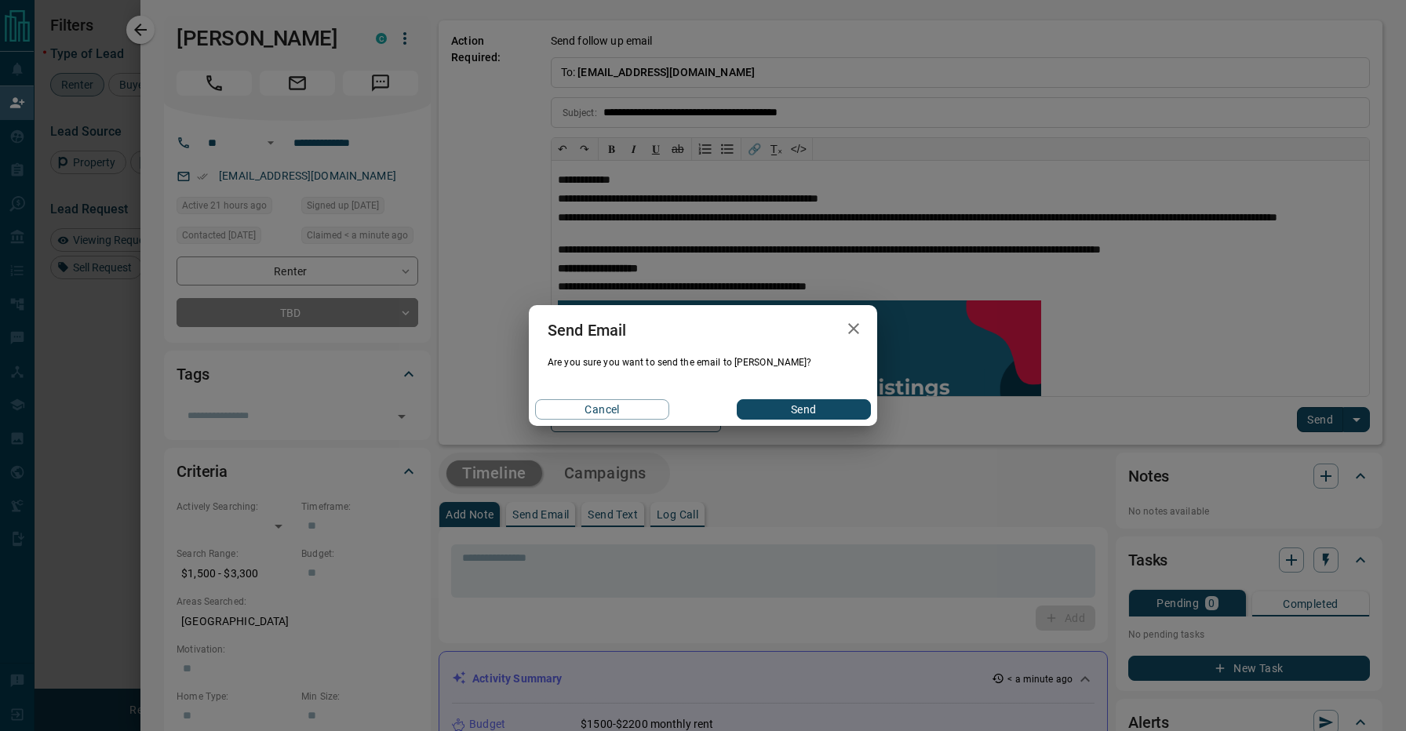
click at [760, 417] on button "Send" at bounding box center [804, 409] width 134 height 20
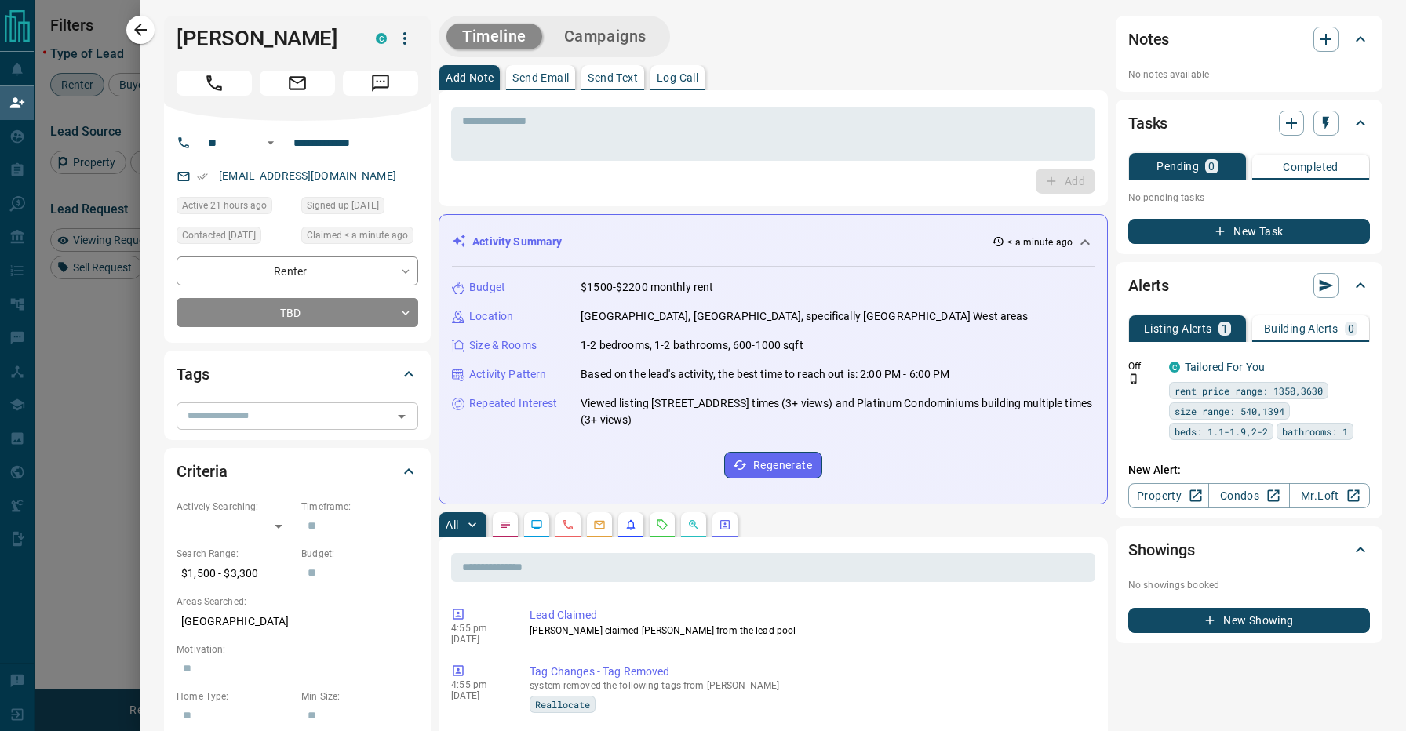
scroll to position [0, 0]
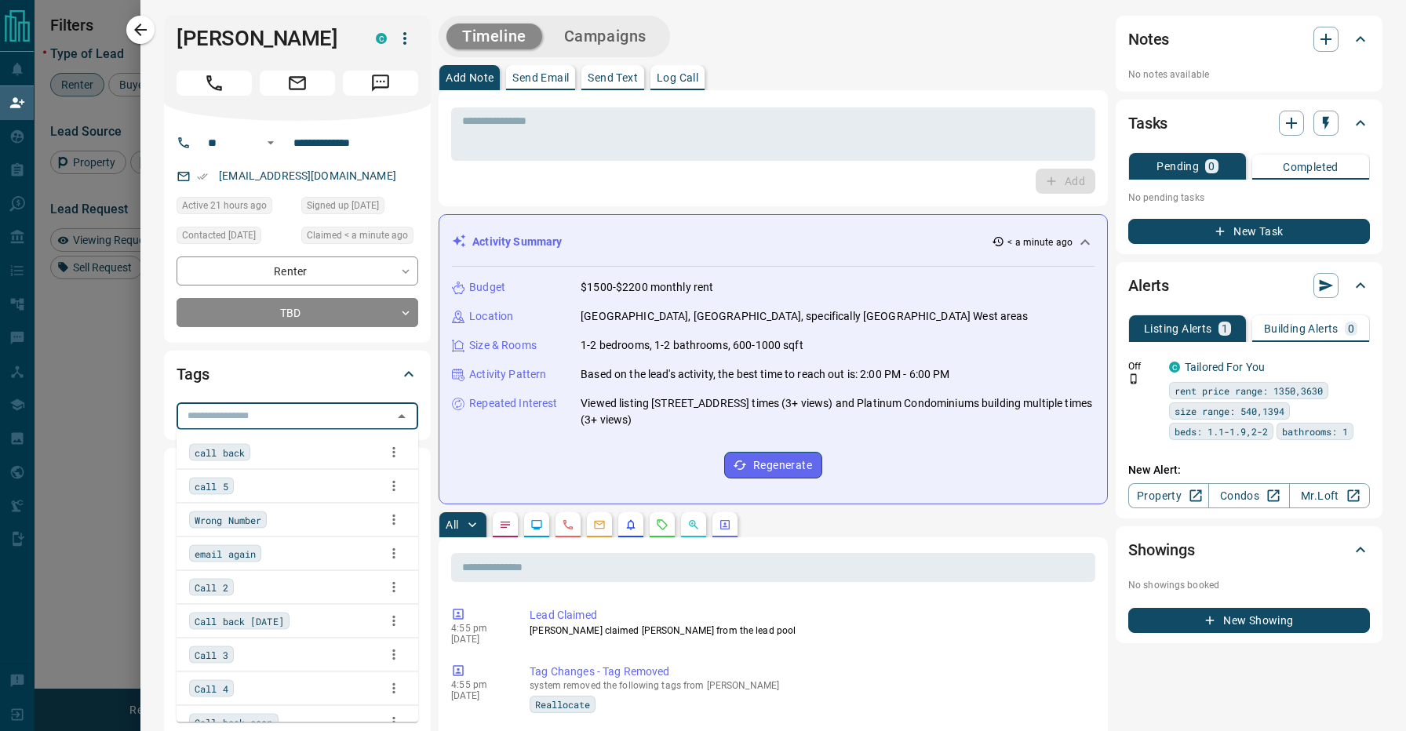
click at [266, 409] on input "text" at bounding box center [284, 415] width 206 height 17
type input "*******"
click at [274, 456] on div "call back" at bounding box center [297, 453] width 217 height 24
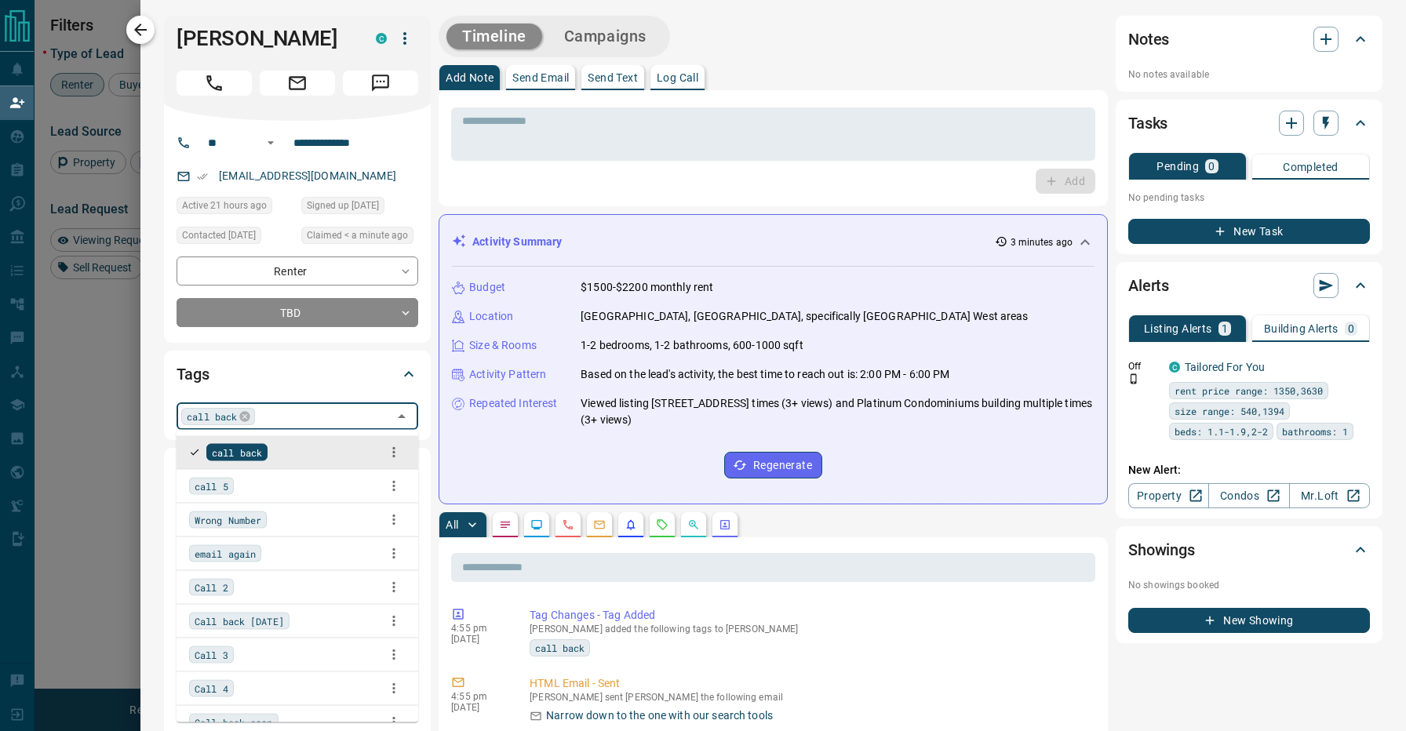
click at [142, 21] on icon "button" at bounding box center [140, 29] width 19 height 19
